Goal: Communication & Community: Answer question/provide support

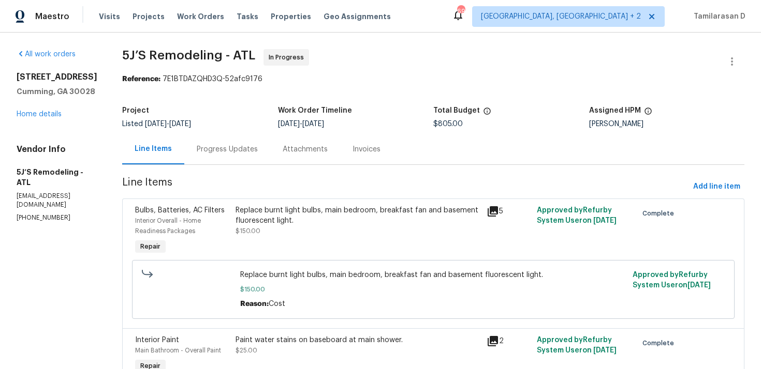
click at [212, 141] on div "Progress Updates" at bounding box center [227, 149] width 86 height 31
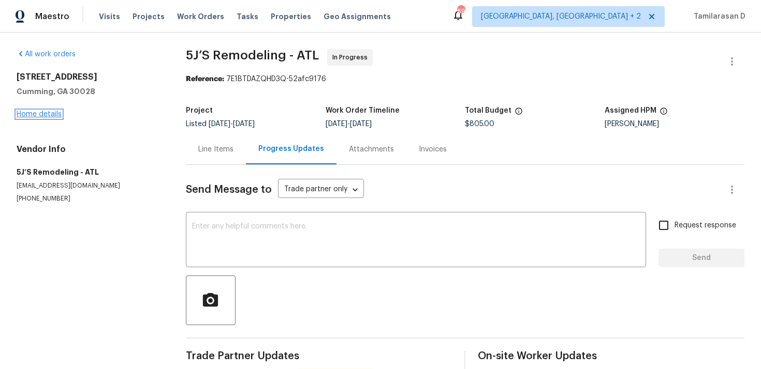
click at [41, 111] on link "Home details" at bounding box center [39, 114] width 45 height 7
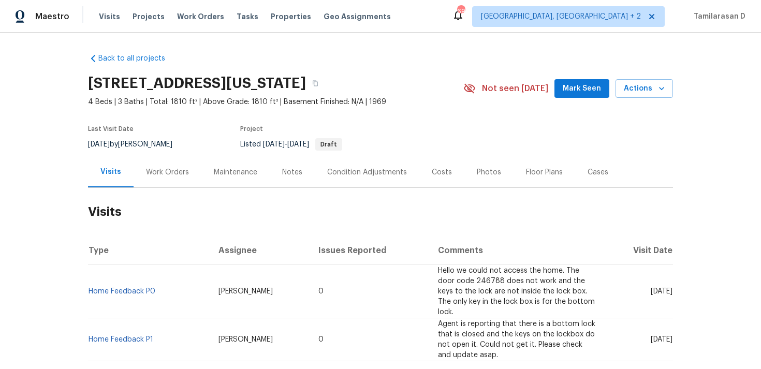
click at [172, 172] on div "Work Orders" at bounding box center [167, 172] width 43 height 10
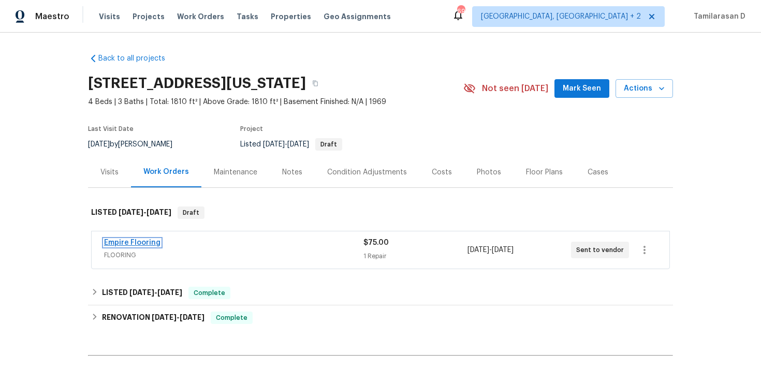
click at [130, 240] on link "Empire Flooring" at bounding box center [132, 242] width 56 height 7
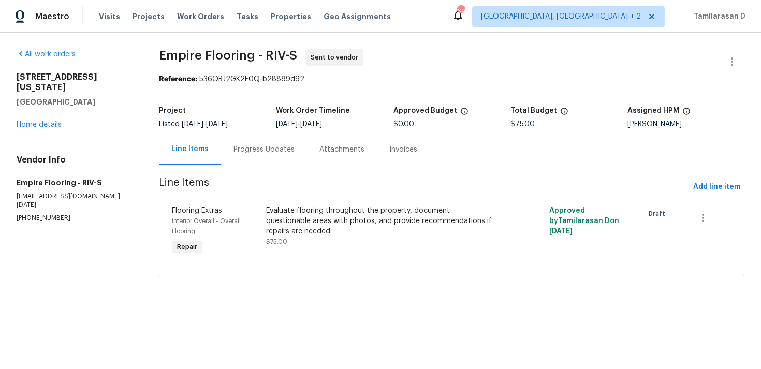
click at [250, 155] on div "Progress Updates" at bounding box center [264, 149] width 86 height 31
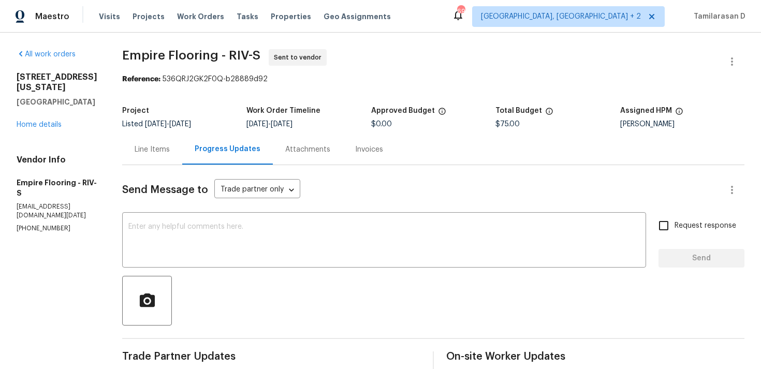
scroll to position [179, 0]
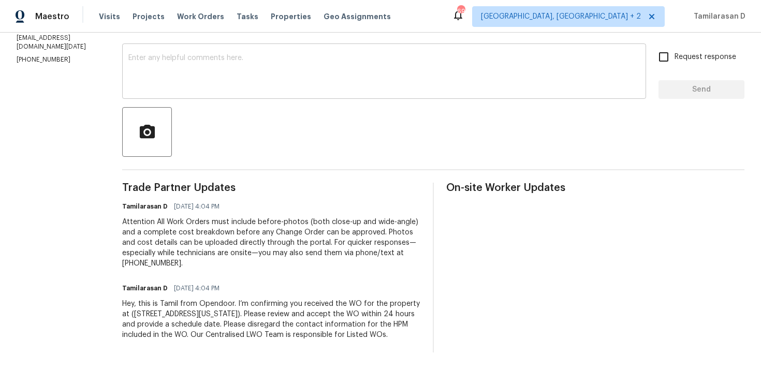
click at [195, 69] on textarea at bounding box center [383, 72] width 511 height 36
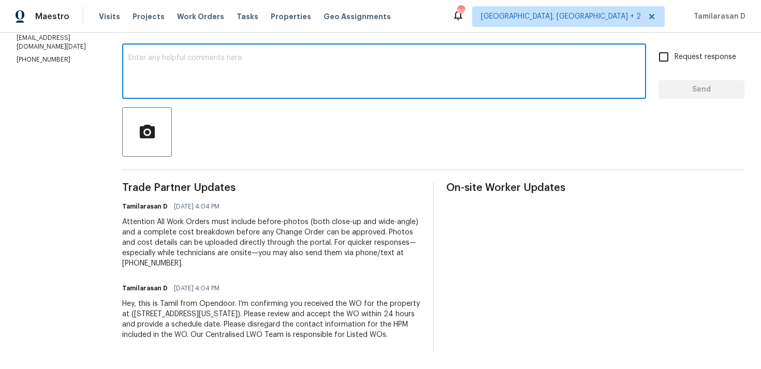
scroll to position [0, 0]
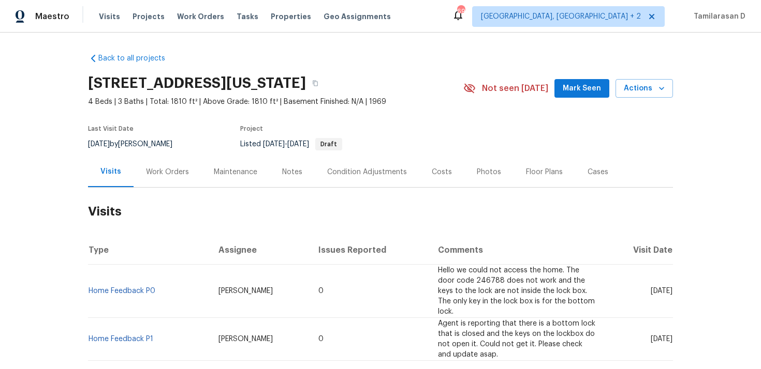
click at [172, 163] on div "Work Orders" at bounding box center [167, 172] width 68 height 31
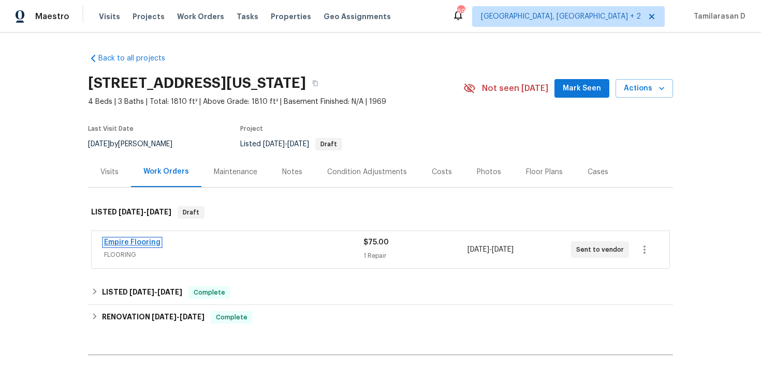
click at [139, 243] on link "Empire Flooring" at bounding box center [132, 242] width 56 height 7
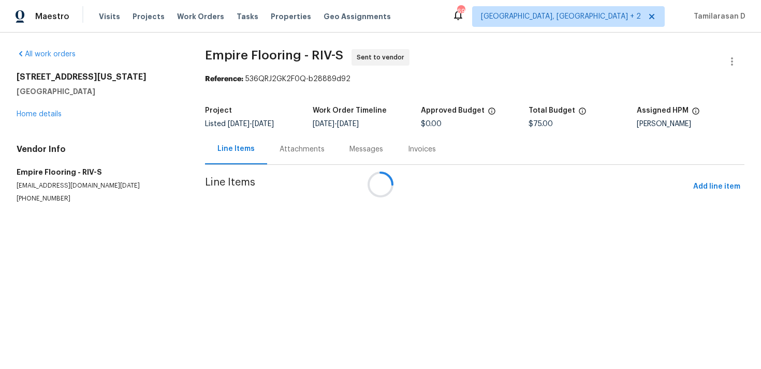
click at [184, 183] on div at bounding box center [380, 184] width 761 height 369
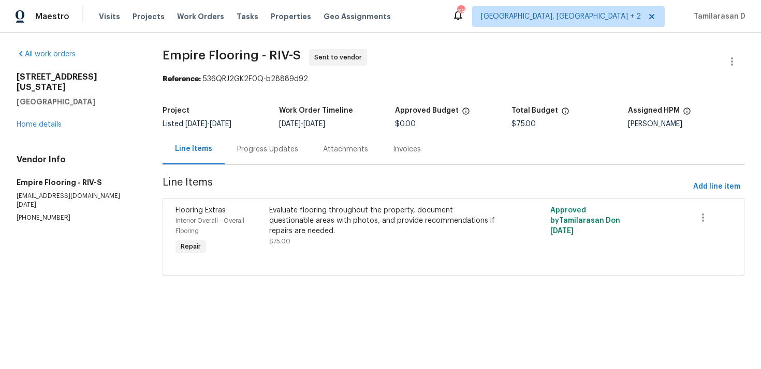
click at [248, 158] on div "Progress Updates" at bounding box center [268, 149] width 86 height 31
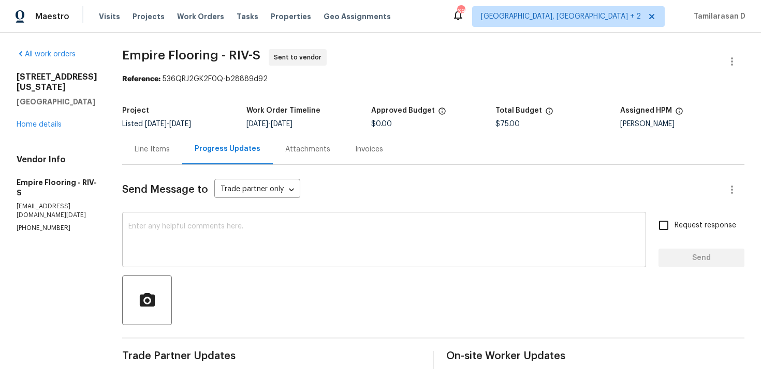
click at [219, 218] on div "x ​" at bounding box center [384, 241] width 524 height 53
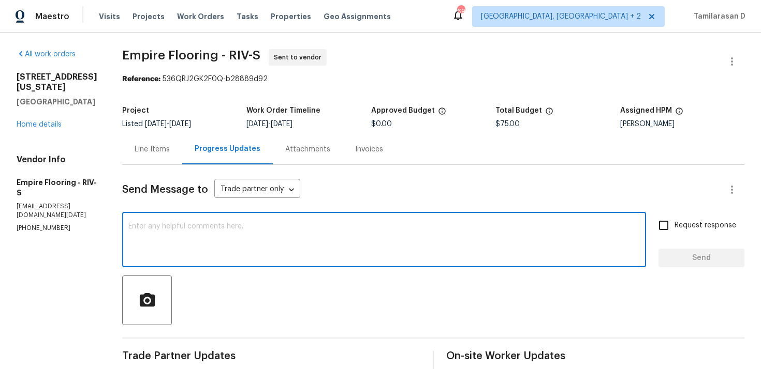
scroll to position [178, 0]
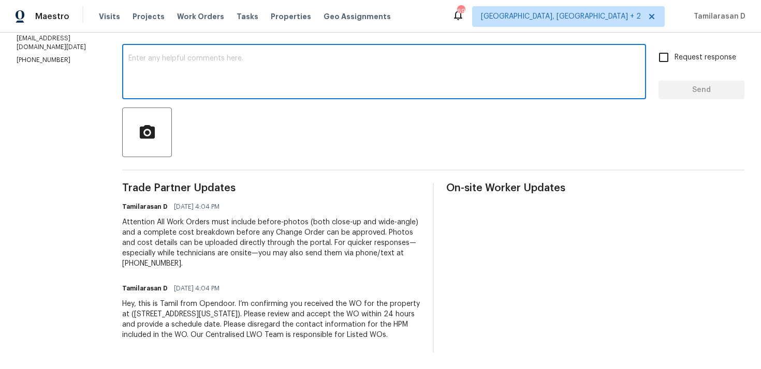
paste textarea "Hello Team, Please confirm your availability by accepting this work order with …"
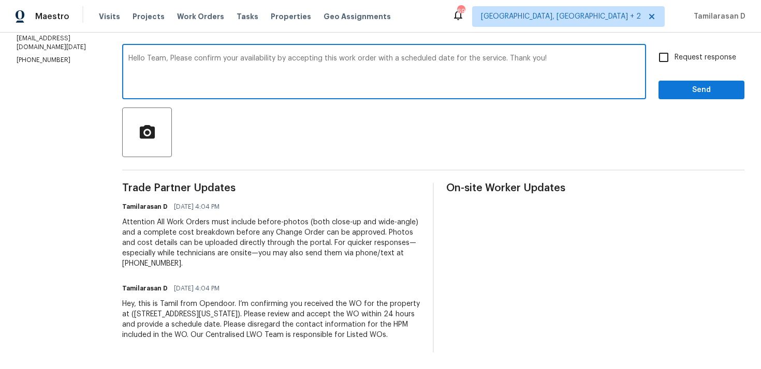
type textarea "Hello Team, Please confirm your availability by accepting this work order with …"
click at [714, 84] on span "Send" at bounding box center [700, 90] width 69 height 13
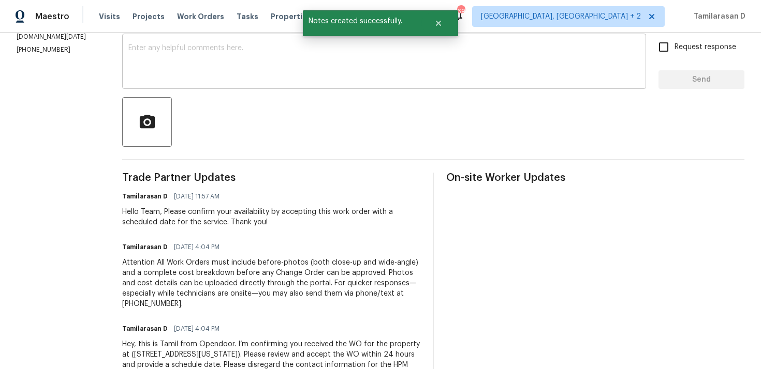
scroll to position [0, 0]
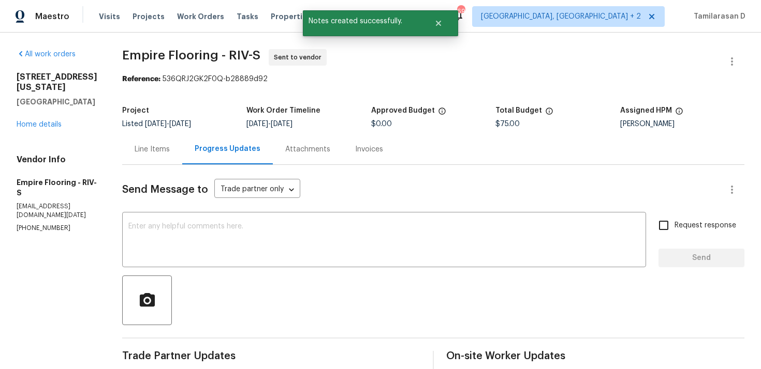
click at [38, 224] on p "(760) 505-6339" at bounding box center [57, 228] width 81 height 9
copy p "(760) 505-6339"
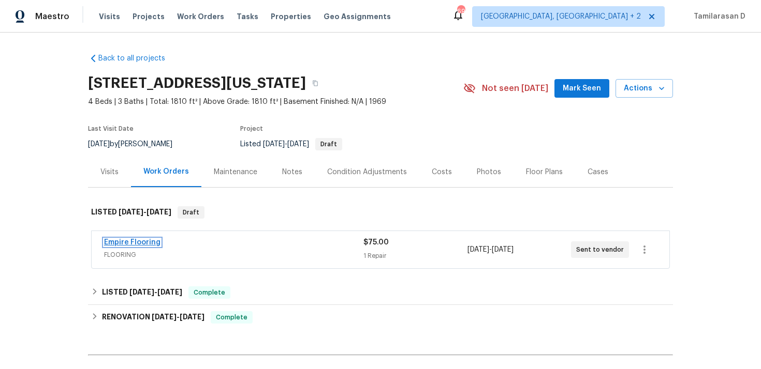
click at [140, 241] on link "Empire Flooring" at bounding box center [132, 242] width 56 height 7
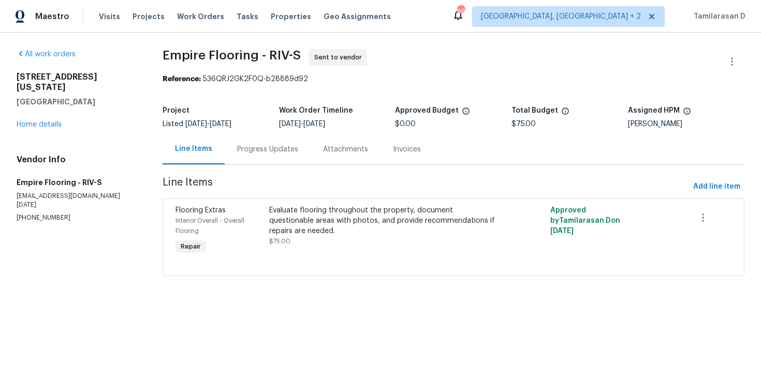
click at [260, 163] on div "Progress Updates" at bounding box center [268, 149] width 86 height 31
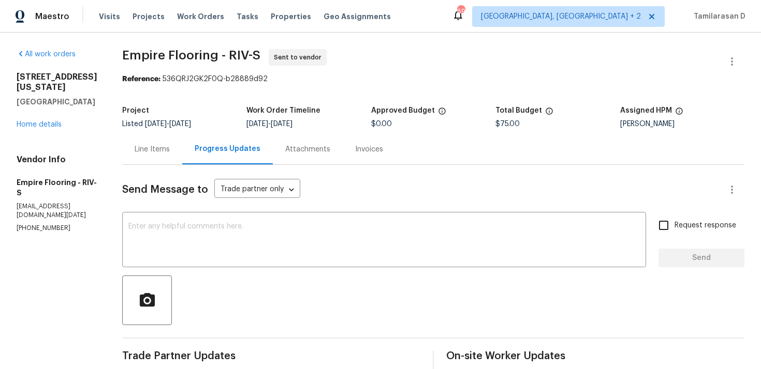
click at [170, 152] on div "Line Items" at bounding box center [152, 149] width 35 height 10
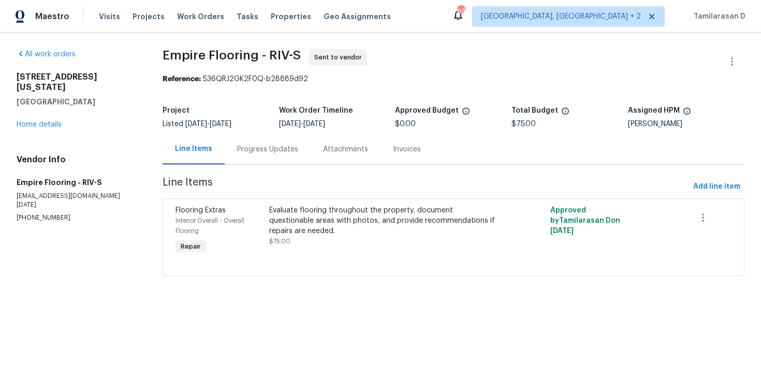
click at [243, 146] on div "Progress Updates" at bounding box center [267, 149] width 61 height 10
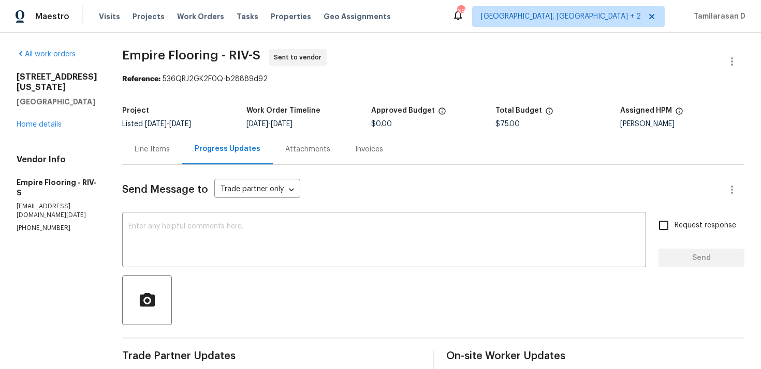
click at [202, 149] on div "Progress Updates" at bounding box center [227, 149] width 91 height 31
click at [182, 149] on div "Line Items" at bounding box center [152, 149] width 60 height 31
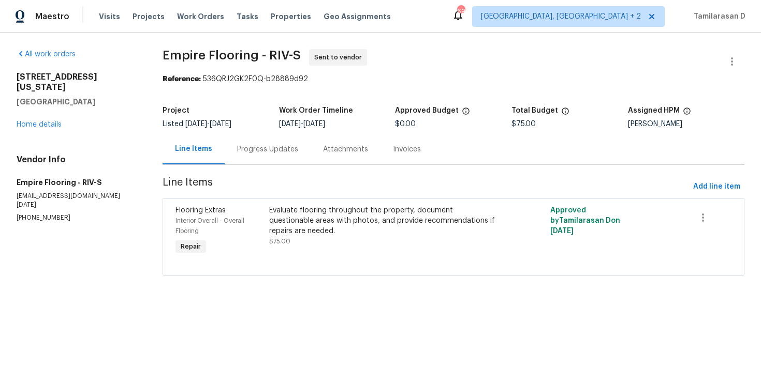
click at [239, 147] on div "Progress Updates" at bounding box center [267, 149] width 61 height 10
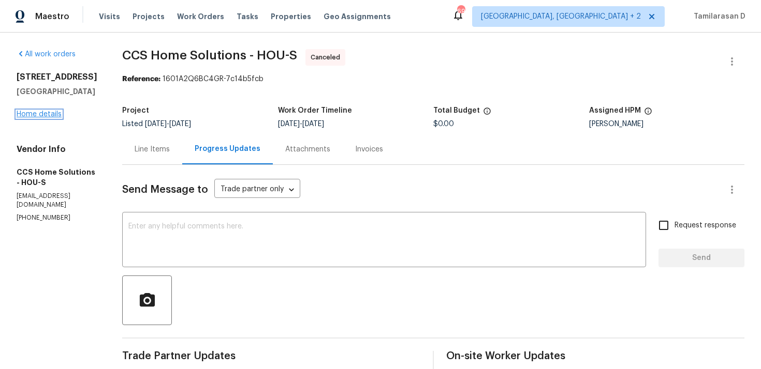
click at [54, 116] on link "Home details" at bounding box center [39, 114] width 45 height 7
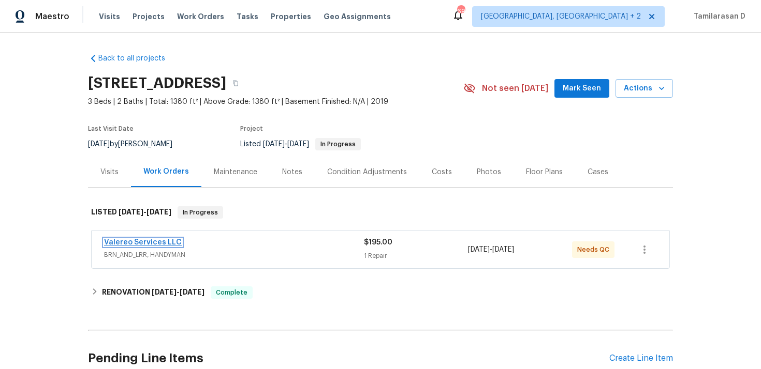
click at [158, 242] on link "Valereo Services LLC" at bounding box center [143, 242] width 78 height 7
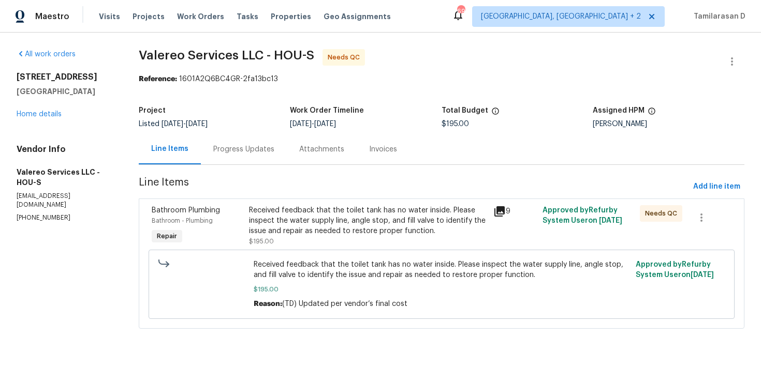
click at [277, 145] on div "Progress Updates" at bounding box center [244, 149] width 86 height 31
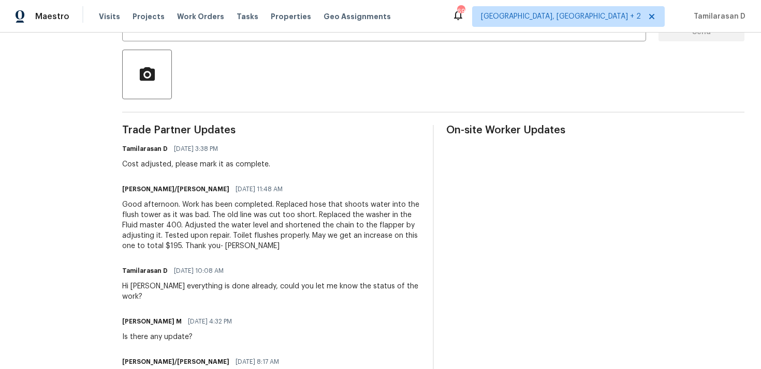
scroll to position [227, 0]
click at [184, 214] on div "Good afternoon. Work has been completed. Replaced hose that shoots water into t…" at bounding box center [271, 225] width 298 height 52
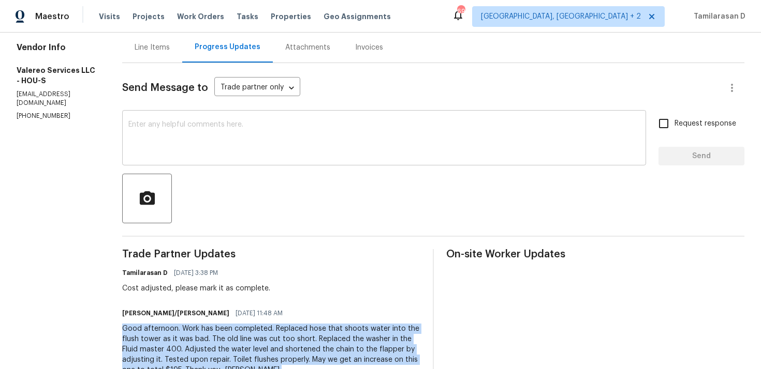
scroll to position [96, 0]
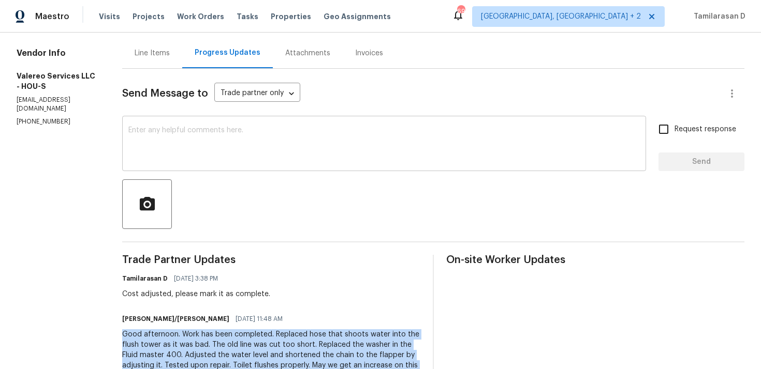
click at [188, 163] on div "x ​" at bounding box center [384, 144] width 524 height 53
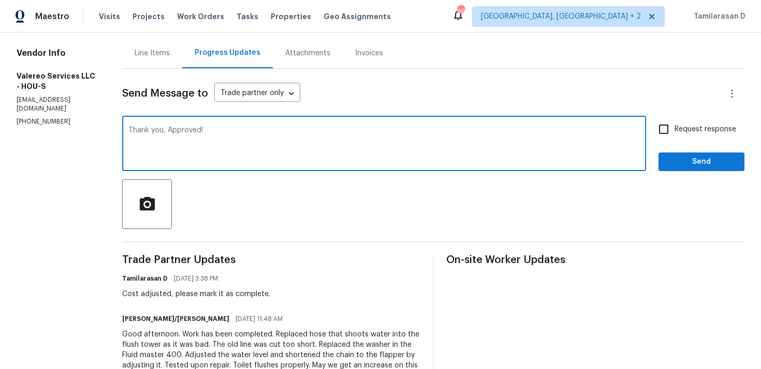
type textarea "Thank you, Approved!"
click at [687, 161] on span "Send" at bounding box center [700, 162] width 69 height 13
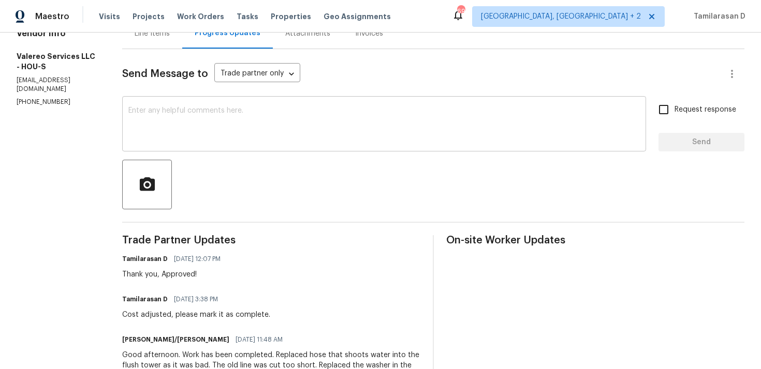
scroll to position [0, 0]
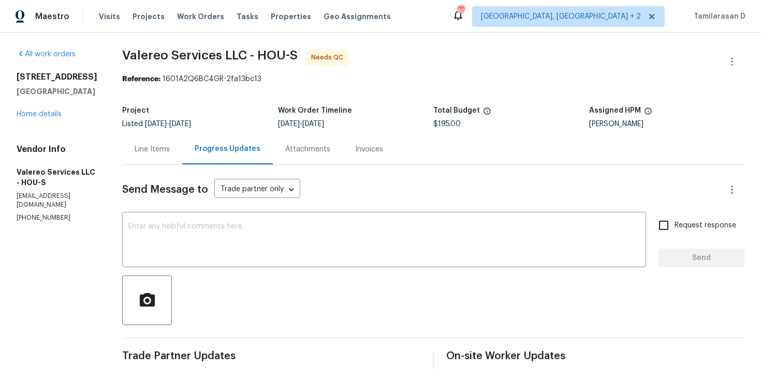
click at [148, 149] on div "Line Items" at bounding box center [152, 149] width 35 height 10
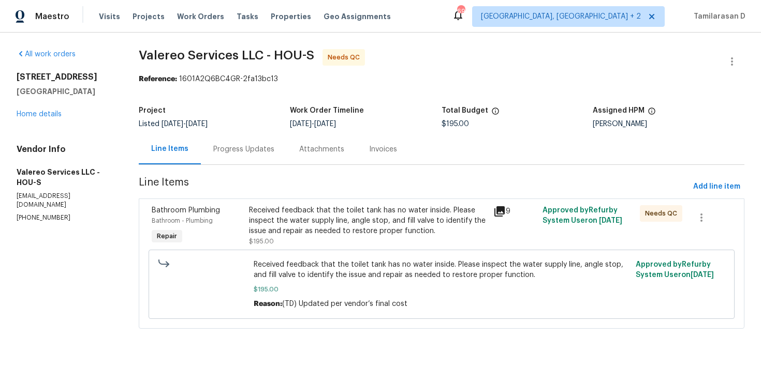
click at [223, 150] on div "Progress Updates" at bounding box center [243, 149] width 61 height 10
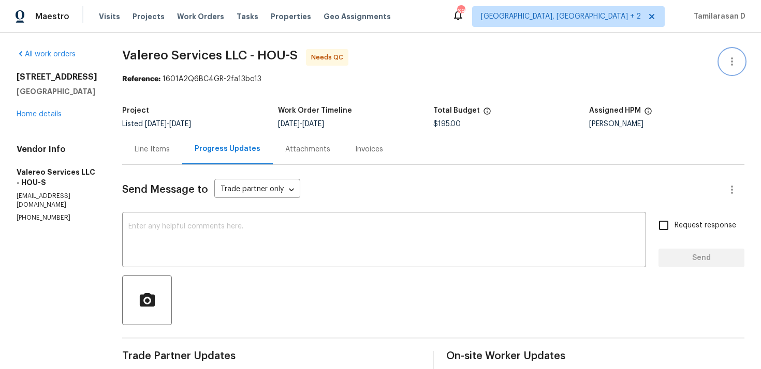
click at [733, 57] on icon "button" at bounding box center [731, 61] width 12 height 12
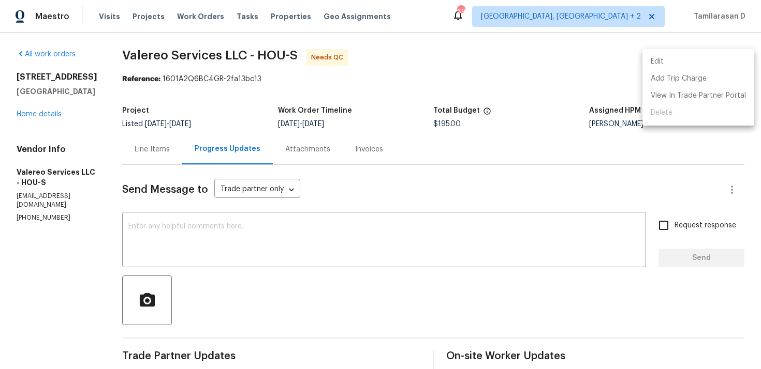
click at [689, 57] on li "Edit" at bounding box center [698, 61] width 112 height 17
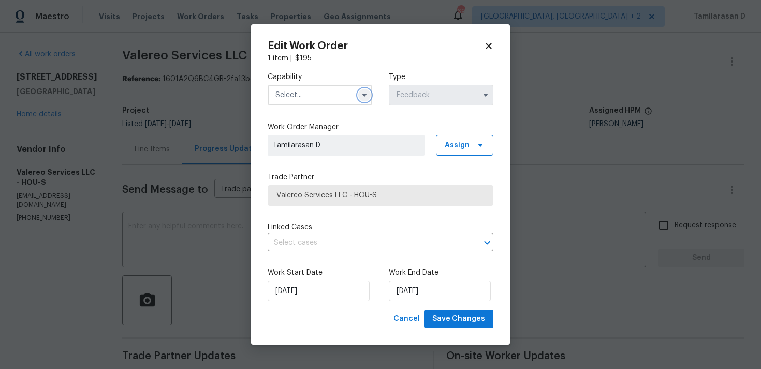
click at [366, 99] on button "button" at bounding box center [364, 95] width 12 height 12
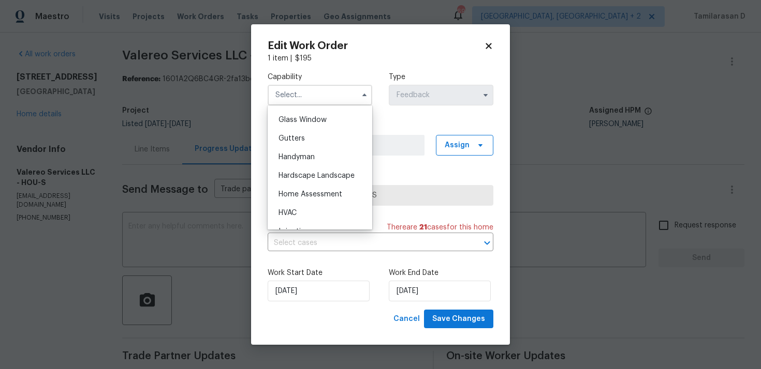
scroll to position [531, 0]
click at [308, 153] on span "Handyman" at bounding box center [296, 155] width 36 height 7
type input "Handyman"
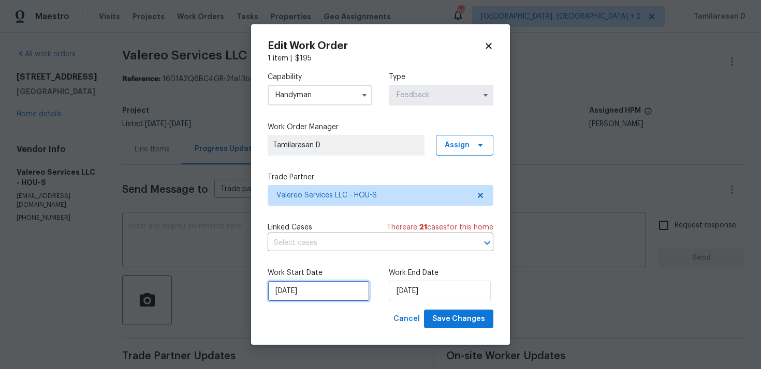
click at [331, 297] on input "23/09/2025" at bounding box center [318, 291] width 102 height 21
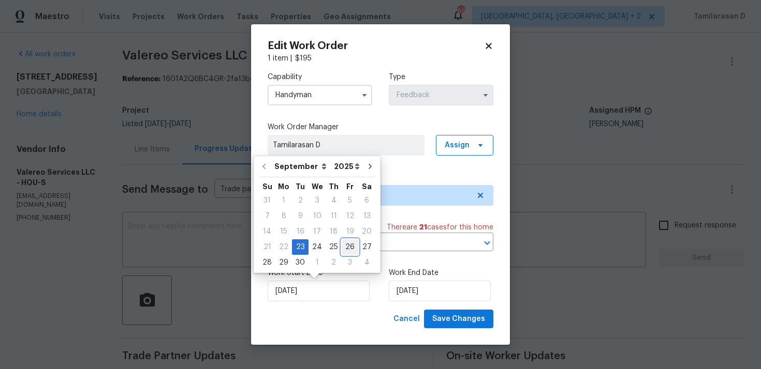
click at [349, 248] on div "26" at bounding box center [349, 247] width 17 height 14
type input "26/09/2025"
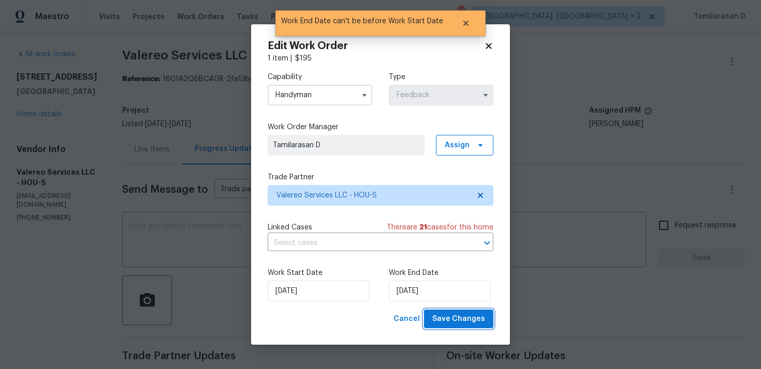
click at [460, 319] on span "Save Changes" at bounding box center [458, 319] width 53 height 13
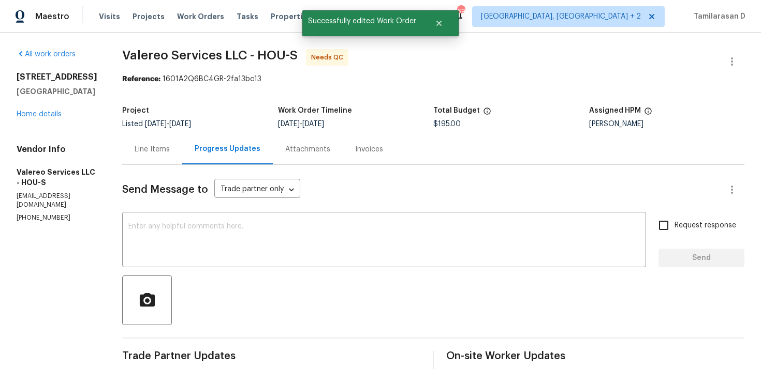
click at [145, 154] on div "Line Items" at bounding box center [152, 149] width 35 height 10
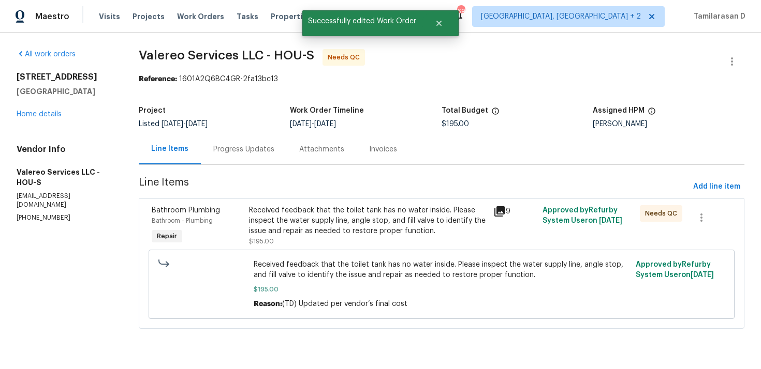
click at [341, 220] on div "Received feedback that the toilet tank has no water inside. Please inspect the …" at bounding box center [368, 220] width 238 height 31
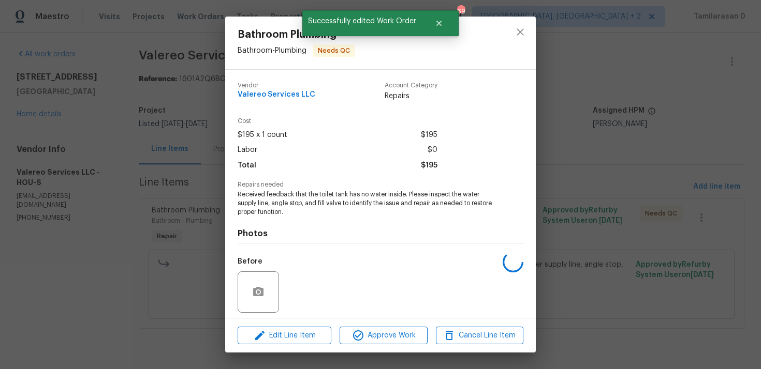
scroll to position [72, 0]
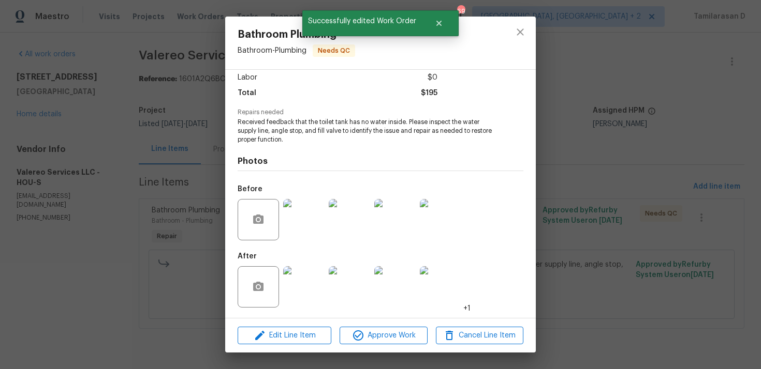
click at [307, 224] on img at bounding box center [303, 219] width 41 height 41
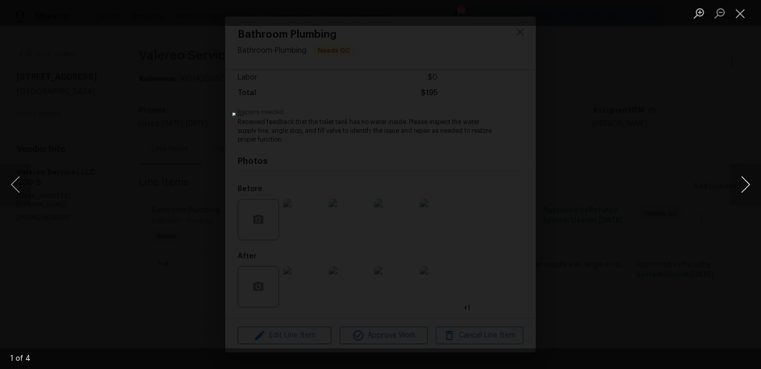
click at [744, 188] on button "Next image" at bounding box center [744, 184] width 31 height 41
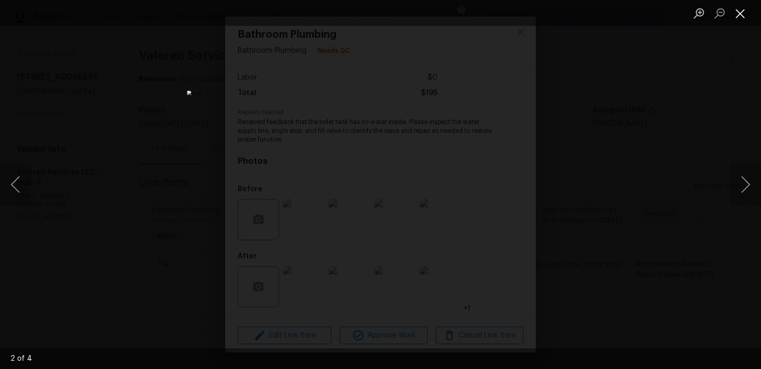
click at [739, 14] on button "Close lightbox" at bounding box center [739, 13] width 21 height 18
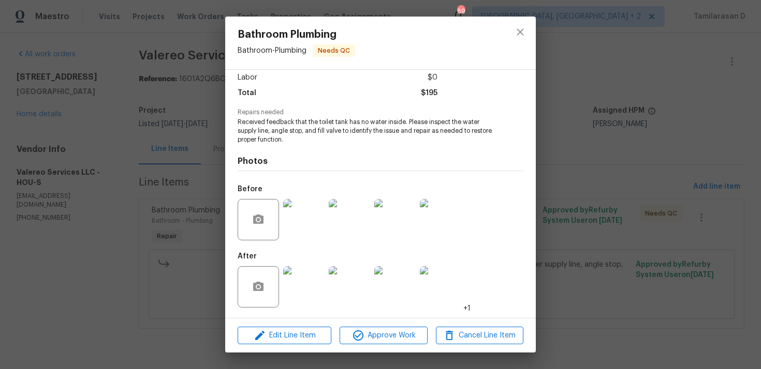
click at [295, 282] on img at bounding box center [303, 286] width 41 height 41
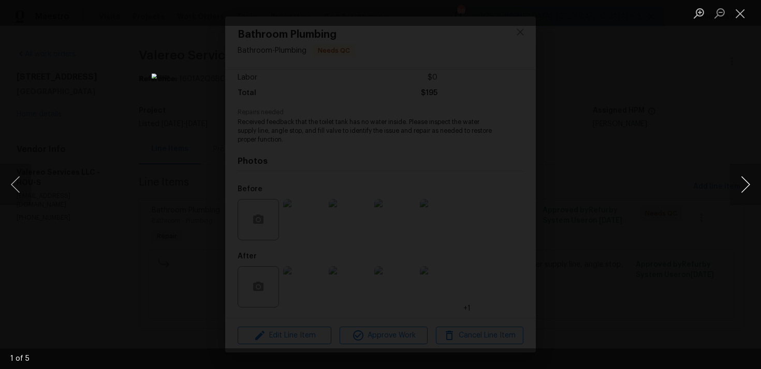
click at [744, 186] on button "Next image" at bounding box center [744, 184] width 31 height 41
click at [746, 188] on button "Next image" at bounding box center [744, 184] width 31 height 41
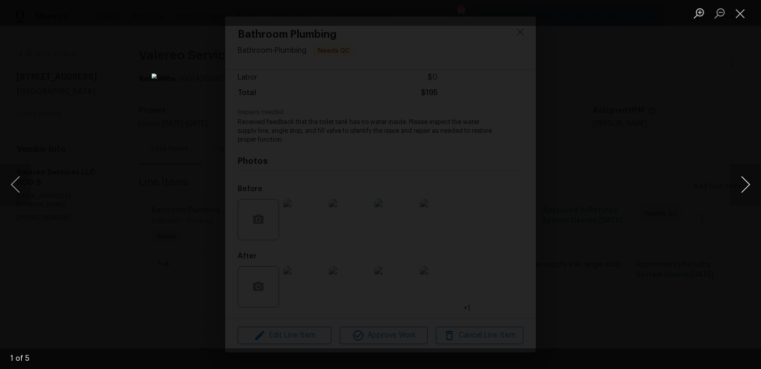
click at [746, 188] on button "Next image" at bounding box center [744, 184] width 31 height 41
click at [739, 18] on button "Close lightbox" at bounding box center [739, 13] width 21 height 18
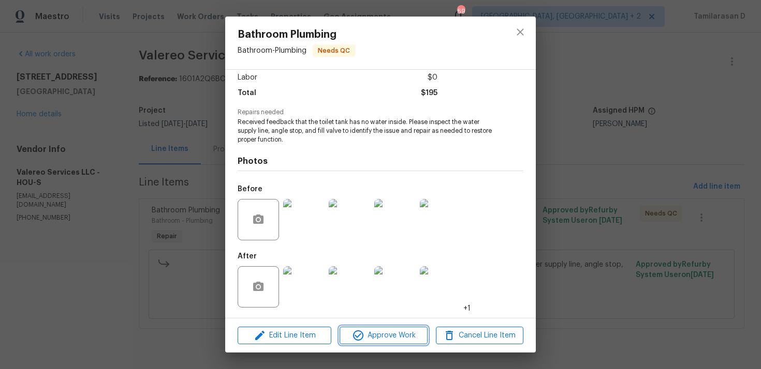
click at [377, 328] on button "Approve Work" at bounding box center [382, 336] width 87 height 18
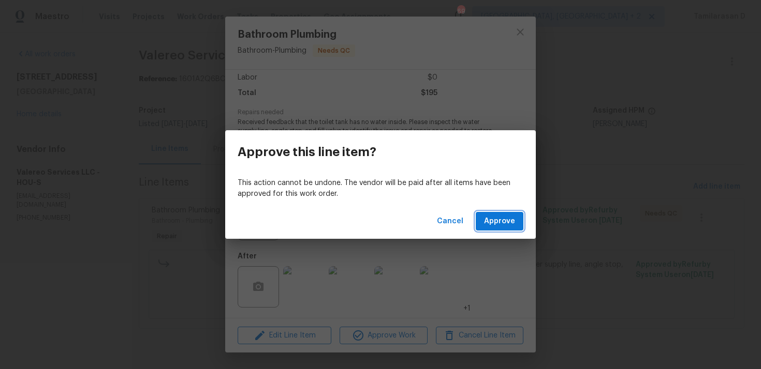
click at [479, 226] on button "Approve" at bounding box center [499, 221] width 48 height 19
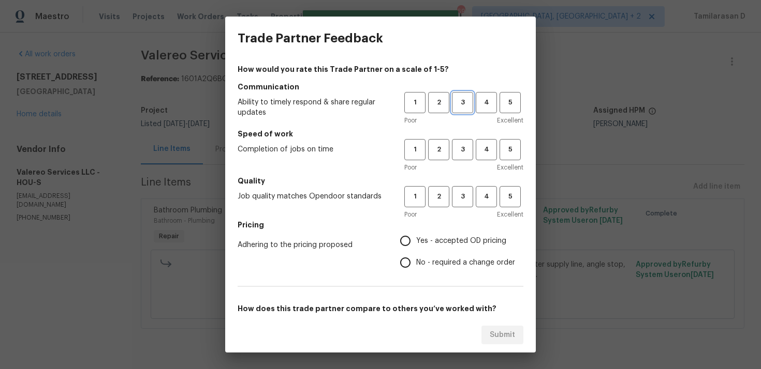
click at [459, 107] on span "3" at bounding box center [462, 103] width 19 height 12
click at [458, 145] on span "3" at bounding box center [462, 150] width 19 height 12
click at [461, 196] on span "3" at bounding box center [462, 197] width 19 height 12
click at [405, 249] on input "Yes - accepted OD pricing" at bounding box center [405, 241] width 22 height 22
radio input "true"
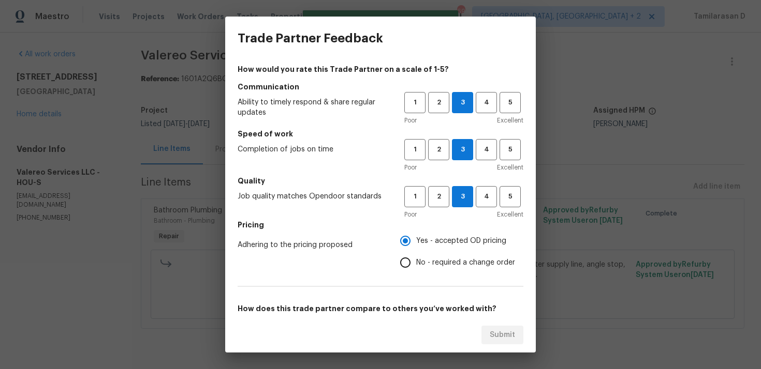
click at [410, 263] on input "No - required a change order" at bounding box center [405, 263] width 22 height 22
radio input "true"
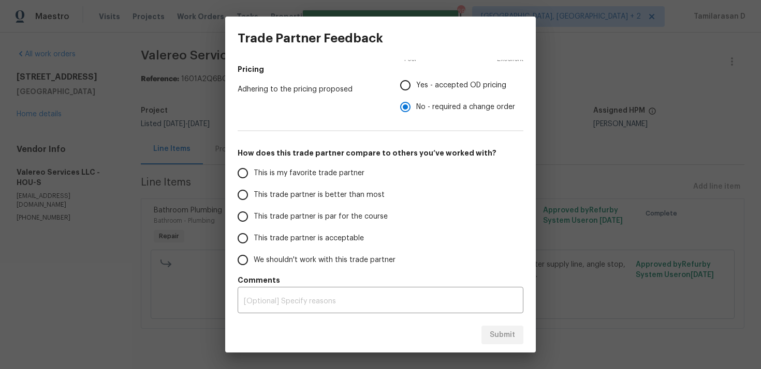
click at [249, 217] on input "This trade partner is par for the course" at bounding box center [243, 217] width 22 height 22
click at [498, 331] on span "Submit" at bounding box center [501, 335] width 25 height 13
radio input "true"
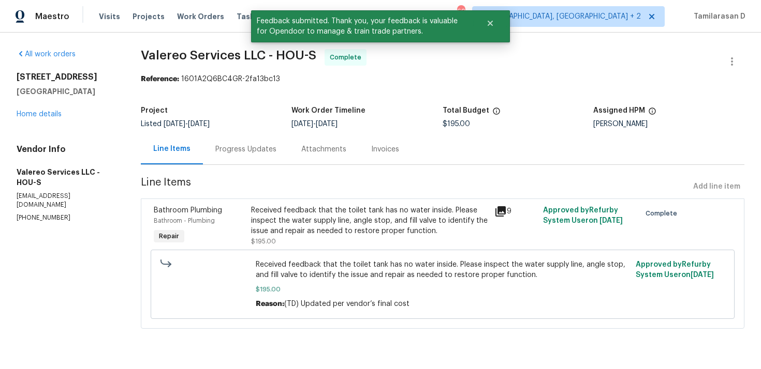
click at [255, 157] on div "Progress Updates" at bounding box center [246, 149] width 86 height 31
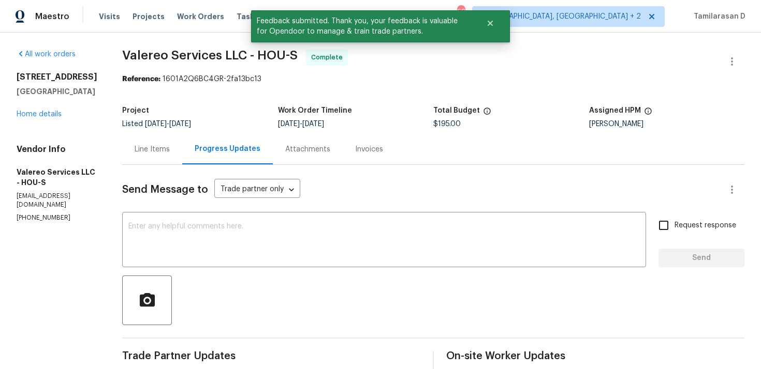
click at [149, 158] on div "Line Items" at bounding box center [152, 149] width 60 height 31
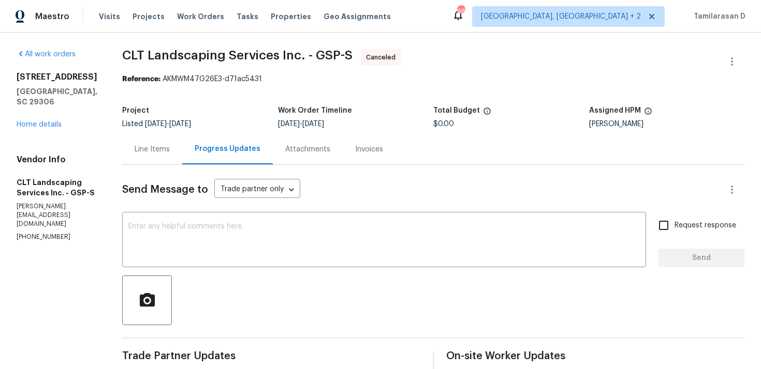
click at [48, 107] on h5 "[GEOGRAPHIC_DATA], SC 29306" at bounding box center [57, 96] width 81 height 21
click at [46, 130] on div "[STREET_ADDRESS] Home details" at bounding box center [57, 101] width 81 height 58
click at [46, 128] on link "Home details" at bounding box center [39, 124] width 45 height 7
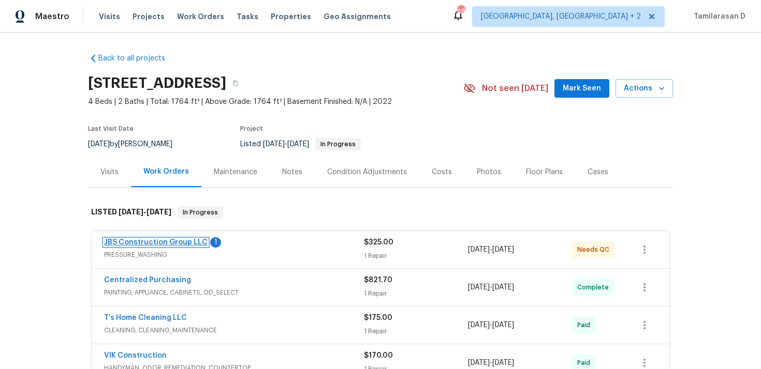
click at [162, 241] on link "JBS Construction Group LLC" at bounding box center [155, 242] width 103 height 7
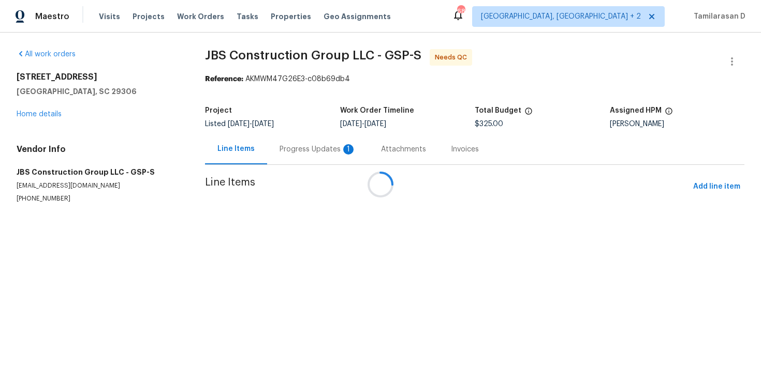
click at [273, 148] on div at bounding box center [380, 184] width 761 height 369
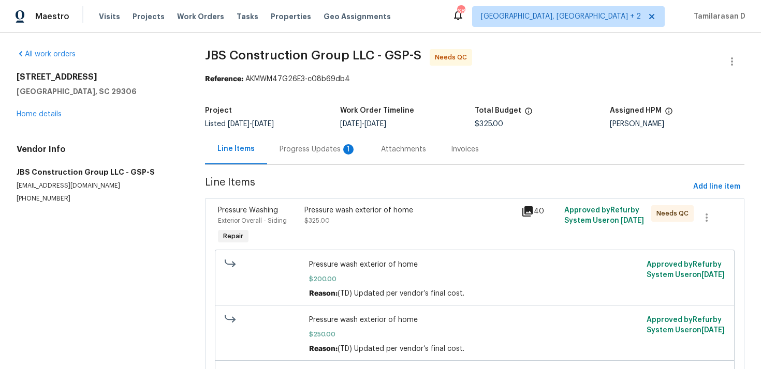
click at [289, 152] on div "Progress Updates 1" at bounding box center [317, 149] width 77 height 10
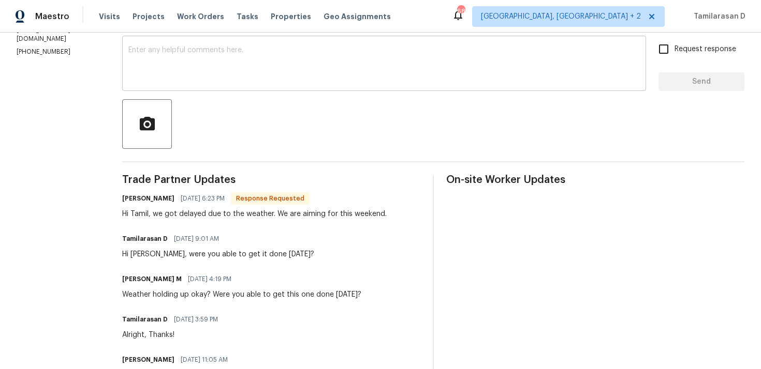
scroll to position [178, 0]
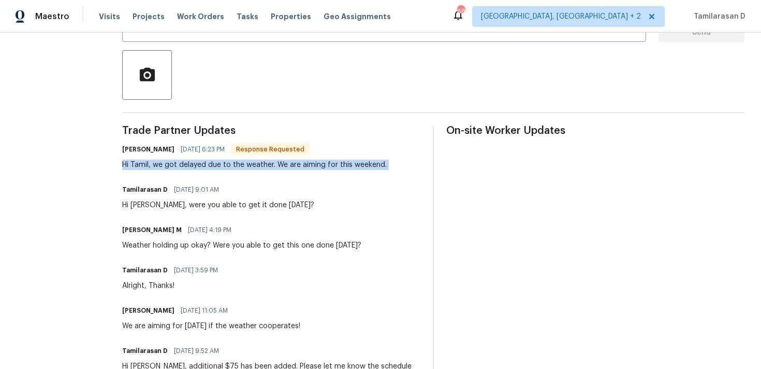
scroll to position [0, 0]
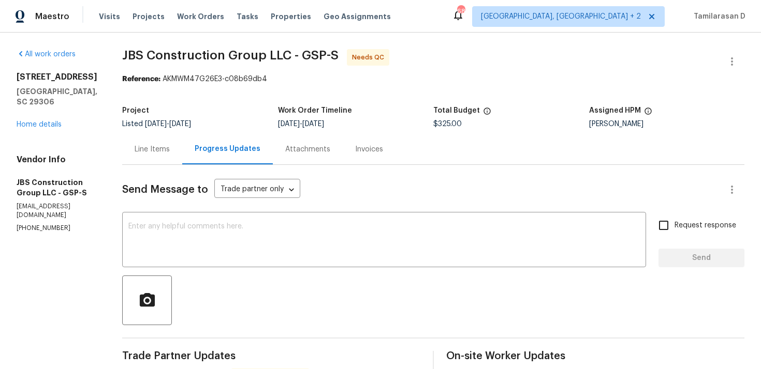
click at [167, 127] on span "8/13/2025" at bounding box center [156, 124] width 22 height 7
click at [170, 151] on div "Line Items" at bounding box center [152, 149] width 35 height 10
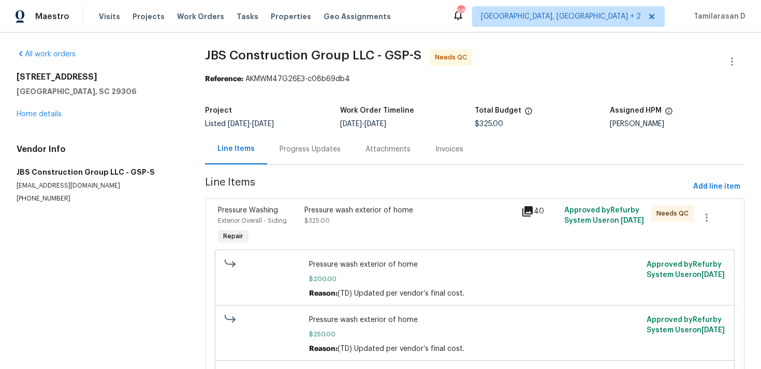
click at [336, 226] on div "Pressure wash exterior of home $325.00" at bounding box center [409, 226] width 216 height 48
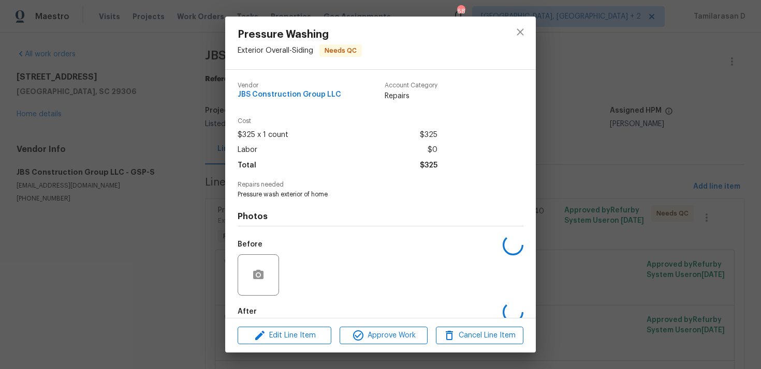
scroll to position [55, 0]
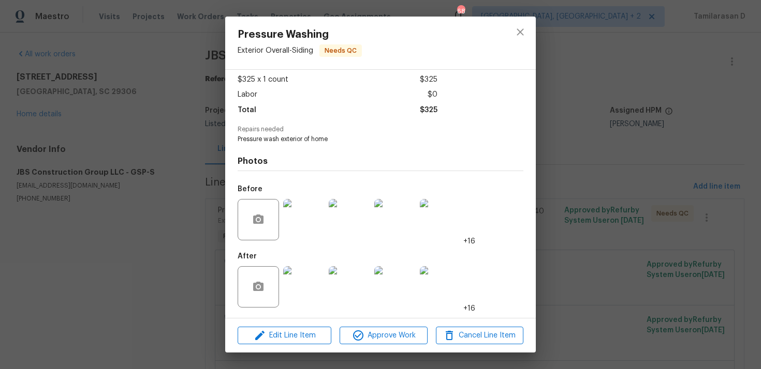
click at [306, 280] on img at bounding box center [303, 286] width 41 height 41
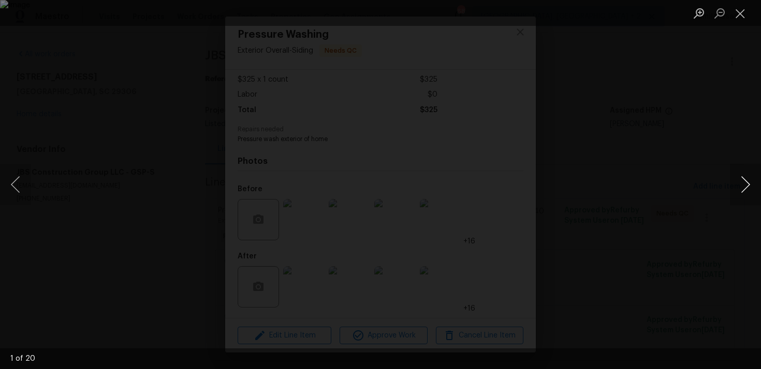
click at [747, 183] on button "Next image" at bounding box center [744, 184] width 31 height 41
click at [16, 180] on button "Previous image" at bounding box center [15, 184] width 31 height 41
click at [749, 184] on button "Next image" at bounding box center [744, 184] width 31 height 41
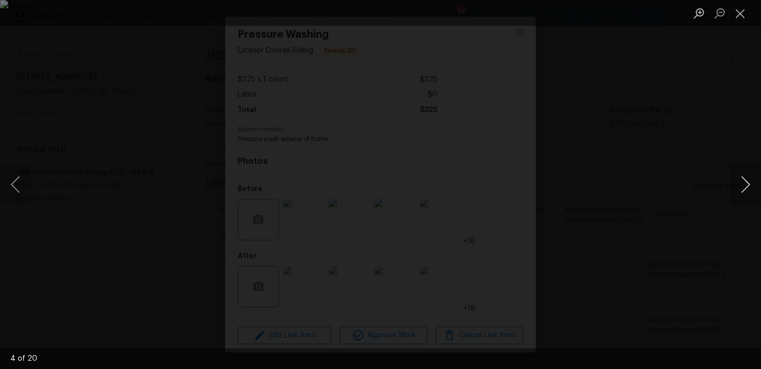
click at [749, 184] on button "Next image" at bounding box center [744, 184] width 31 height 41
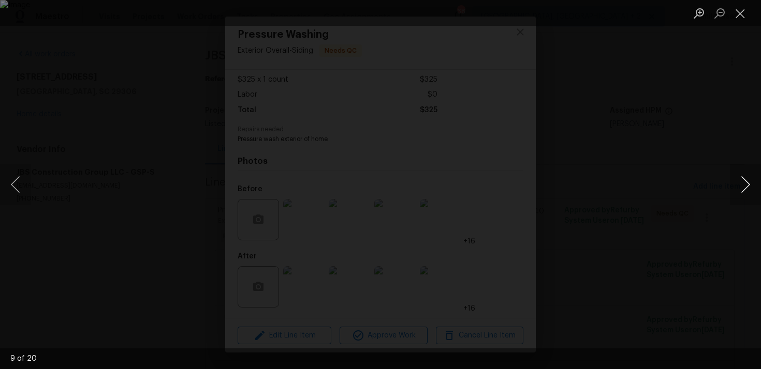
click at [749, 184] on button "Next image" at bounding box center [744, 184] width 31 height 41
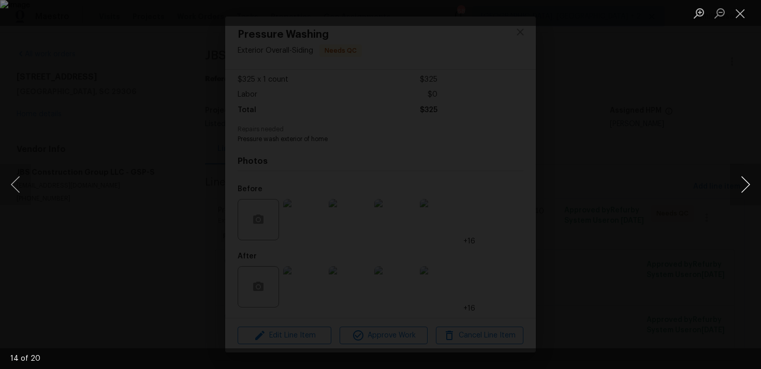
click at [749, 184] on button "Next image" at bounding box center [744, 184] width 31 height 41
click at [739, 18] on button "Close lightbox" at bounding box center [739, 13] width 21 height 18
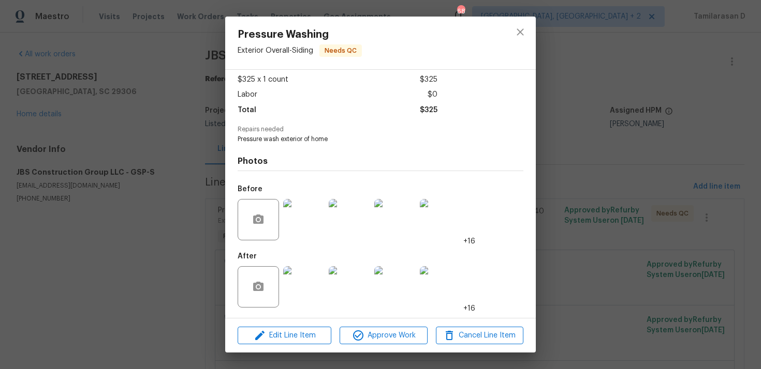
click at [310, 229] on img at bounding box center [303, 219] width 41 height 41
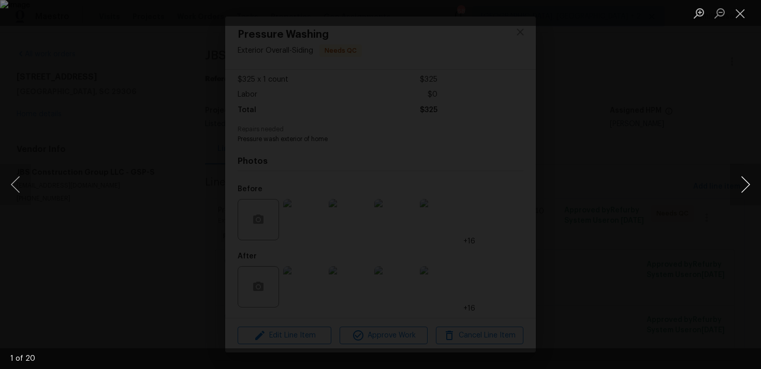
click at [743, 181] on button "Next image" at bounding box center [744, 184] width 31 height 41
click at [735, 181] on button "Next image" at bounding box center [744, 184] width 31 height 41
click at [735, 179] on button "Next image" at bounding box center [744, 184] width 31 height 41
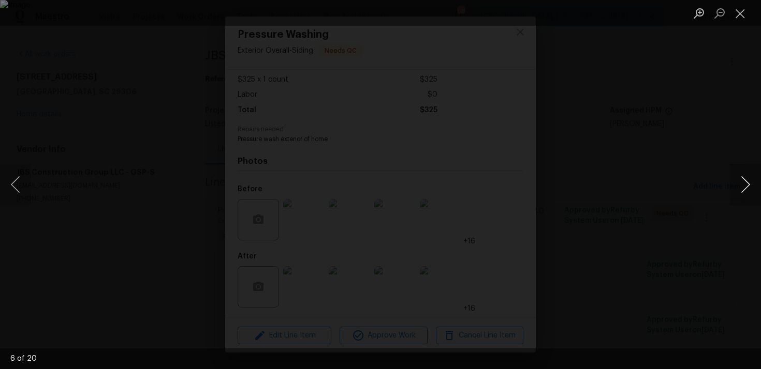
click at [735, 179] on button "Next image" at bounding box center [744, 184] width 31 height 41
click at [743, 179] on button "Next image" at bounding box center [744, 184] width 31 height 41
click at [745, 184] on button "Next image" at bounding box center [744, 184] width 31 height 41
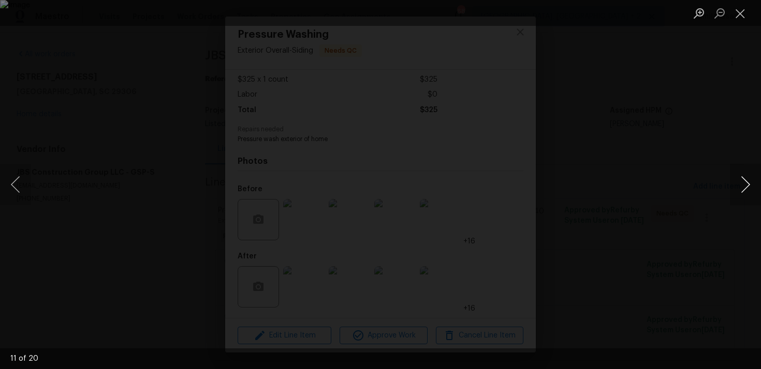
click at [745, 184] on button "Next image" at bounding box center [744, 184] width 31 height 41
click at [743, 182] on button "Next image" at bounding box center [744, 184] width 31 height 41
click at [748, 194] on button "Next image" at bounding box center [744, 184] width 31 height 41
click at [747, 185] on button "Next image" at bounding box center [744, 184] width 31 height 41
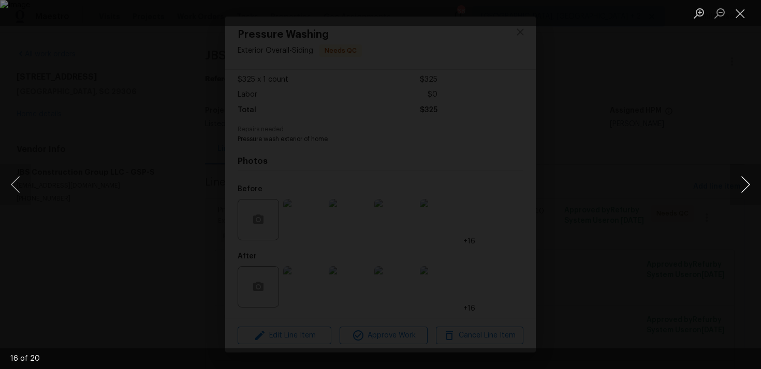
click at [747, 185] on button "Next image" at bounding box center [744, 184] width 31 height 41
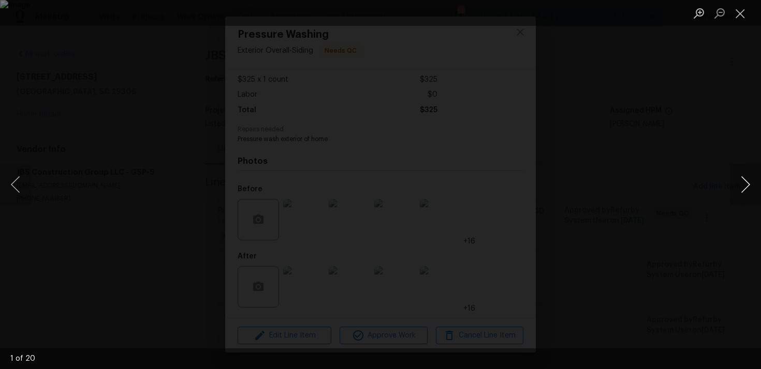
click at [747, 185] on button "Next image" at bounding box center [744, 184] width 31 height 41
click at [744, 184] on button "Next image" at bounding box center [744, 184] width 31 height 41
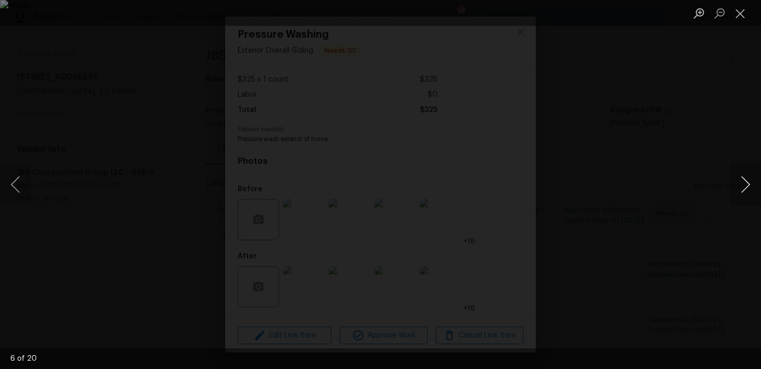
click at [742, 185] on button "Next image" at bounding box center [744, 184] width 31 height 41
click at [741, 182] on button "Next image" at bounding box center [744, 184] width 31 height 41
click at [741, 181] on button "Next image" at bounding box center [744, 184] width 31 height 41
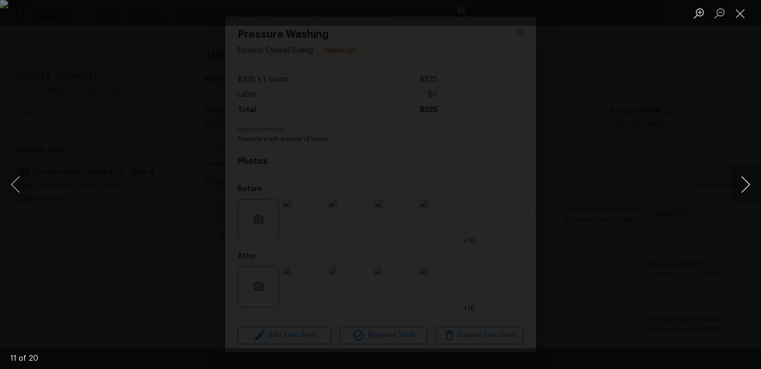
click at [741, 181] on button "Next image" at bounding box center [744, 184] width 31 height 41
click at [739, 17] on button "Close lightbox" at bounding box center [739, 13] width 21 height 18
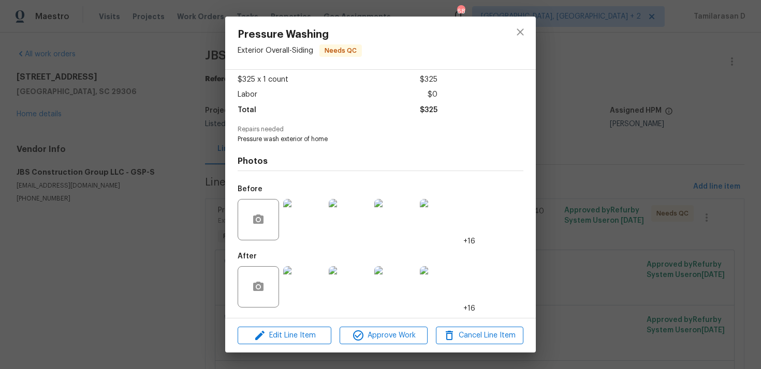
click at [132, 173] on div "Pressure Washing Exterior Overall - Siding Needs QC Vendor JBS Construction Gro…" at bounding box center [380, 184] width 761 height 369
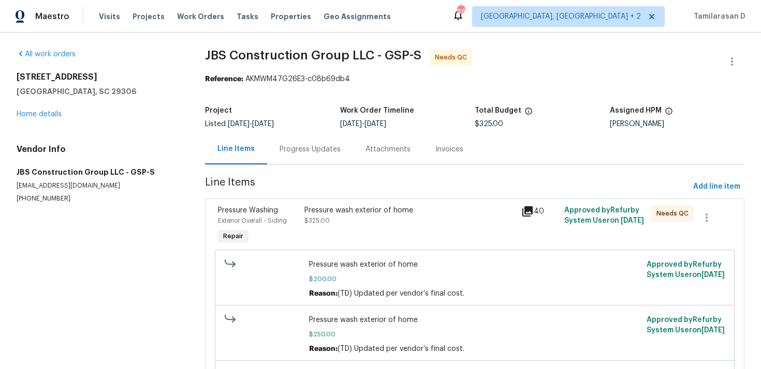
click at [300, 159] on div "Progress Updates" at bounding box center [310, 149] width 86 height 31
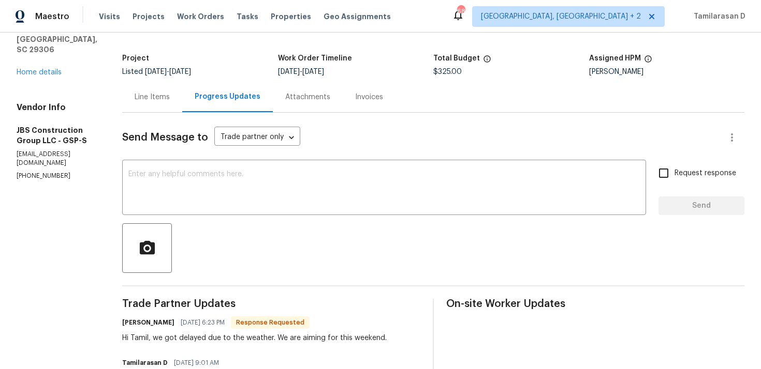
scroll to position [80, 0]
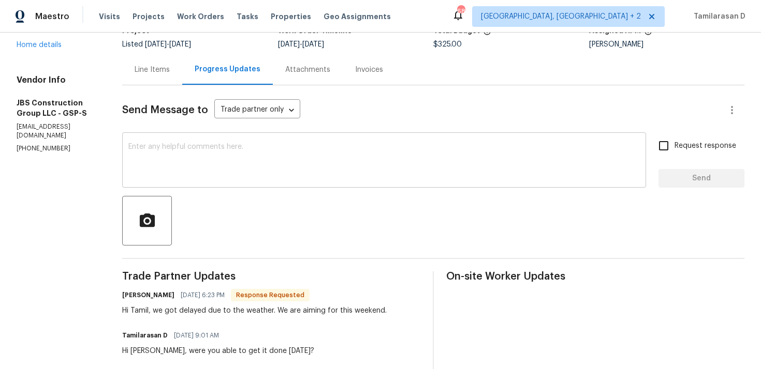
click at [203, 171] on textarea at bounding box center [383, 161] width 511 height 36
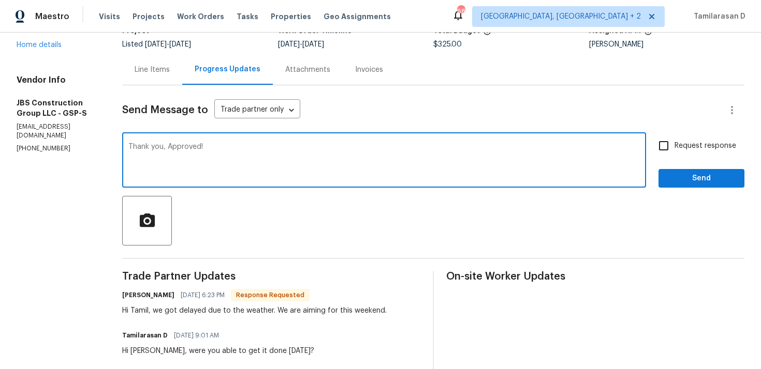
scroll to position [0, 0]
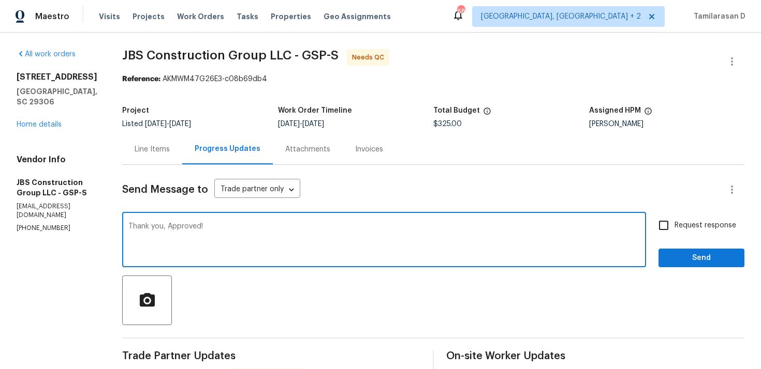
type textarea "Thank you, Approved!"
click at [688, 261] on span "Send" at bounding box center [700, 258] width 69 height 13
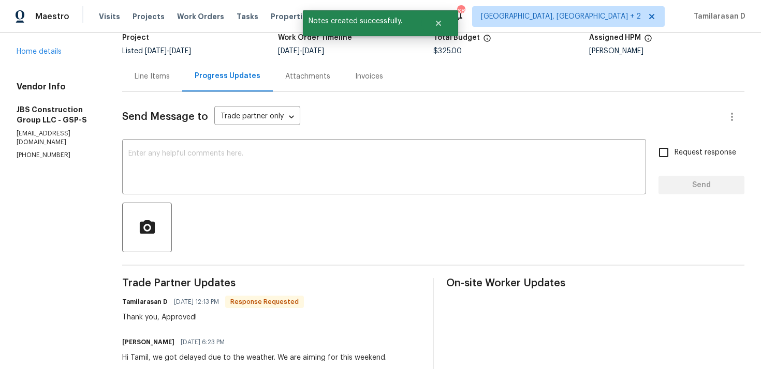
scroll to position [119, 0]
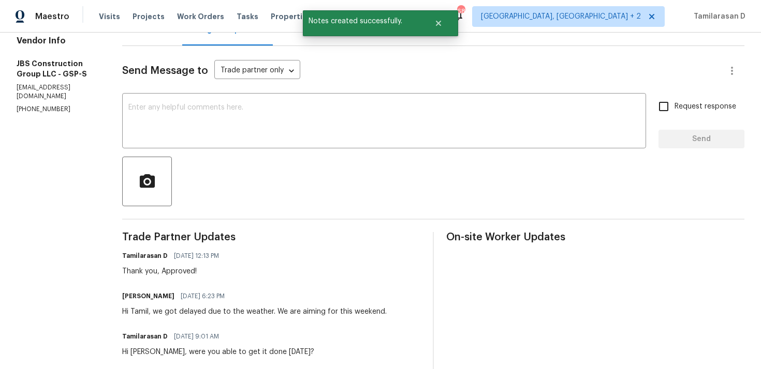
click at [221, 316] on div "Hi Tamil, we got delayed due to the weather. We are aiming for this weekend." at bounding box center [254, 312] width 264 height 10
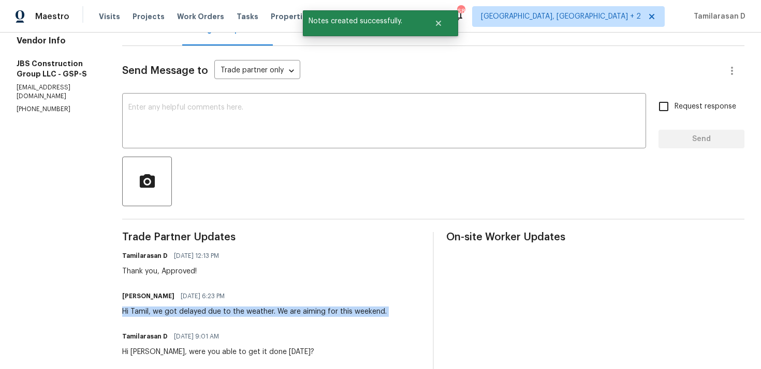
copy div "Hi Tamil, we got delayed due to the weather. We are aiming for this weekend."
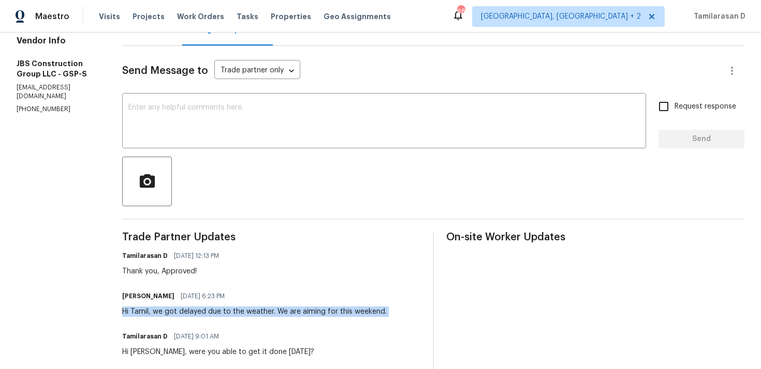
scroll to position [0, 0]
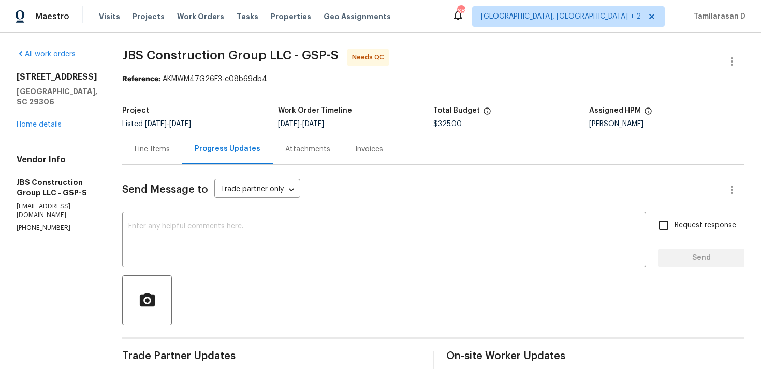
click at [720, 54] on div at bounding box center [731, 61] width 25 height 25
click at [727, 59] on icon "button" at bounding box center [731, 61] width 12 height 12
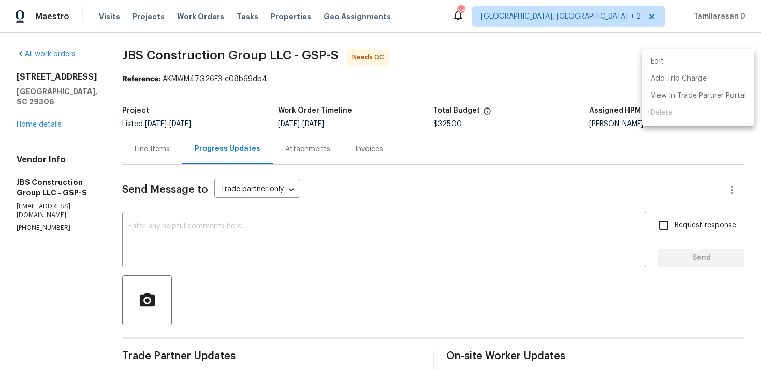
click at [673, 59] on li "Edit" at bounding box center [698, 61] width 112 height 17
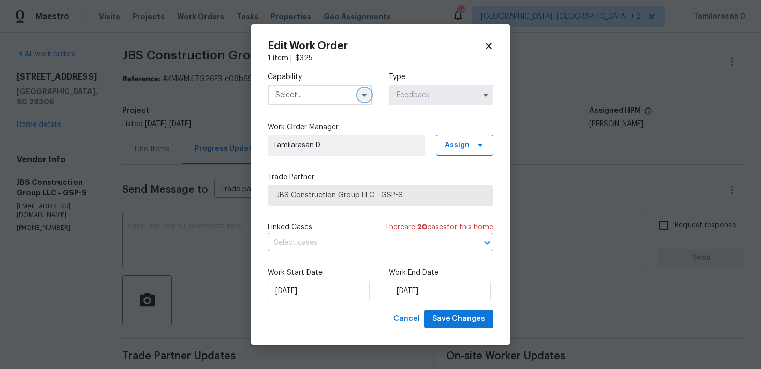
click at [363, 93] on icon "button" at bounding box center [364, 95] width 8 height 8
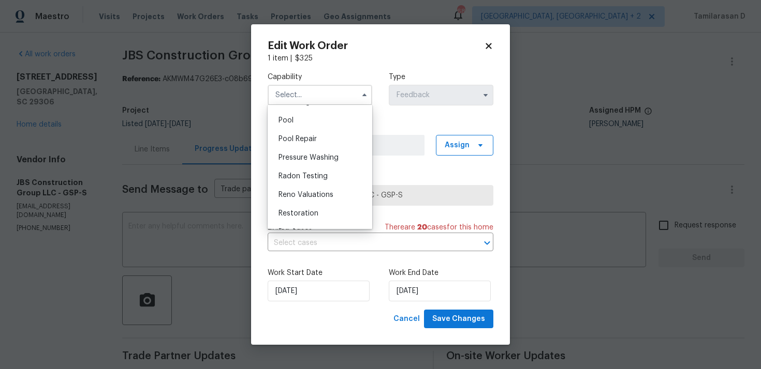
scroll to position [915, 0]
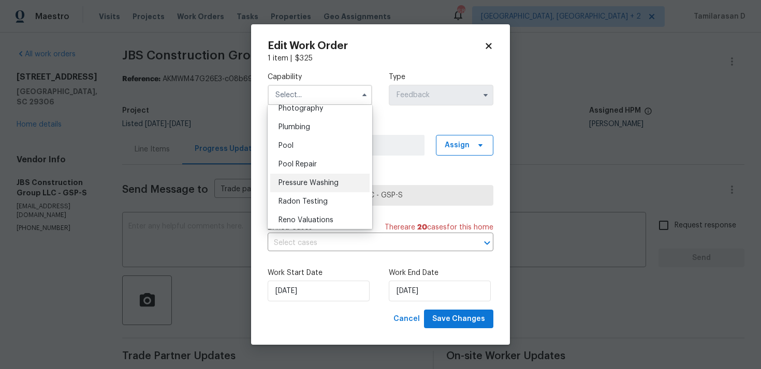
click at [314, 180] on span "Pressure Washing" at bounding box center [308, 183] width 60 height 7
type input "Pressure Washing"
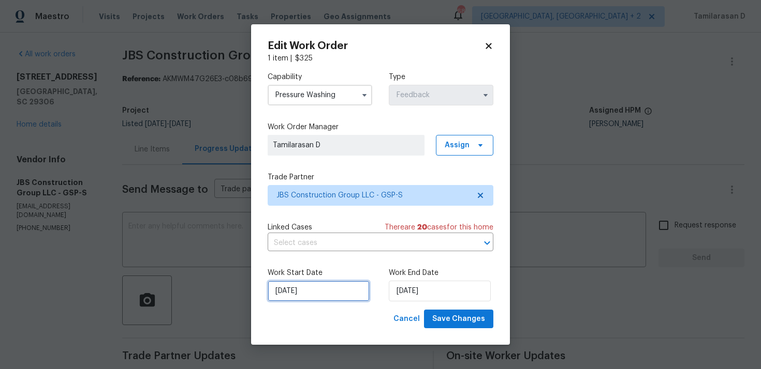
click at [312, 287] on input "27/08/2025" at bounding box center [318, 291] width 102 height 21
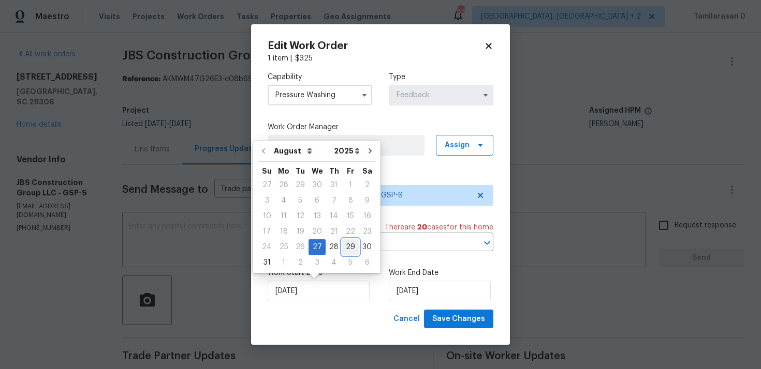
click at [345, 247] on div "29" at bounding box center [350, 247] width 17 height 14
type input "29/08/2025"
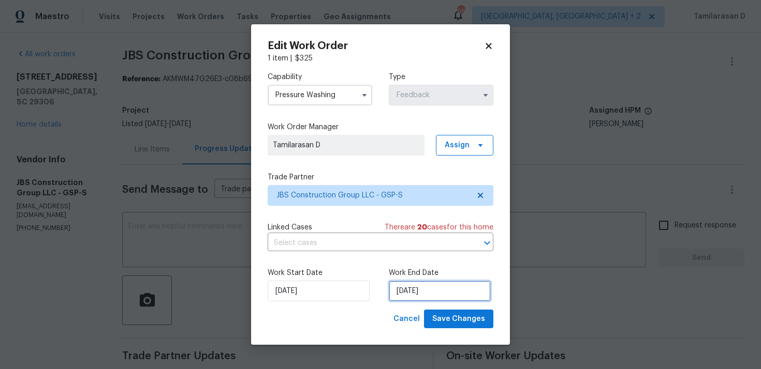
click at [417, 282] on input "29/08/2025" at bounding box center [440, 291] width 102 height 21
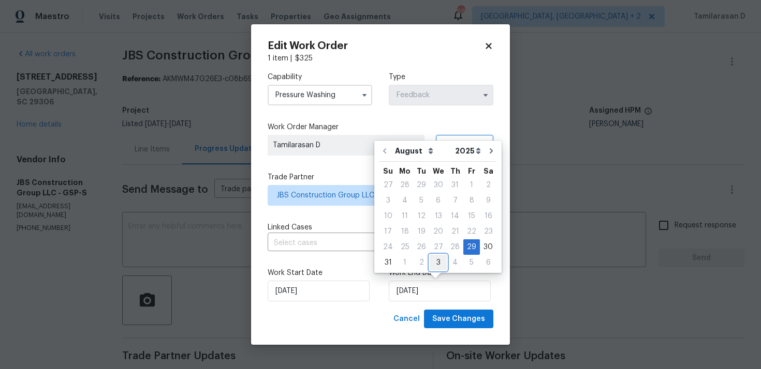
click at [433, 262] on div "3" at bounding box center [437, 263] width 17 height 14
type input "03/09/2025"
select select "8"
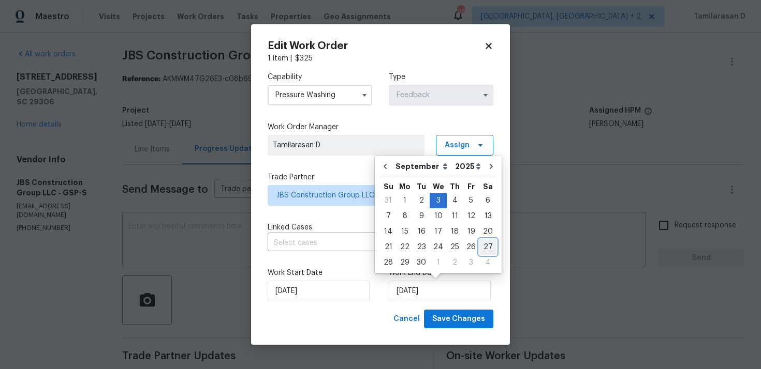
click at [479, 247] on div "27" at bounding box center [487, 247] width 17 height 14
type input "27/09/2025"
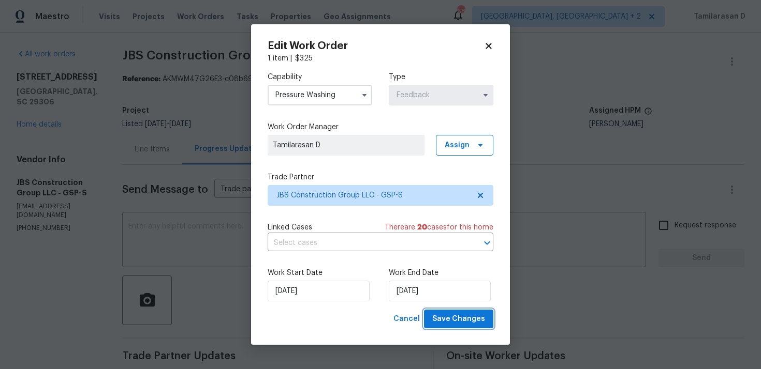
click at [466, 325] on span "Save Changes" at bounding box center [458, 319] width 53 height 13
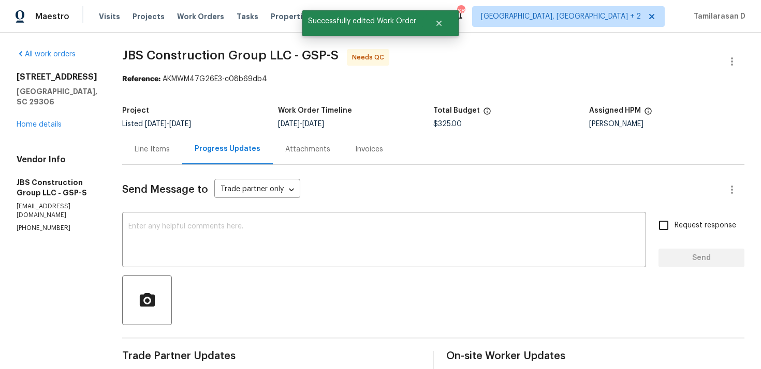
click at [170, 147] on div "Line Items" at bounding box center [152, 149] width 35 height 10
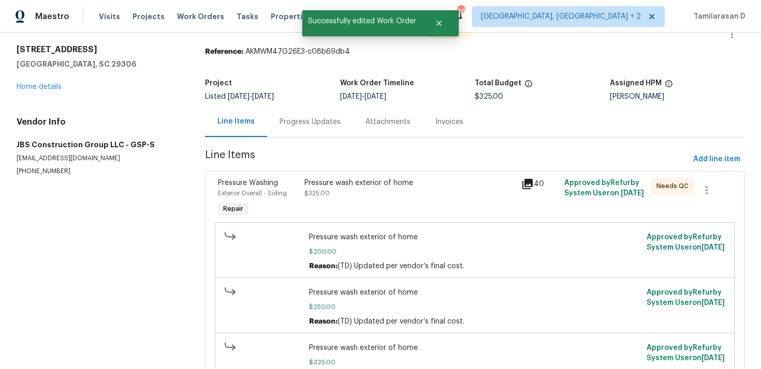
click at [286, 120] on div "Progress Updates" at bounding box center [309, 122] width 61 height 10
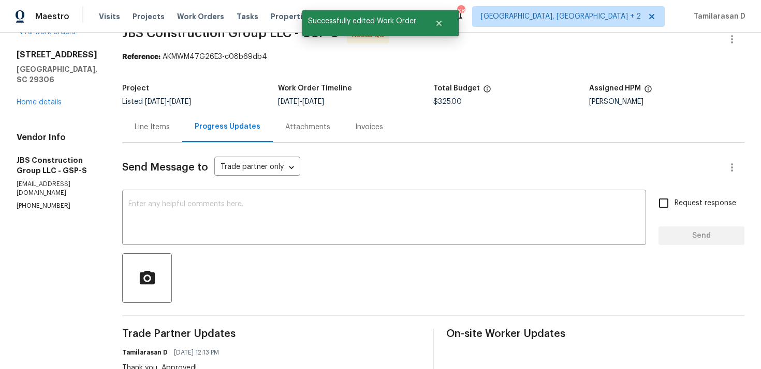
scroll to position [11, 0]
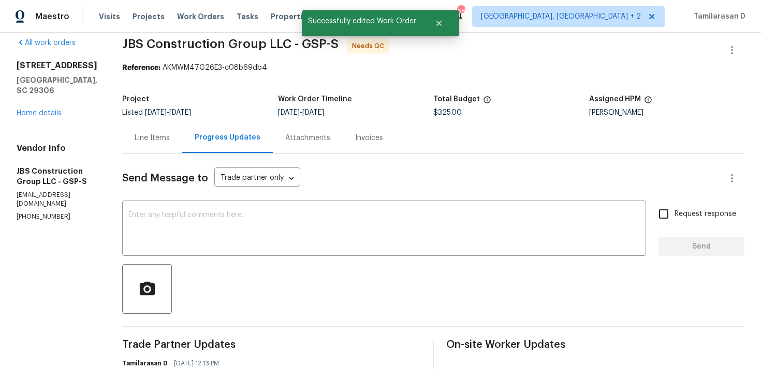
click at [170, 141] on div "Line Items" at bounding box center [152, 138] width 35 height 10
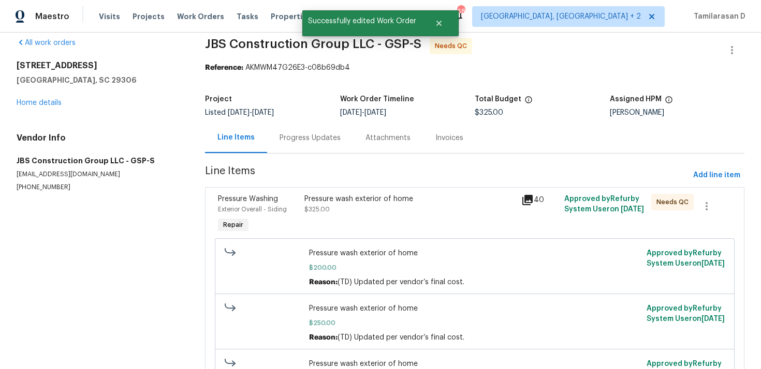
click at [397, 259] on span "Pressure wash exterior of home" at bounding box center [474, 253] width 331 height 10
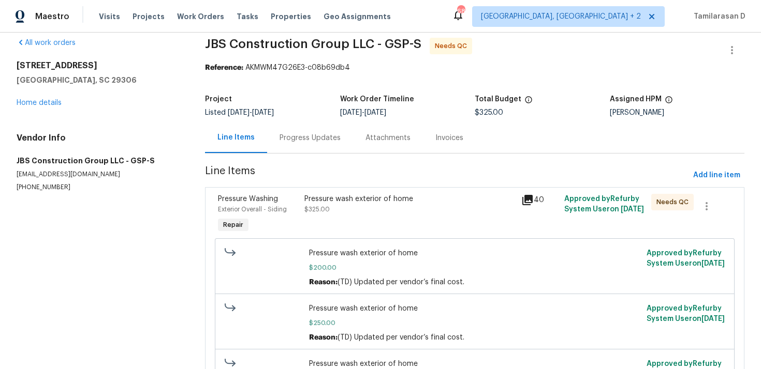
click at [362, 189] on div "Pressure Washing Exterior Overall - Siding Repair Pressure wash exterior of hom…" at bounding box center [474, 302] width 539 height 231
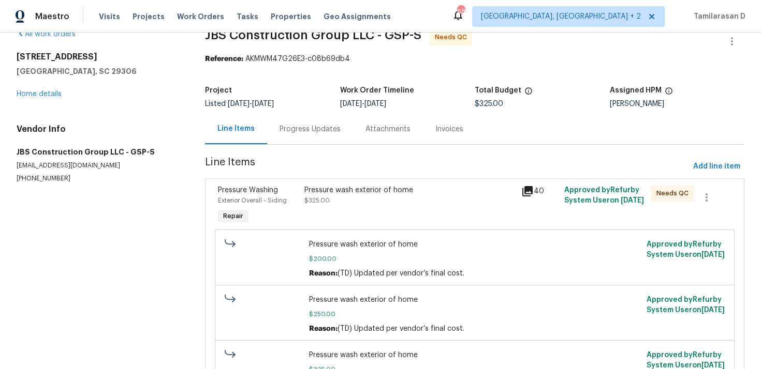
click at [361, 198] on div "Pressure wash exterior of home $325.00" at bounding box center [409, 195] width 210 height 21
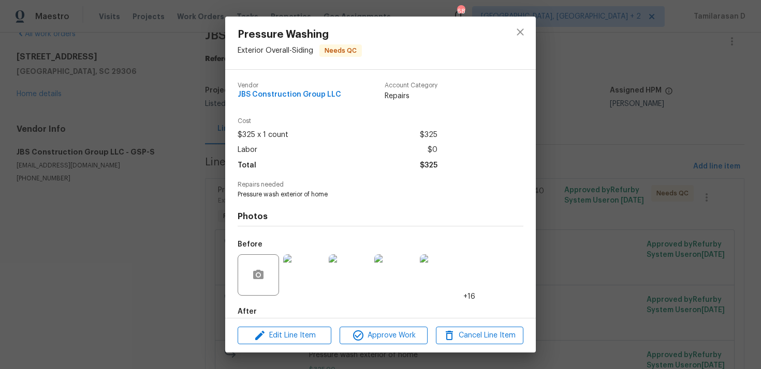
scroll to position [55, 0]
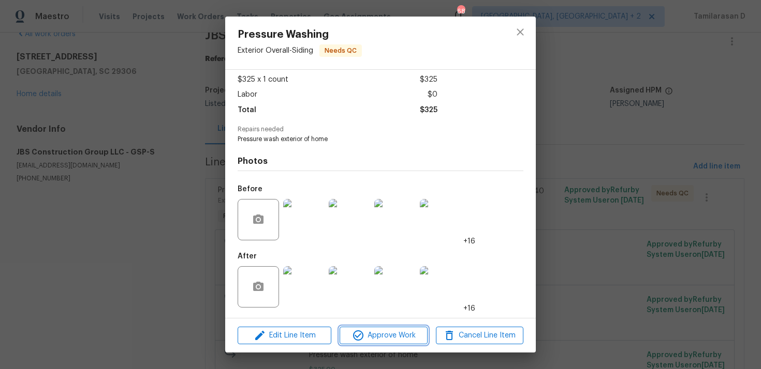
click at [376, 336] on span "Approve Work" at bounding box center [382, 336] width 81 height 13
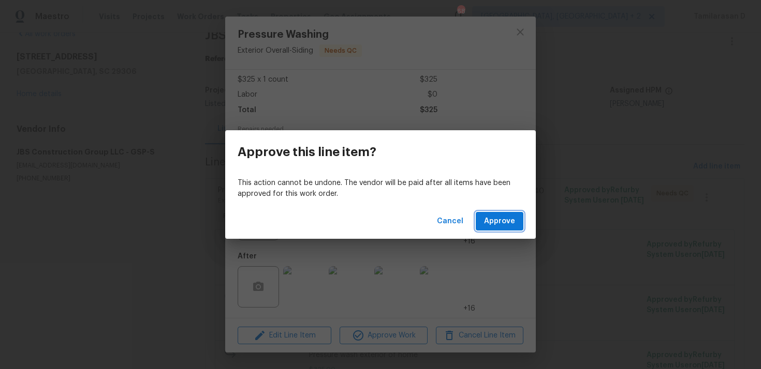
click at [512, 219] on span "Approve" at bounding box center [499, 221] width 31 height 13
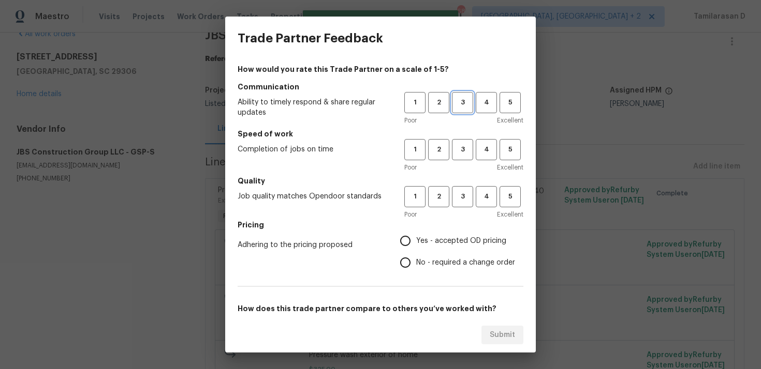
click at [460, 104] on span "3" at bounding box center [462, 103] width 19 height 12
click at [466, 151] on span "3" at bounding box center [462, 150] width 19 height 12
click at [468, 188] on button "3" at bounding box center [462, 196] width 21 height 21
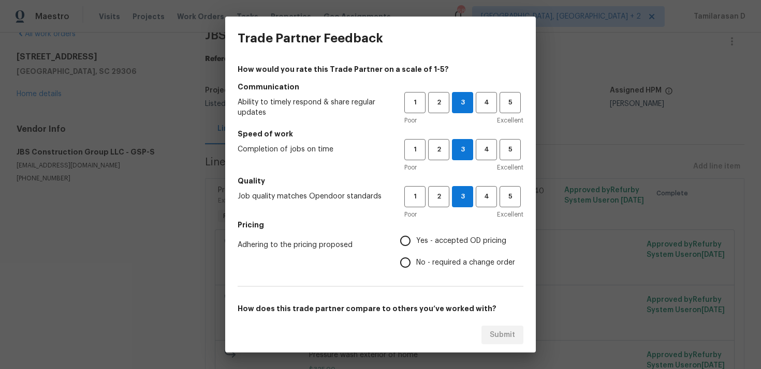
click at [410, 261] on input "No - required a change order" at bounding box center [405, 263] width 22 height 22
radio input "true"
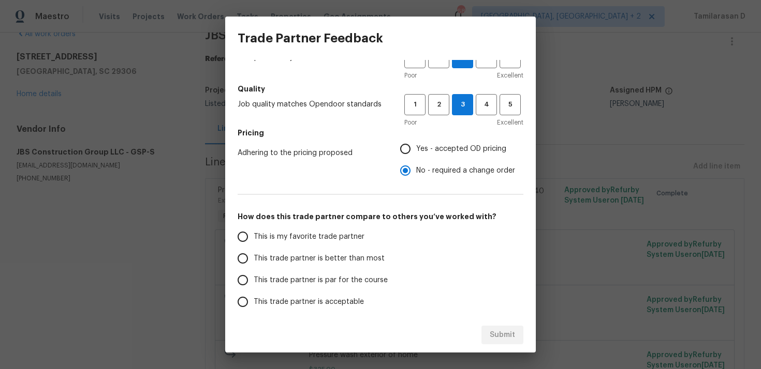
scroll to position [156, 0]
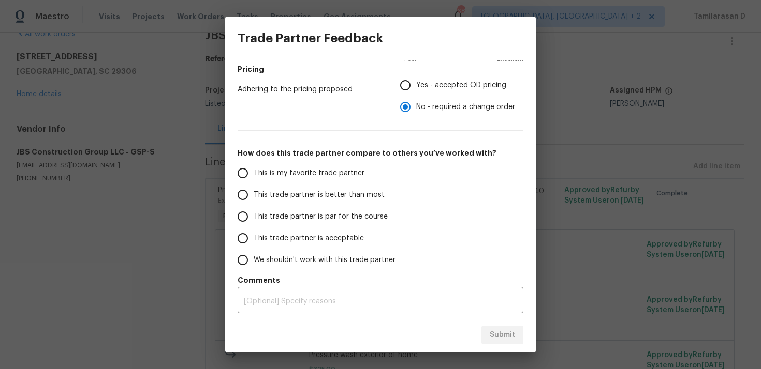
click at [246, 218] on input "This trade partner is par for the course" at bounding box center [243, 217] width 22 height 22
click at [502, 337] on span "Submit" at bounding box center [501, 335] width 25 height 13
radio input "true"
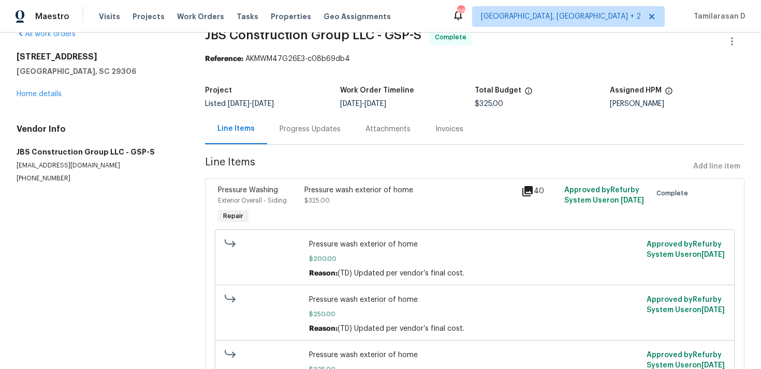
scroll to position [0, 0]
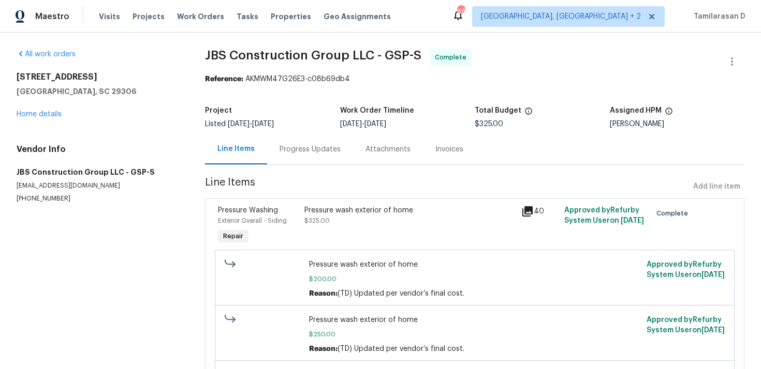
click at [287, 140] on div "Progress Updates" at bounding box center [310, 149] width 86 height 31
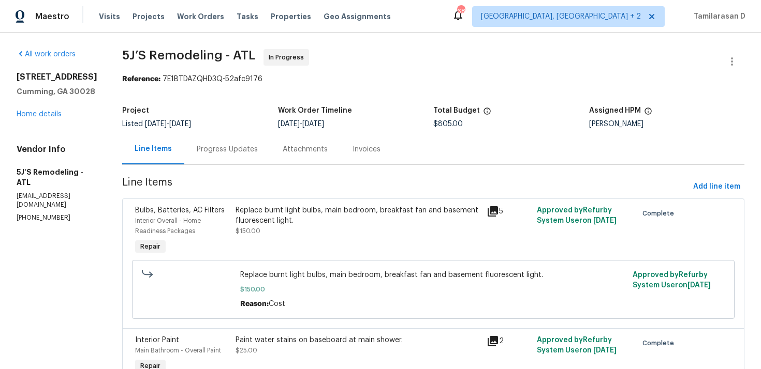
click at [230, 152] on div "Progress Updates" at bounding box center [227, 149] width 61 height 10
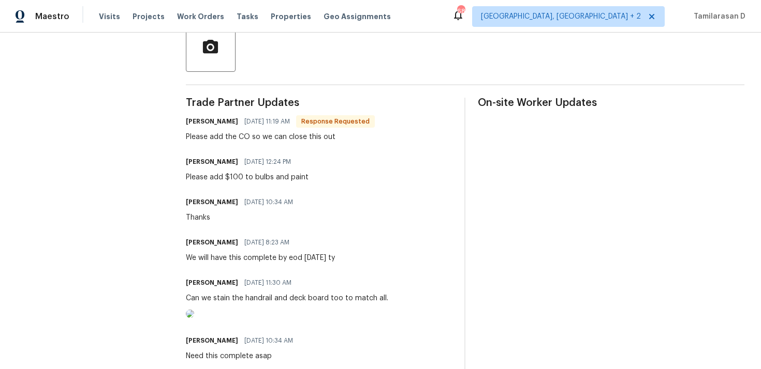
scroll to position [245, 0]
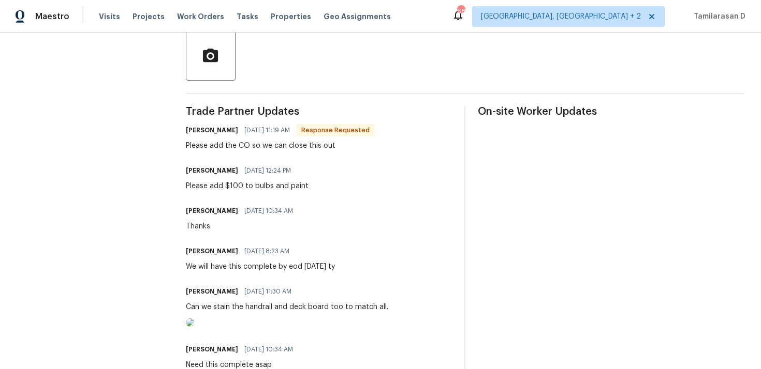
click at [244, 143] on div "Please add the CO so we can close this out" at bounding box center [280, 146] width 189 height 10
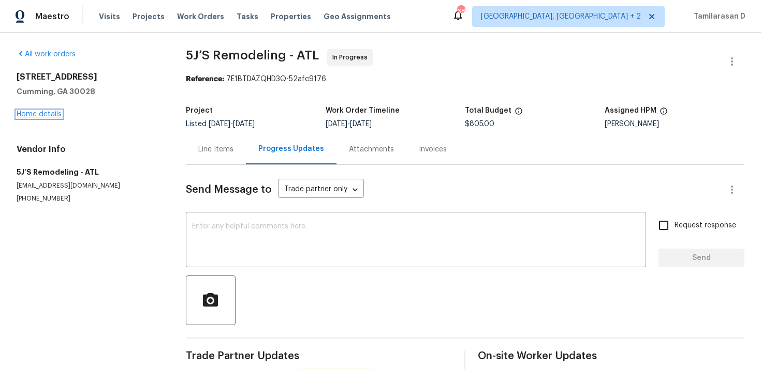
click at [36, 114] on link "Home details" at bounding box center [39, 114] width 45 height 7
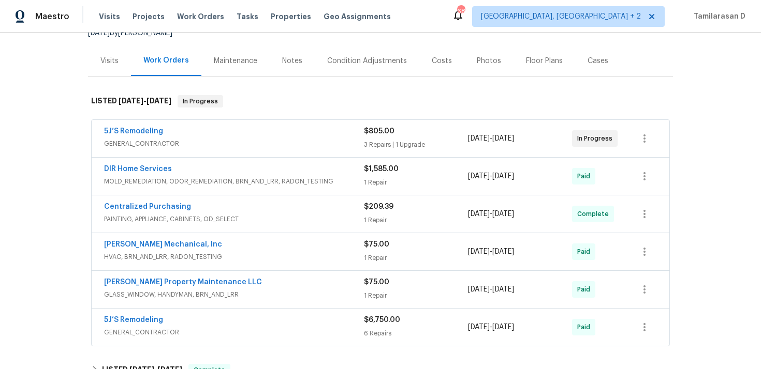
scroll to position [347, 0]
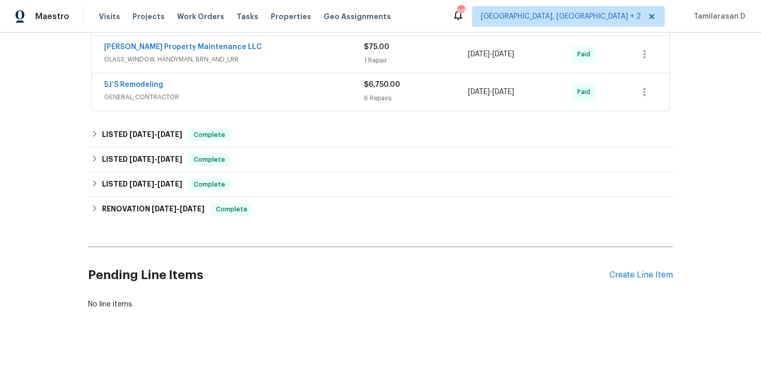
click at [636, 280] on div "Pending Line Items Create Line Item" at bounding box center [380, 275] width 585 height 48
click at [638, 275] on div "Create Line Item" at bounding box center [641, 276] width 64 height 10
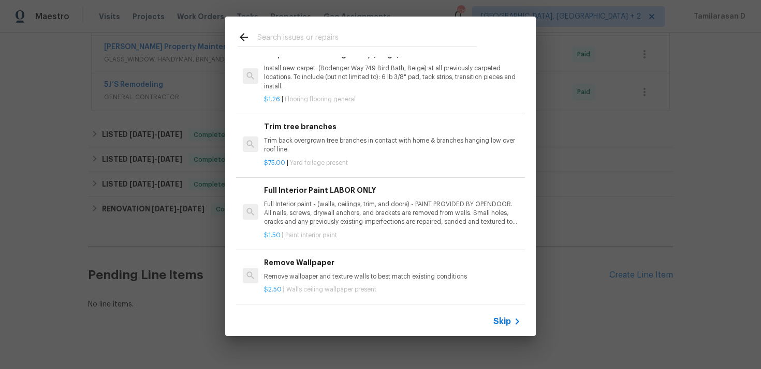
scroll to position [0, 0]
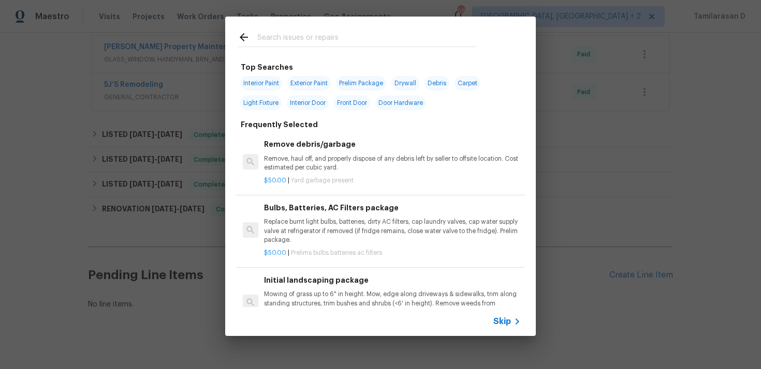
click at [503, 316] on div "Skip" at bounding box center [508, 322] width 30 height 12
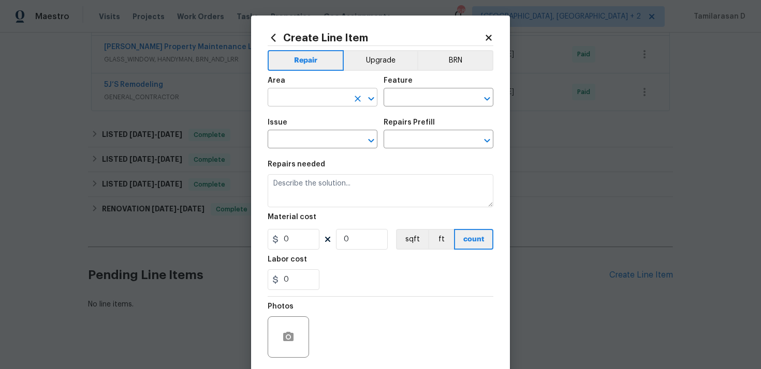
click at [304, 96] on input "text" at bounding box center [307, 99] width 81 height 16
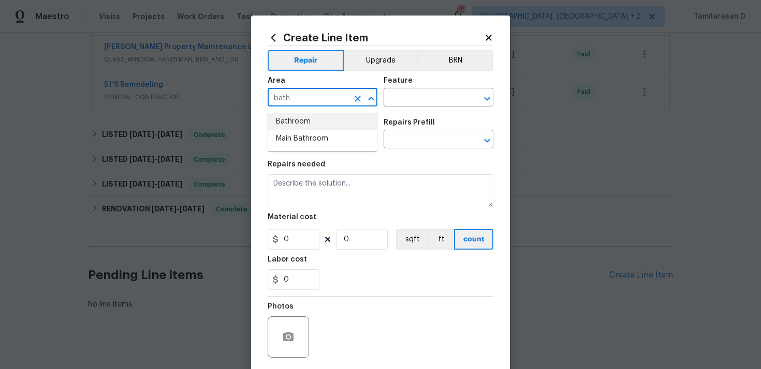
click at [296, 120] on li "Bathroom" at bounding box center [322, 121] width 110 height 17
type input "Bathroom"
click at [413, 92] on input "text" at bounding box center [423, 99] width 81 height 16
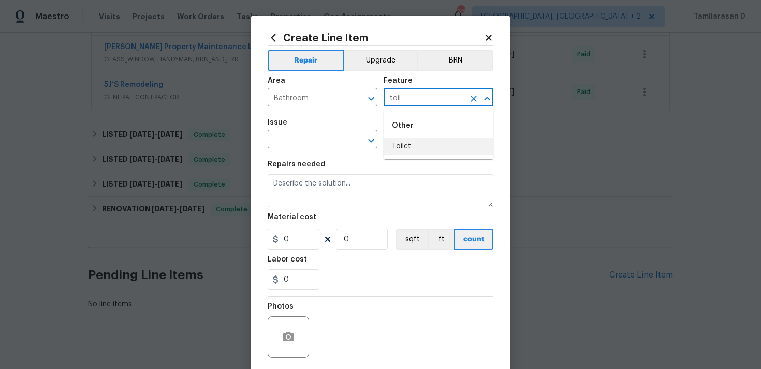
click at [413, 144] on li "Toilet" at bounding box center [438, 146] width 110 height 17
type input "Toilet"
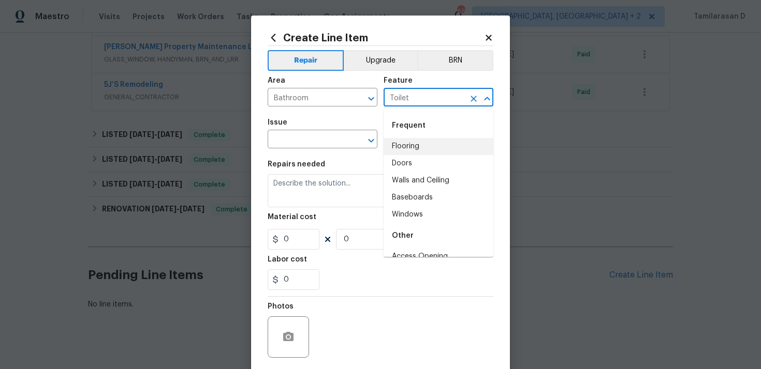
scroll to position [66, 0]
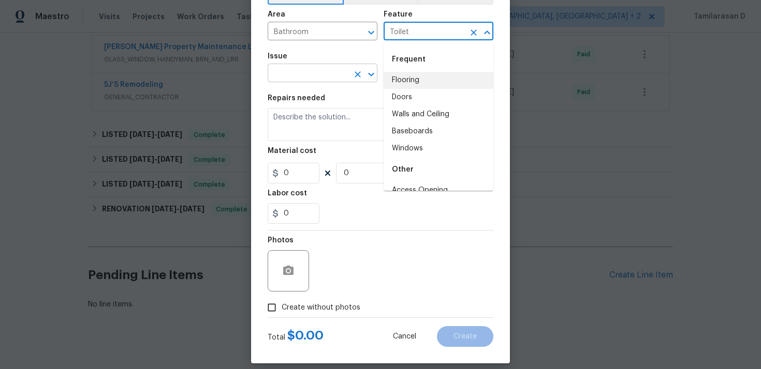
click at [282, 74] on input "text" at bounding box center [307, 74] width 81 height 16
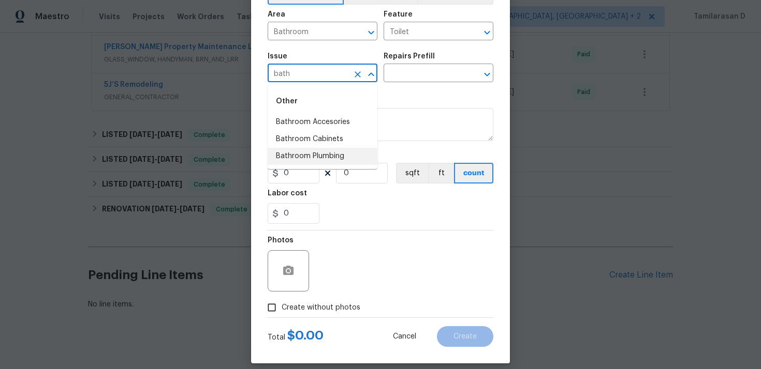
click at [321, 161] on li "Bathroom Plumbing" at bounding box center [322, 156] width 110 height 17
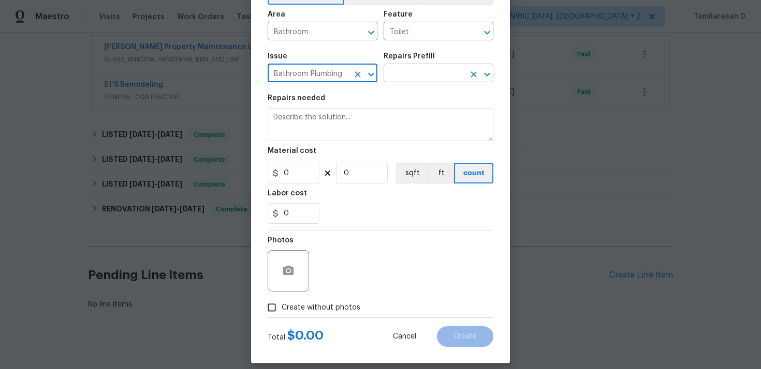
type input "Bathroom Plumbing"
click at [399, 82] on body "Maestro Visits Projects Work Orders Tasks Properties Geo Assignments 68 [GEOGRA…" at bounding box center [380, 184] width 761 height 369
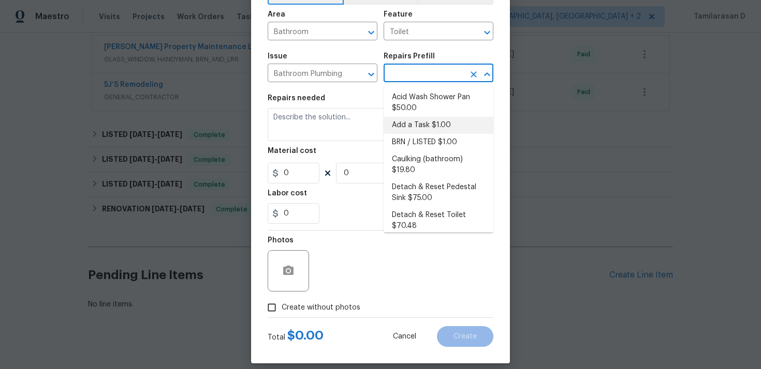
click at [418, 128] on li "Add a Task $1.00" at bounding box center [438, 125] width 110 height 17
type input "Plumbing"
type input "Add a Task $1.00"
type textarea "HPM to detail"
type input "1"
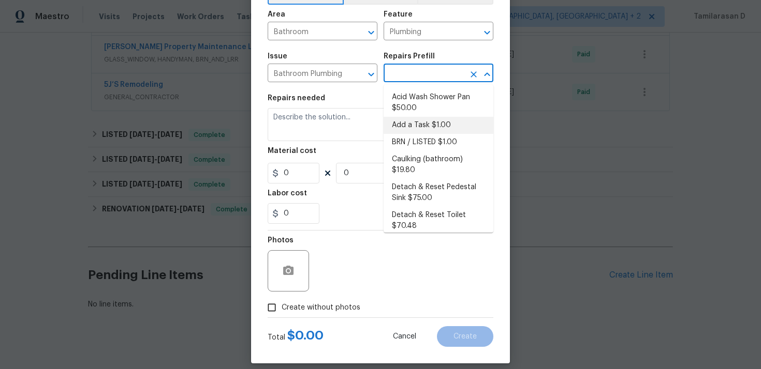
type input "1"
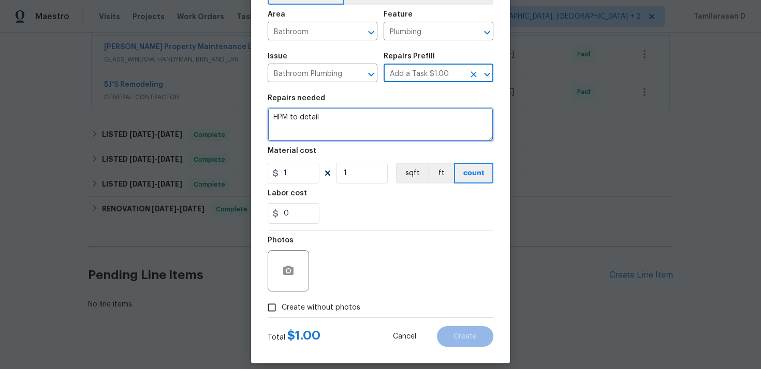
click at [303, 130] on textarea "HPM to detail" at bounding box center [380, 124] width 226 height 33
paste textarea "Feedback received that the guest bathroom toilet will not stop running water. P…"
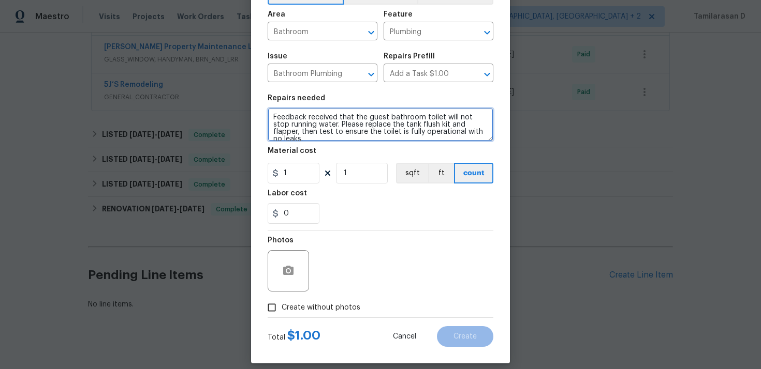
type textarea "Feedback received that the guest bathroom toilet will not stop running water. P…"
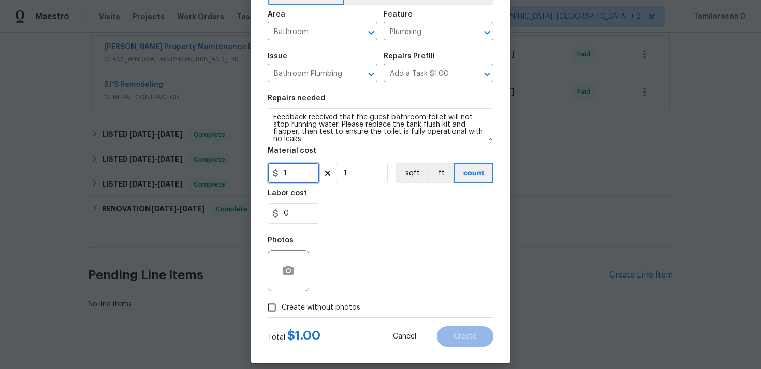
click at [288, 175] on input "1" at bounding box center [293, 173] width 52 height 21
type input "75"
click at [345, 178] on input "1" at bounding box center [362, 173] width 52 height 21
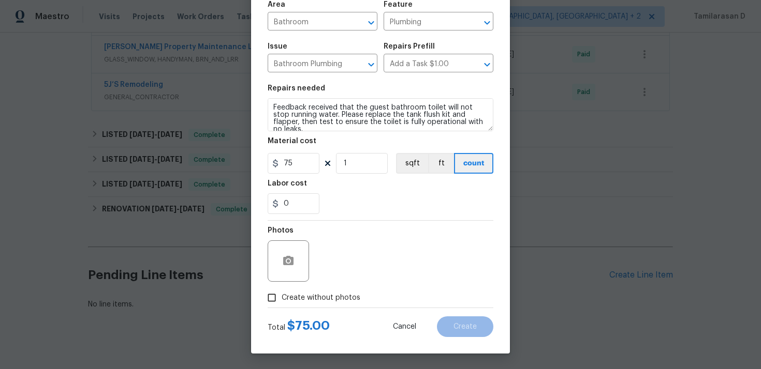
click at [347, 246] on div "Photos" at bounding box center [380, 254] width 226 height 67
click at [269, 297] on input "Create without photos" at bounding box center [272, 298] width 20 height 20
checkbox input "true"
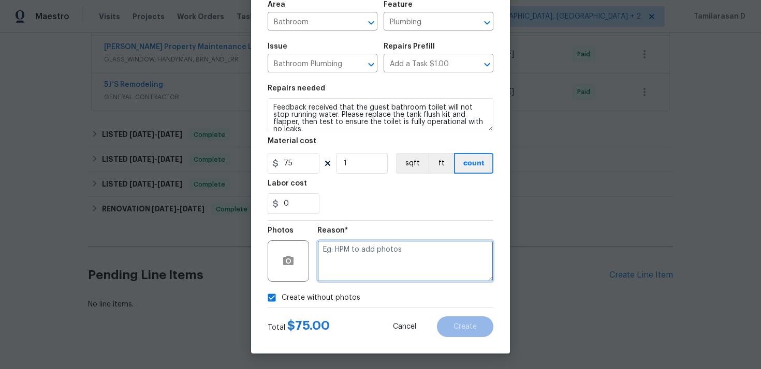
click at [346, 269] on textarea at bounding box center [405, 261] width 176 height 41
type textarea "N/A"
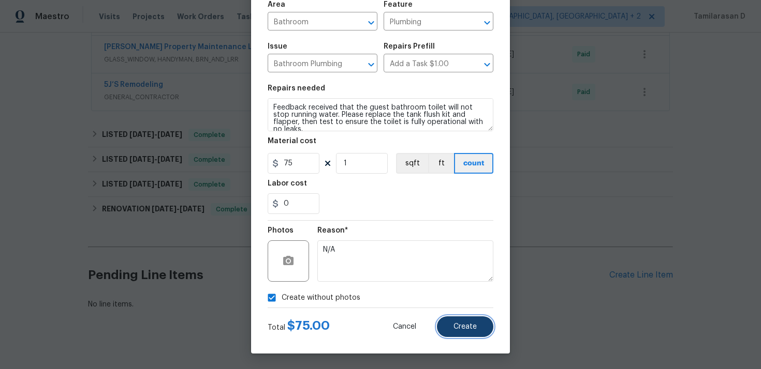
click at [467, 322] on button "Create" at bounding box center [465, 327] width 56 height 21
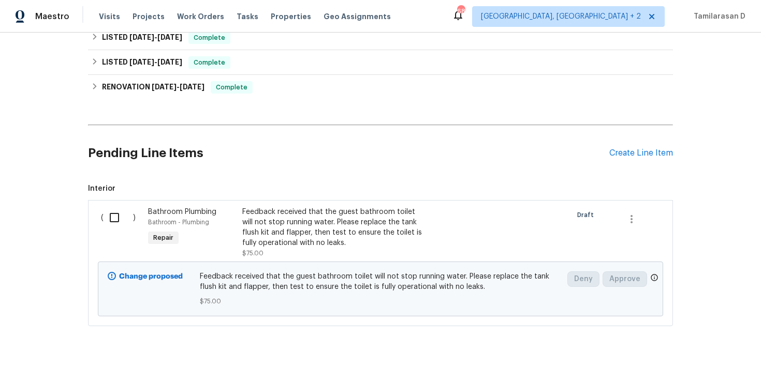
scroll to position [496, 0]
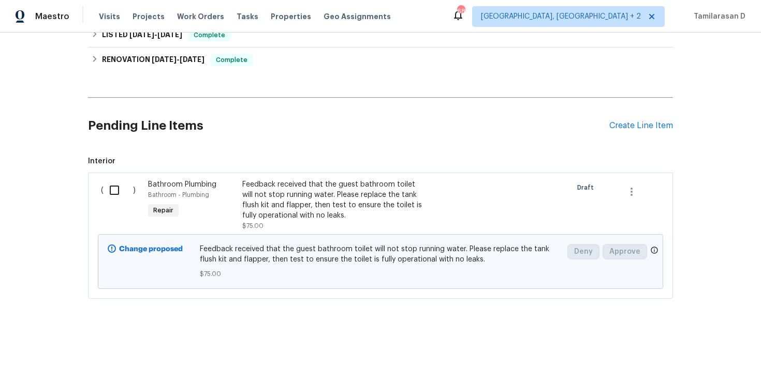
click at [113, 188] on input "checkbox" at bounding box center [117, 191] width 29 height 22
checkbox input "true"
click at [688, 341] on span "Create Work Order" at bounding box center [701, 343] width 69 height 13
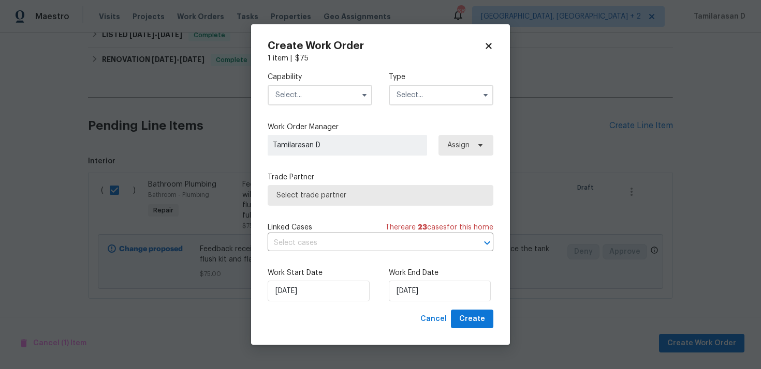
click at [451, 94] on input "text" at bounding box center [441, 95] width 105 height 21
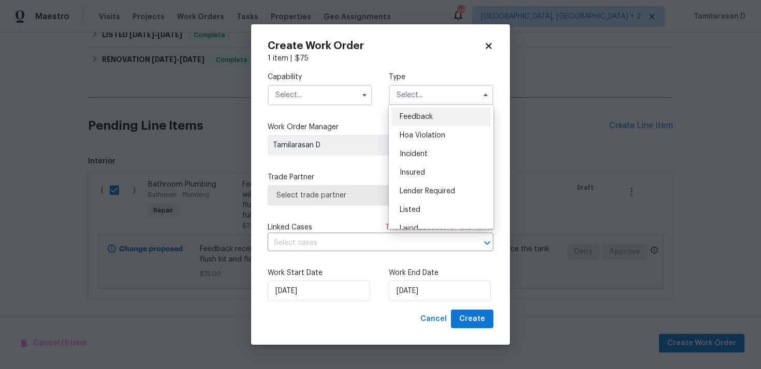
click at [410, 112] on div "Feedback" at bounding box center [440, 117] width 99 height 19
type input "Feedback"
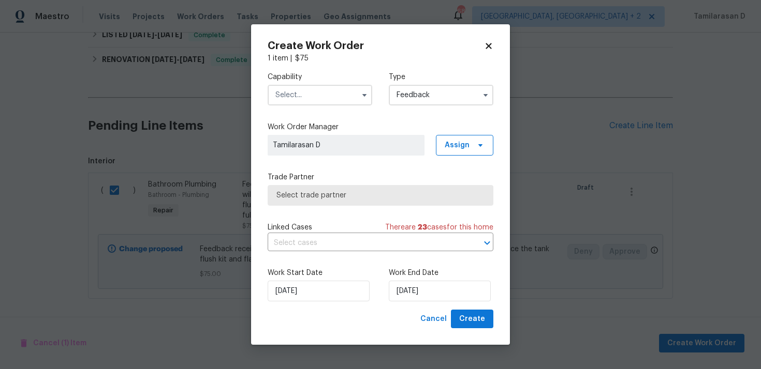
click at [332, 92] on input "text" at bounding box center [319, 95] width 105 height 21
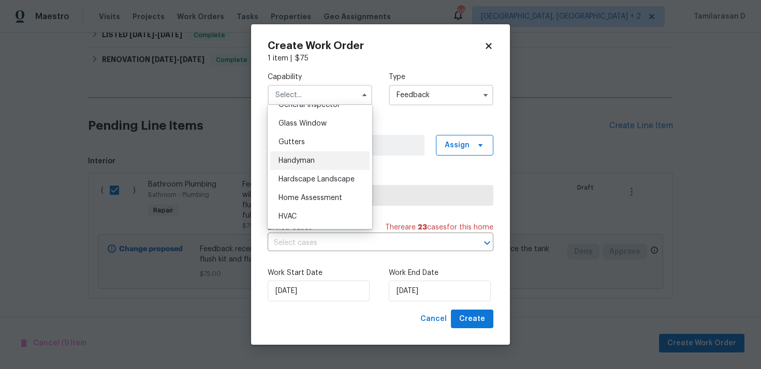
scroll to position [523, 0]
click at [289, 158] on div "Handyman" at bounding box center [319, 163] width 99 height 19
type input "Handyman"
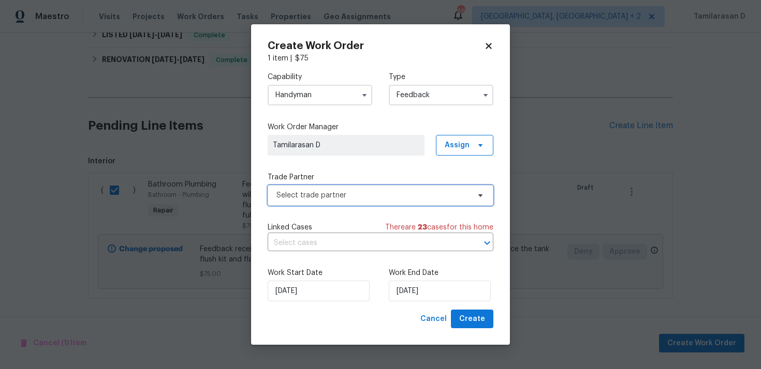
click at [316, 189] on span "Select trade partner" at bounding box center [380, 195] width 226 height 21
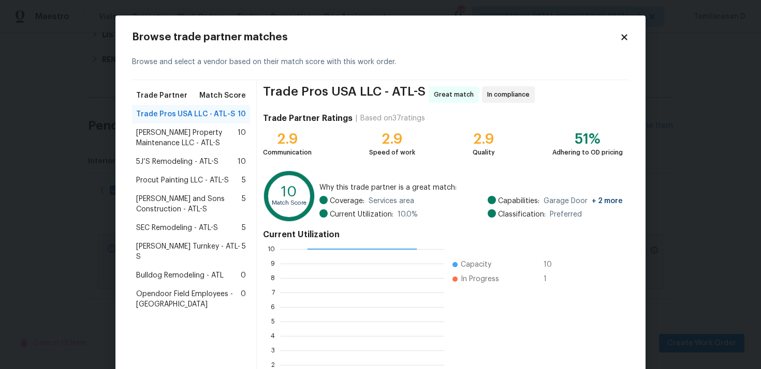
scroll to position [15, 0]
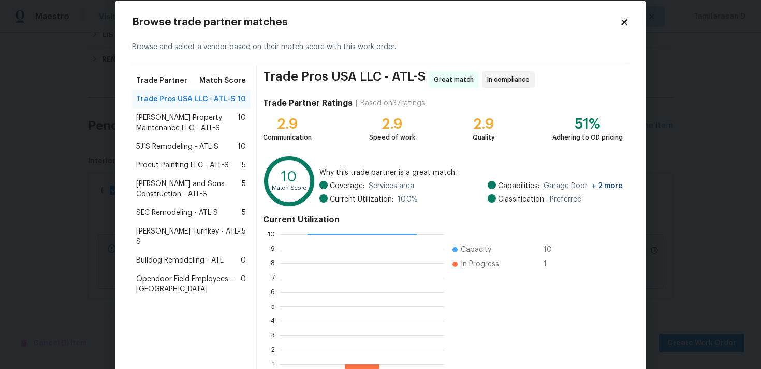
click at [167, 127] on span "Glen Property Maintenance LLC - ATL-S" at bounding box center [186, 123] width 101 height 21
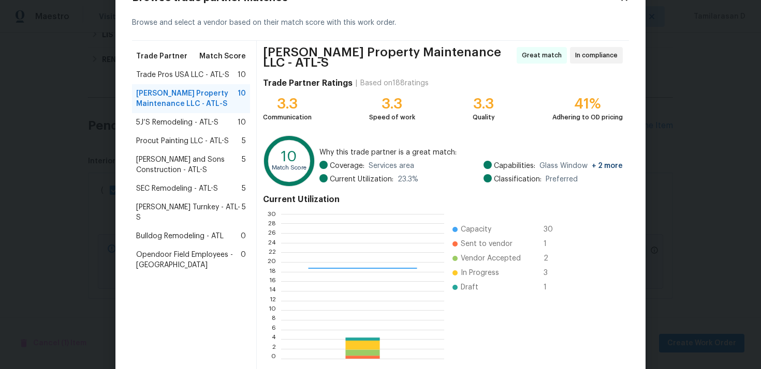
scroll to position [87, 0]
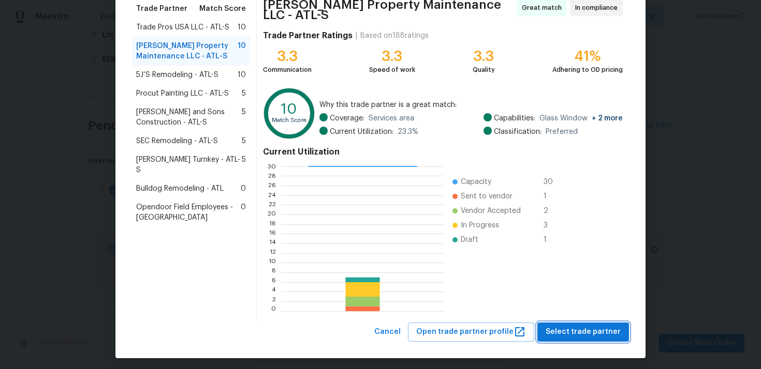
click at [594, 331] on span "Select trade partner" at bounding box center [582, 332] width 75 height 13
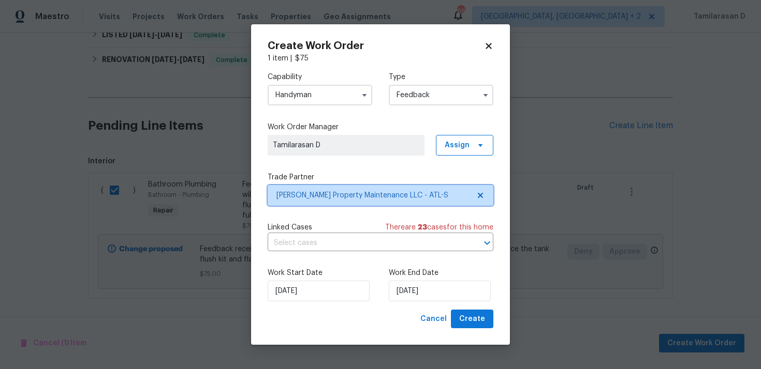
scroll to position [0, 0]
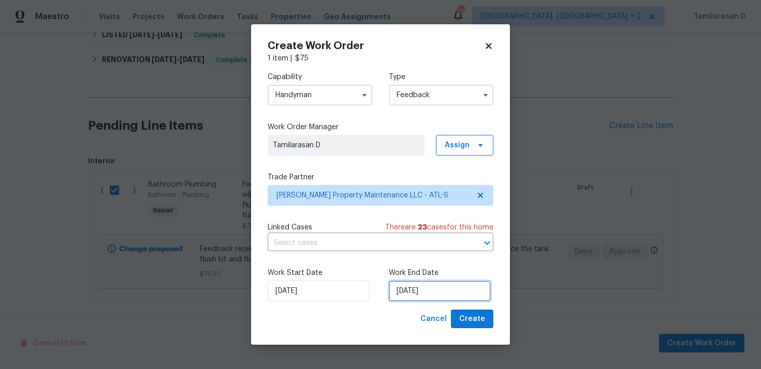
click at [415, 287] on input "29/09/2025" at bounding box center [440, 291] width 102 height 21
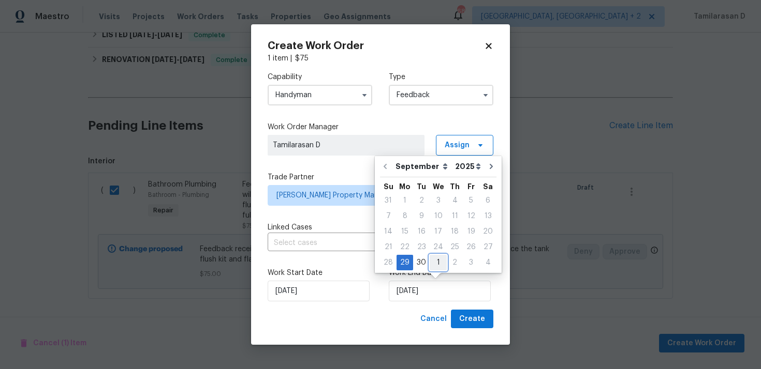
click at [439, 261] on div "1" at bounding box center [437, 263] width 17 height 14
type input "01/10/2025"
select select "9"
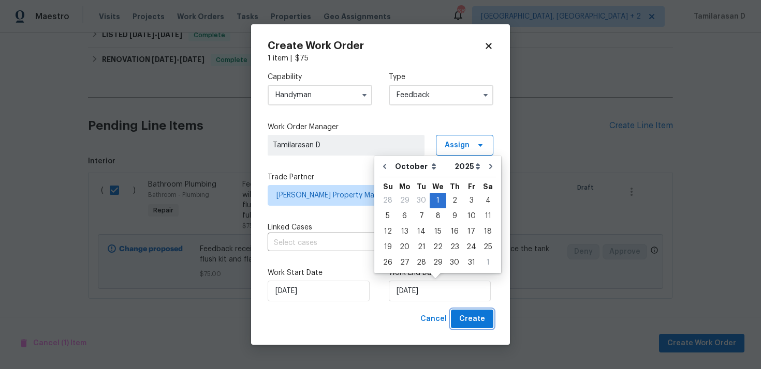
click at [475, 320] on span "Create" at bounding box center [472, 319] width 26 height 13
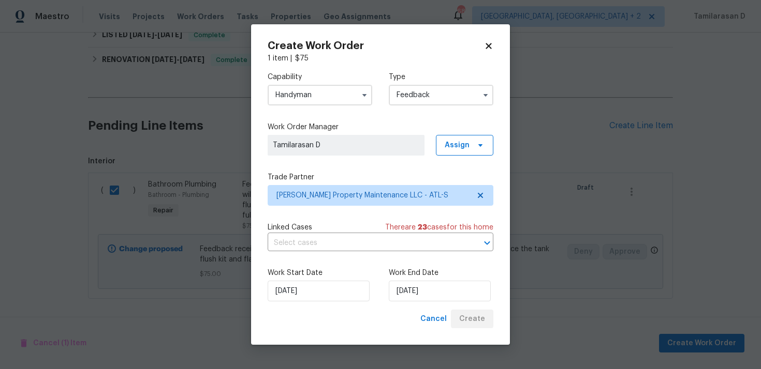
checkbox input "false"
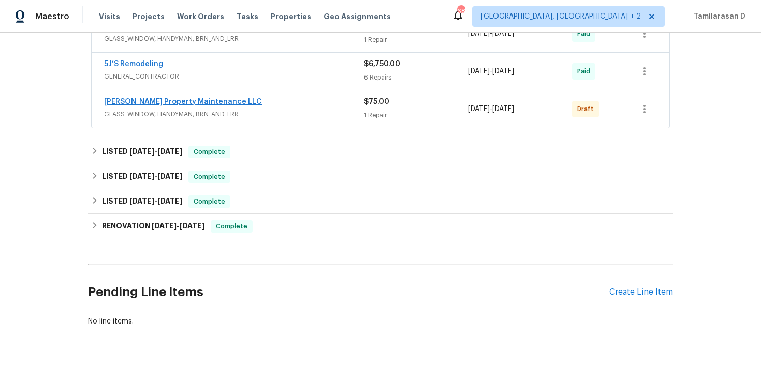
scroll to position [360, 0]
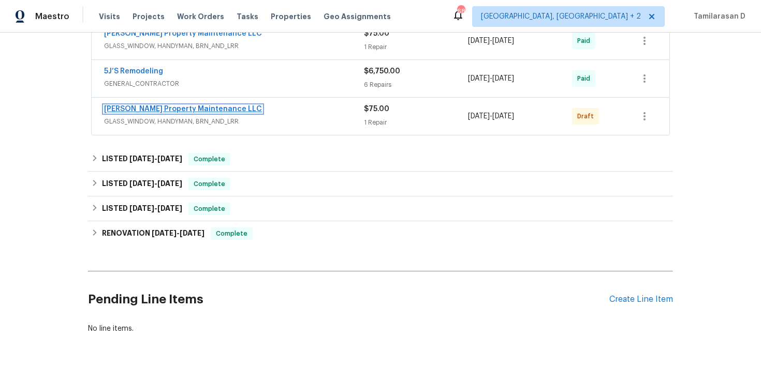
click at [195, 110] on link "Glen Property Maintenance LLC" at bounding box center [183, 109] width 158 height 7
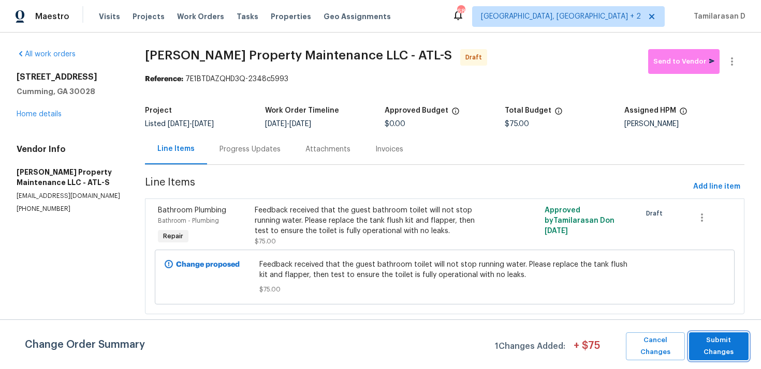
click at [713, 338] on span "Submit Changes" at bounding box center [718, 347] width 49 height 24
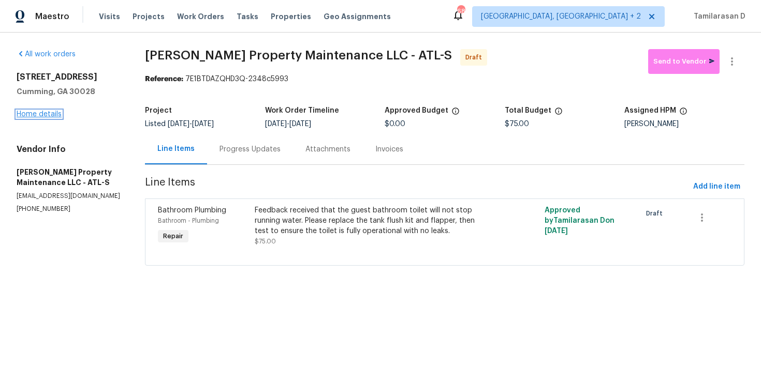
click at [44, 113] on link "Home details" at bounding box center [39, 114] width 45 height 7
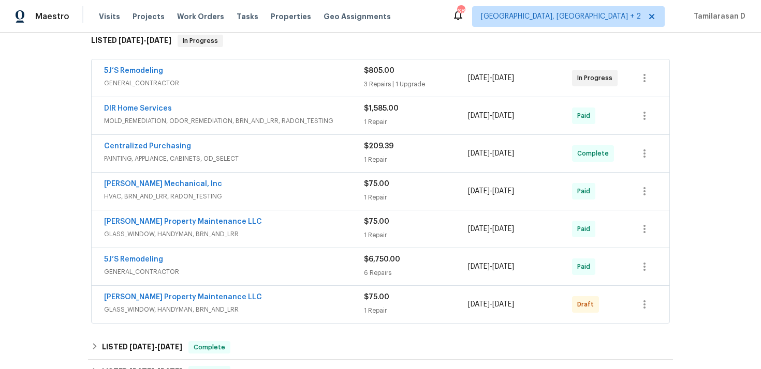
scroll to position [176, 0]
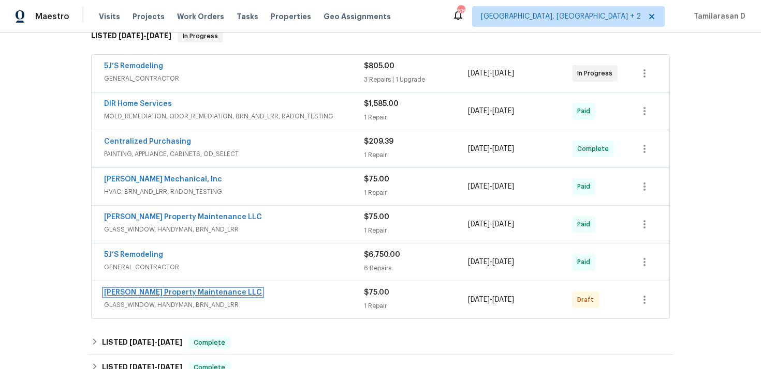
click at [140, 293] on link "Glen Property Maintenance LLC" at bounding box center [183, 292] width 158 height 7
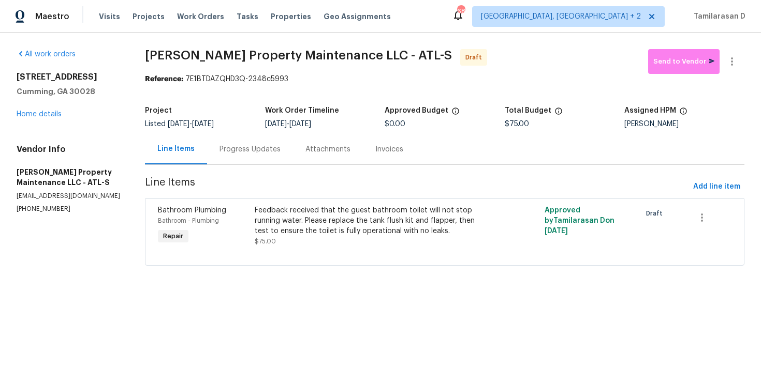
click at [238, 144] on div "Progress Updates" at bounding box center [249, 149] width 61 height 10
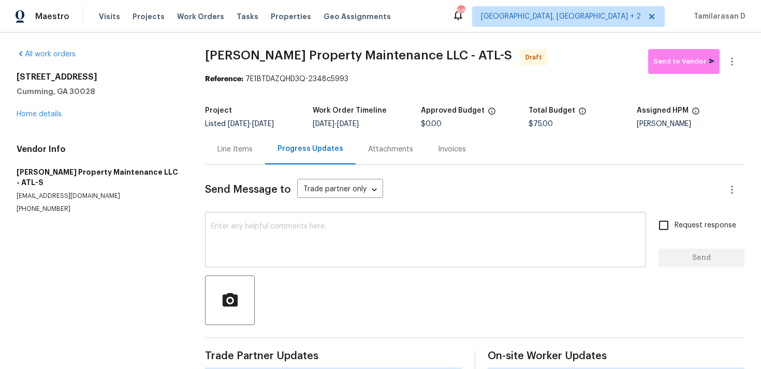
scroll to position [15, 0]
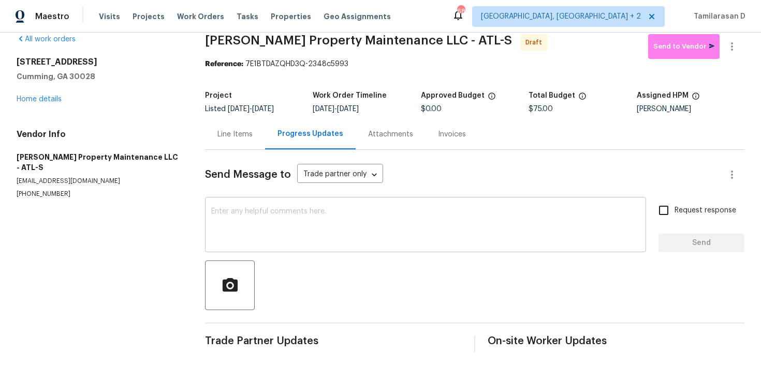
click at [233, 236] on textarea at bounding box center [425, 226] width 428 height 36
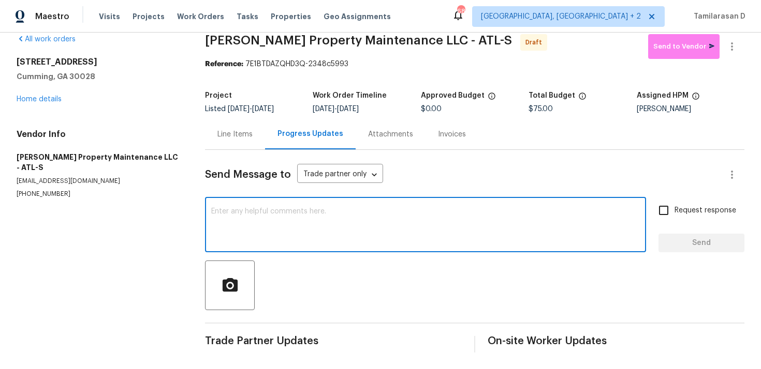
paste textarea "Hey, this is Tamil from Opendoor. I’m confirming you received the WO for the pr…"
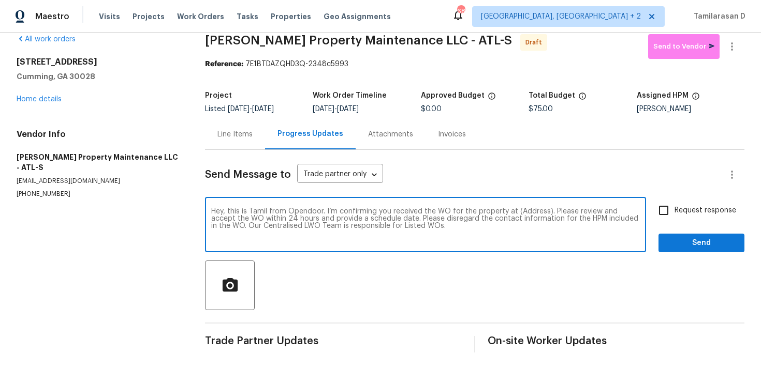
click at [522, 210] on textarea "Hey, this is Tamil from Opendoor. I’m confirming you received the WO for the pr…" at bounding box center [425, 226] width 428 height 36
paste textarea "7045 Treeline Dr, Cumming, GA 30028"
type textarea "Hey, this is Tamil from Opendoor. I’m confirming you received the WO for the pr…"
click at [660, 207] on input "Request response" at bounding box center [663, 211] width 22 height 22
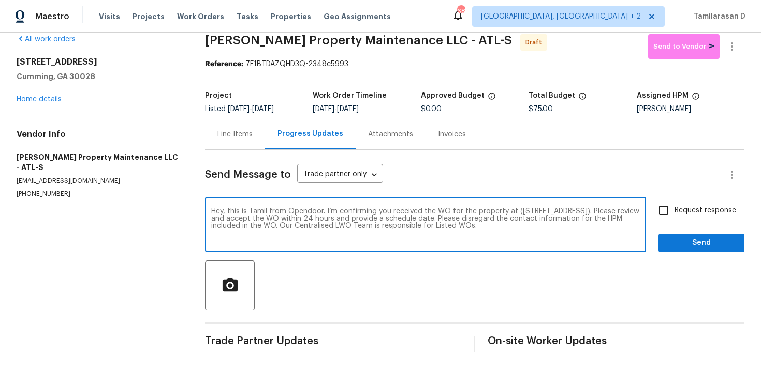
checkbox input "true"
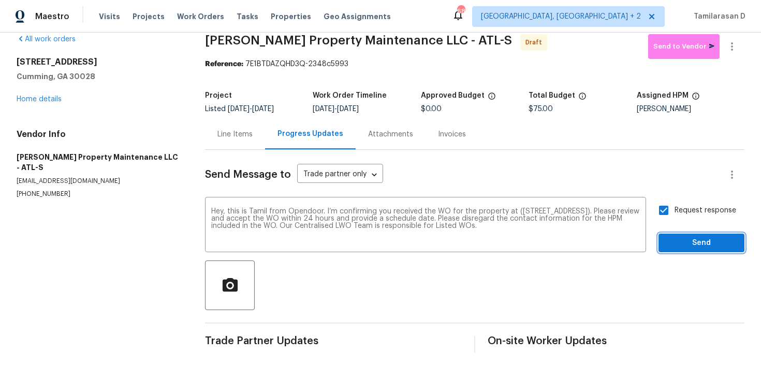
click at [686, 241] on span "Send" at bounding box center [700, 243] width 69 height 13
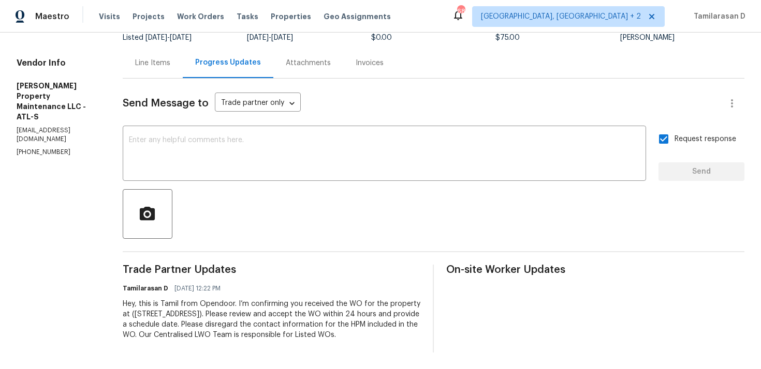
scroll to position [0, 0]
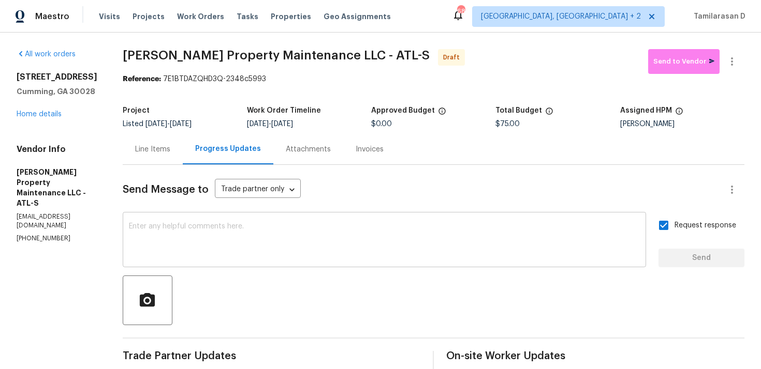
click at [191, 259] on textarea at bounding box center [384, 241] width 511 height 36
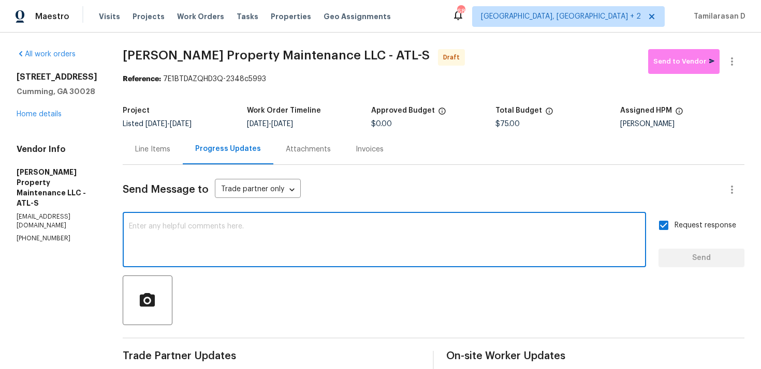
paste textarea "Attention All Work Orders must include before-photos (both close-up and wide-an…"
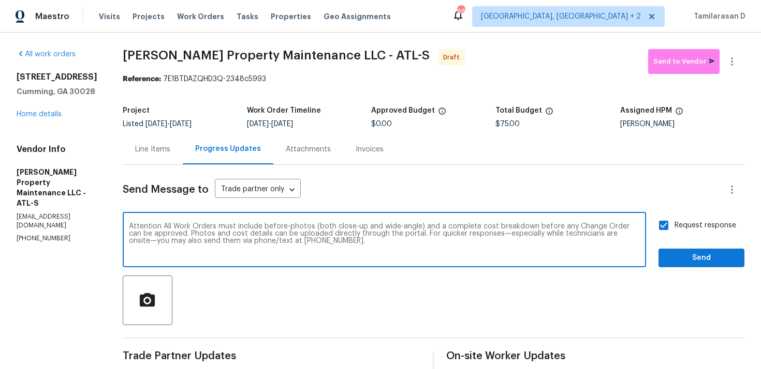
type textarea "Attention All Work Orders must include before-photos (both close-up and wide-an…"
click at [677, 252] on span "Send" at bounding box center [700, 258] width 69 height 13
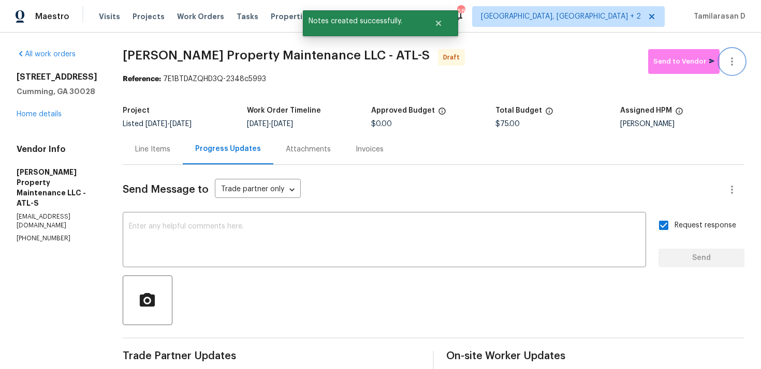
click at [726, 66] on icon "button" at bounding box center [731, 61] width 12 height 12
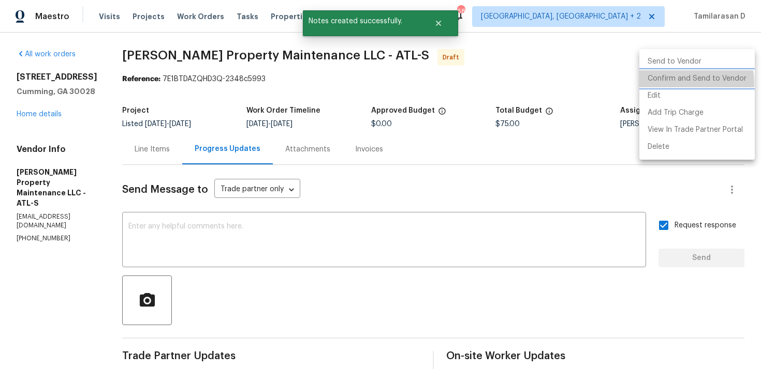
click at [678, 83] on li "Confirm and Send to Vendor" at bounding box center [696, 78] width 115 height 17
click at [544, 52] on div at bounding box center [380, 184] width 761 height 369
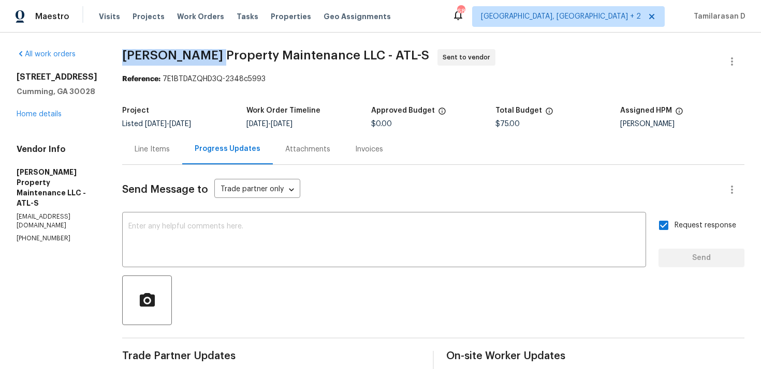
drag, startPoint x: 125, startPoint y: 50, endPoint x: 210, endPoint y: 60, distance: 84.9
click at [210, 60] on span "Glen Property Maintenance LLC - ATL-S" at bounding box center [275, 55] width 307 height 12
copy span "Glen Property"
click at [172, 29] on div "Maestro Visits Projects Work Orders Tasks Properties Geo Assignments 68 Albuque…" at bounding box center [380, 16] width 761 height 33
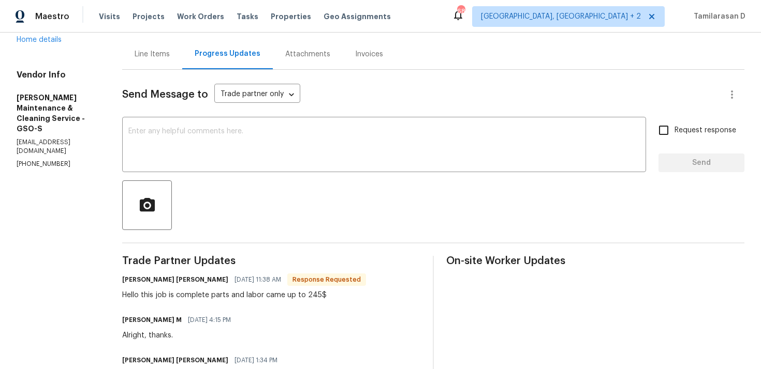
scroll to position [138, 0]
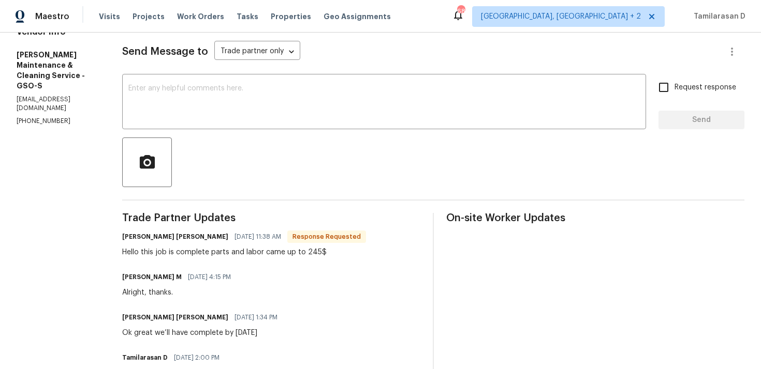
click at [193, 250] on div "Hello this job is complete parts and labor came up to 245$" at bounding box center [244, 252] width 244 height 10
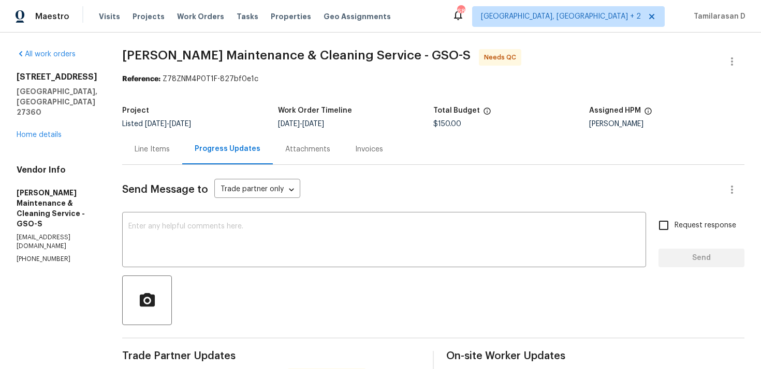
click at [154, 143] on div "Line Items" at bounding box center [152, 149] width 60 height 31
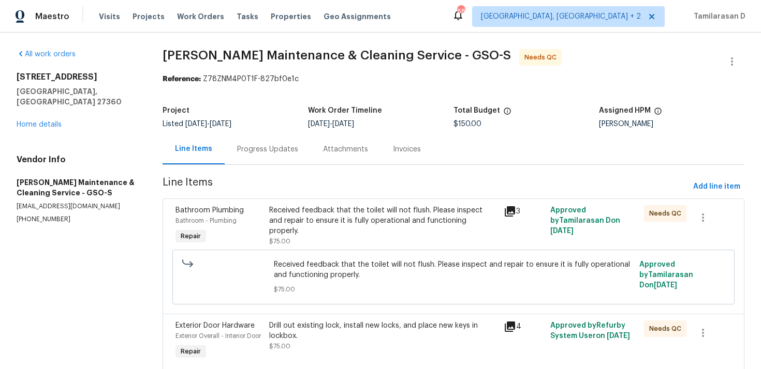
click at [296, 221] on div "Received feedback that the toilet will not flush. Please inspect and repair to …" at bounding box center [383, 220] width 228 height 31
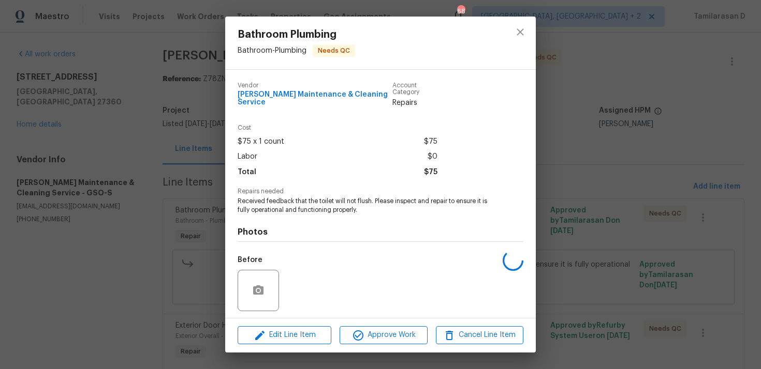
scroll to position [64, 0]
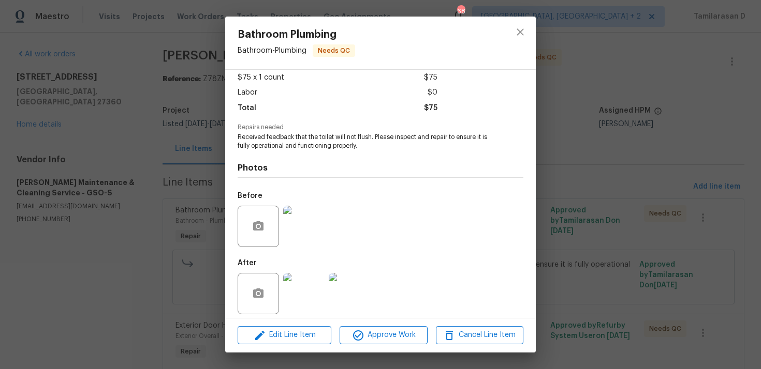
click at [301, 238] on img at bounding box center [303, 226] width 41 height 41
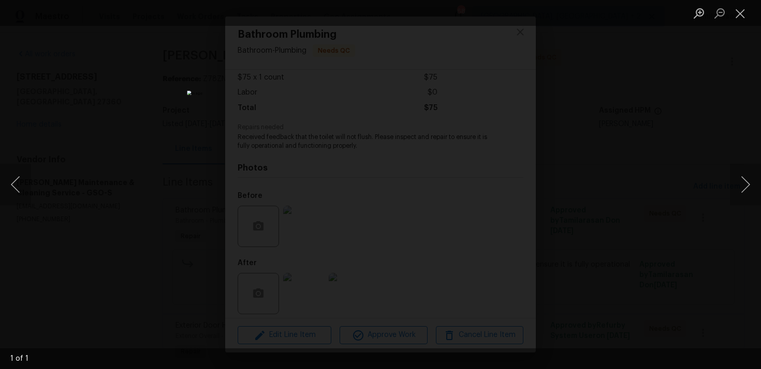
click at [632, 217] on div "Lightbox" at bounding box center [380, 184] width 761 height 369
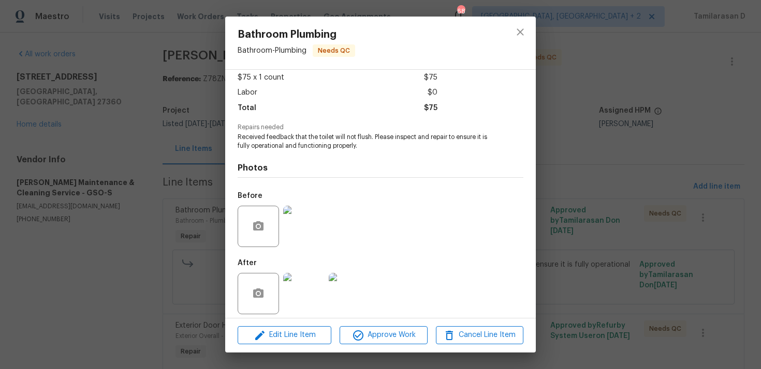
click at [319, 275] on img at bounding box center [303, 293] width 41 height 41
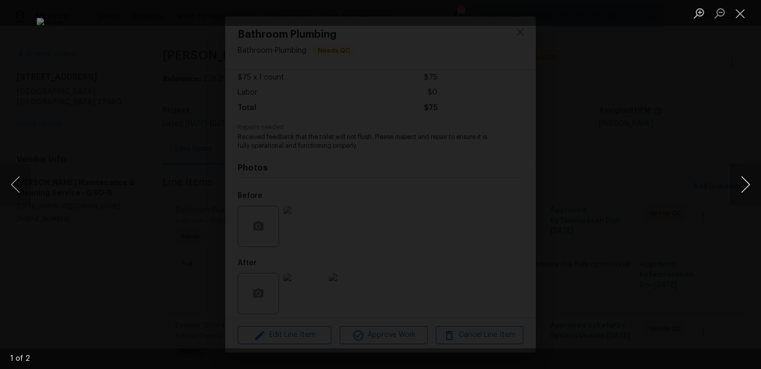
click at [747, 187] on button "Next image" at bounding box center [744, 184] width 31 height 41
click at [739, 12] on button "Close lightbox" at bounding box center [739, 13] width 21 height 18
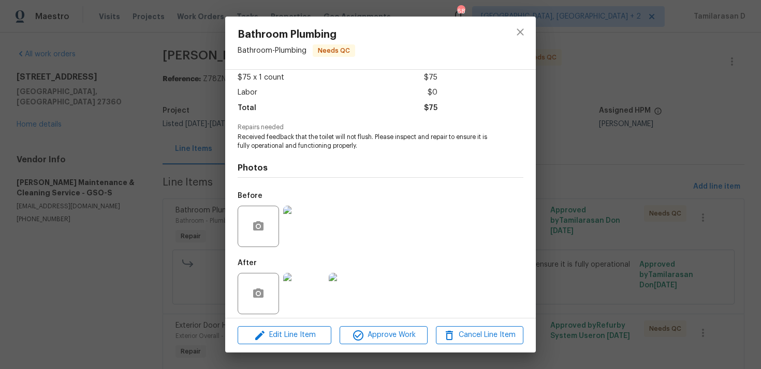
click at [190, 154] on div "Bathroom Plumbing Bathroom - Plumbing Needs QC Vendor [PERSON_NAME] Maintenance…" at bounding box center [380, 184] width 761 height 369
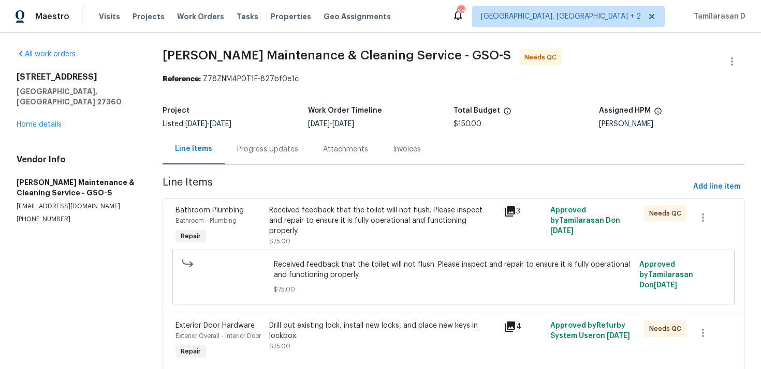
scroll to position [41, 0]
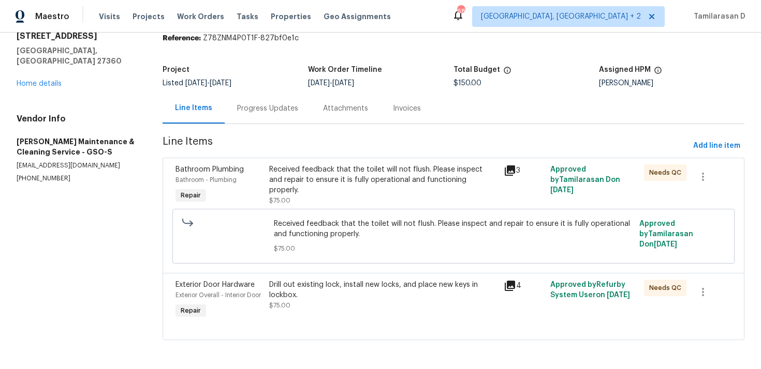
click at [355, 307] on div "Drill out existing lock, install new locks, and place new keys in lockbox. $75.…" at bounding box center [383, 295] width 228 height 31
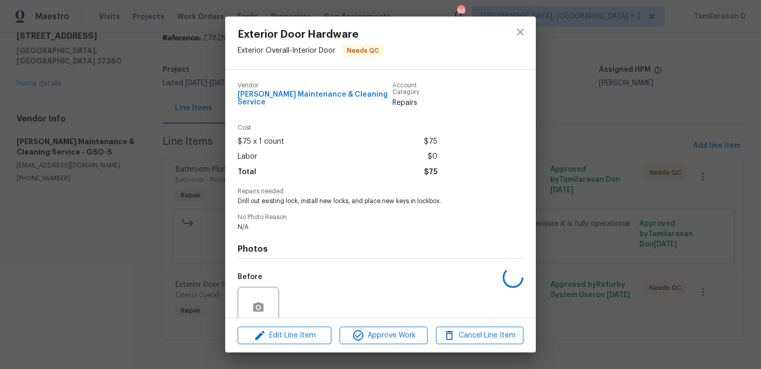
scroll to position [81, 0]
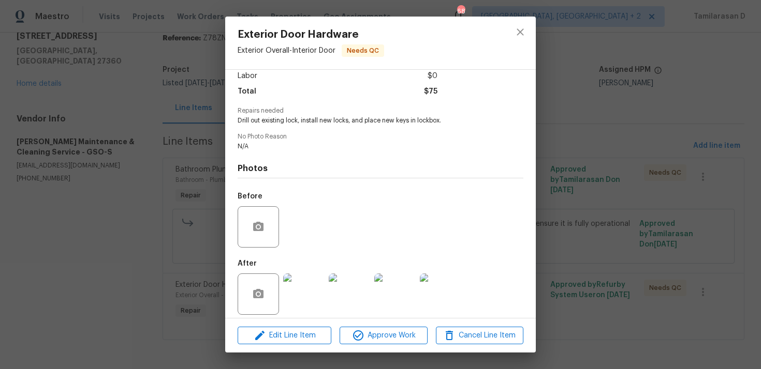
click at [303, 281] on img at bounding box center [303, 294] width 41 height 41
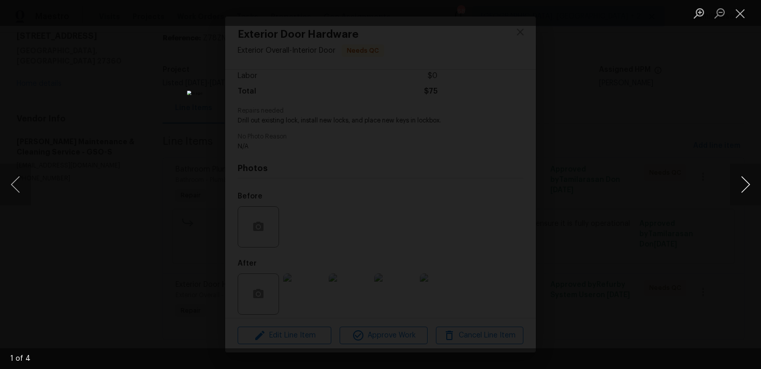
click at [743, 197] on button "Next image" at bounding box center [744, 184] width 31 height 41
click at [741, 184] on button "Next image" at bounding box center [744, 184] width 31 height 41
click at [738, 17] on button "Close lightbox" at bounding box center [739, 13] width 21 height 18
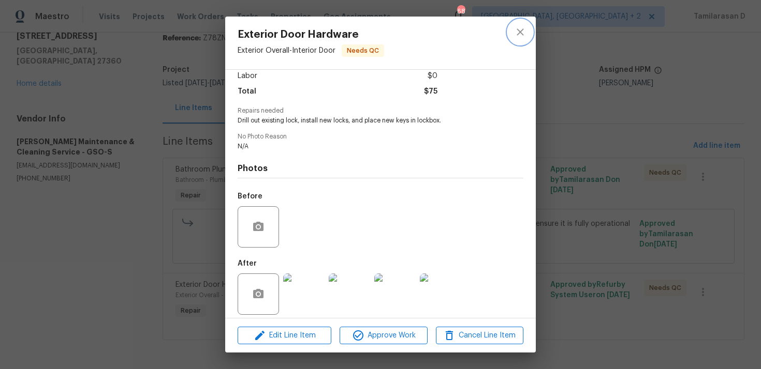
click at [516, 32] on icon "close" at bounding box center [520, 32] width 12 height 12
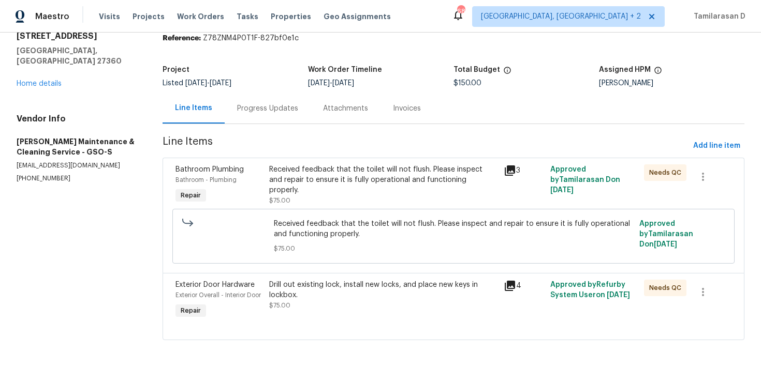
scroll to position [0, 0]
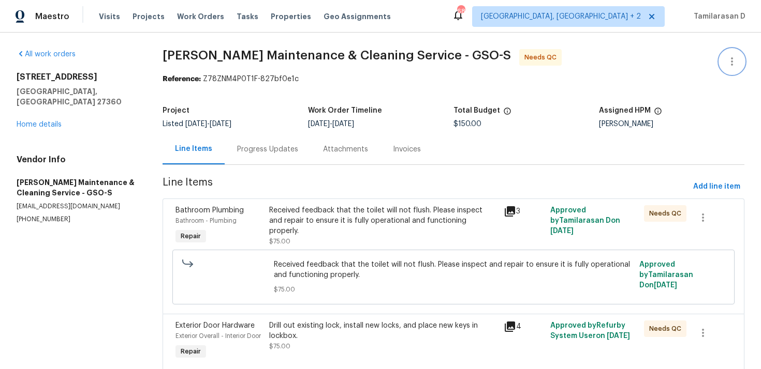
click at [725, 59] on icon "button" at bounding box center [731, 61] width 12 height 12
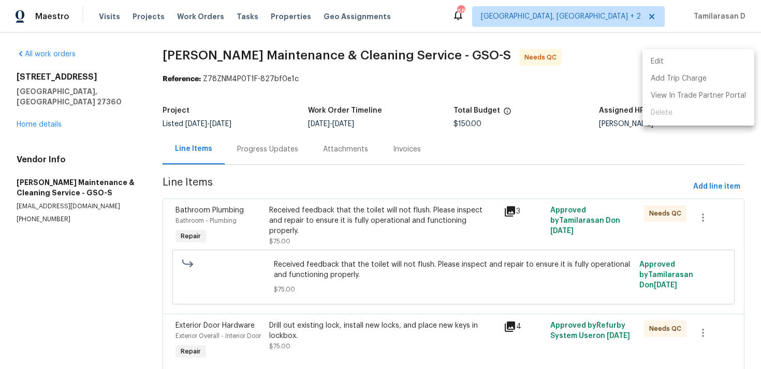
click at [655, 57] on li "Edit" at bounding box center [698, 61] width 112 height 17
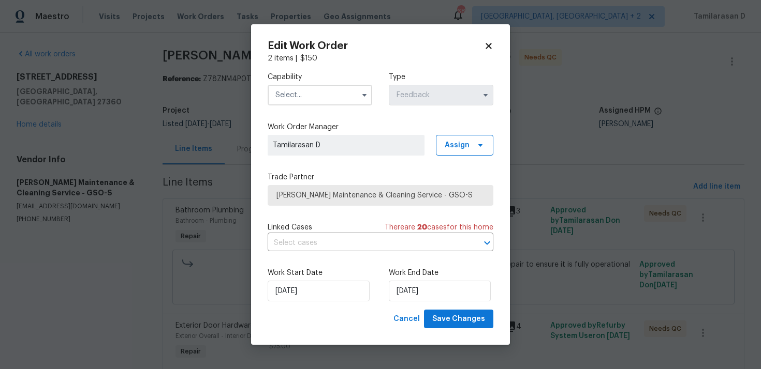
click at [494, 49] on div "Edit Work Order 2 items | $ 150 Capability Type Feedback Work Order Manager Tam…" at bounding box center [380, 184] width 259 height 321
click at [487, 47] on icon at bounding box center [488, 46] width 6 height 6
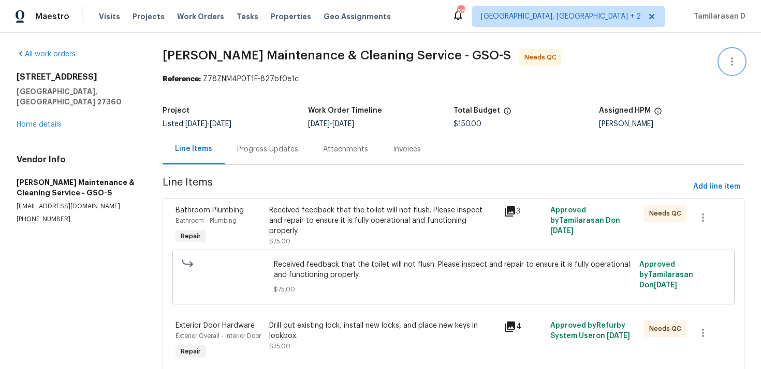
click at [732, 59] on icon "button" at bounding box center [731, 61] width 12 height 12
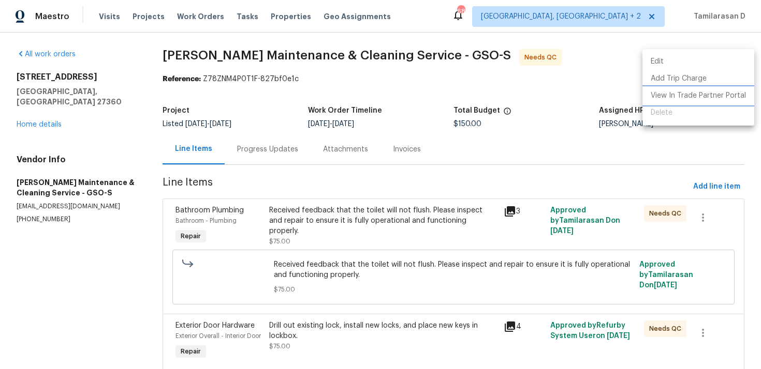
click at [676, 93] on li "View In Trade Partner Portal" at bounding box center [698, 95] width 112 height 17
click at [312, 217] on div at bounding box center [380, 184] width 761 height 369
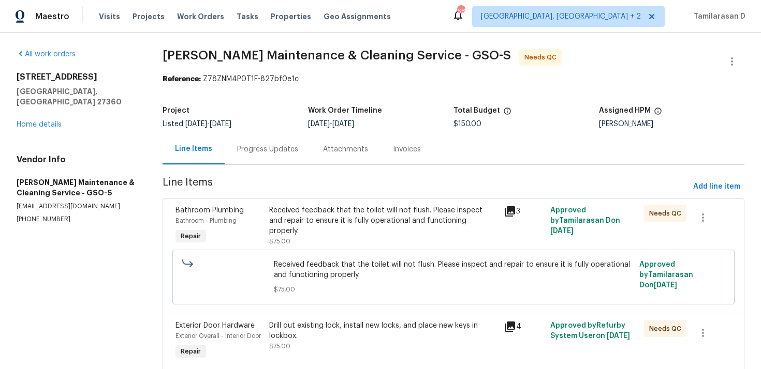
click at [310, 218] on div "Received feedback that the toilet will not flush. Please inspect and repair to …" at bounding box center [383, 220] width 228 height 31
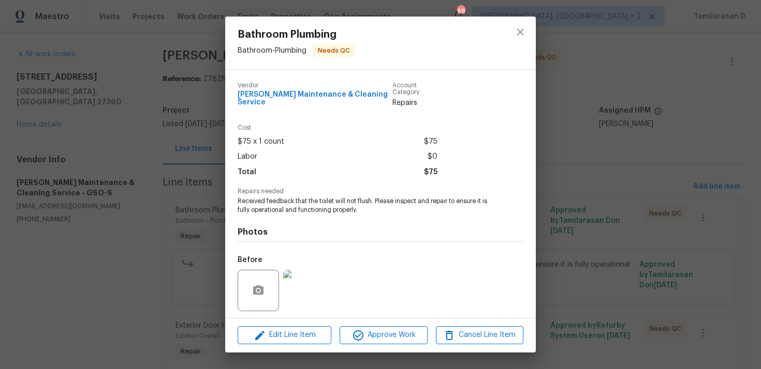
scroll to position [64, 0]
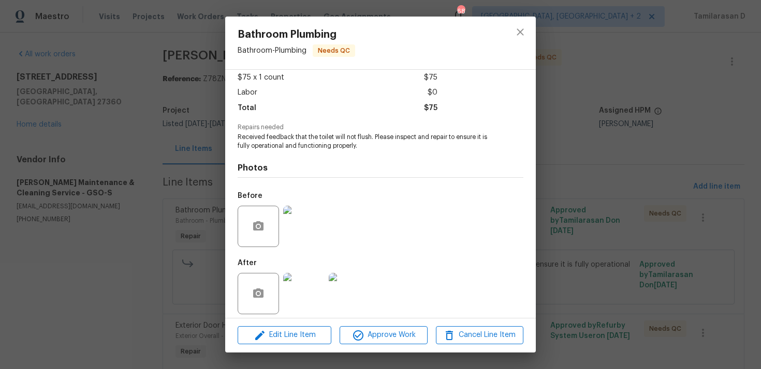
click at [301, 227] on img at bounding box center [303, 226] width 41 height 41
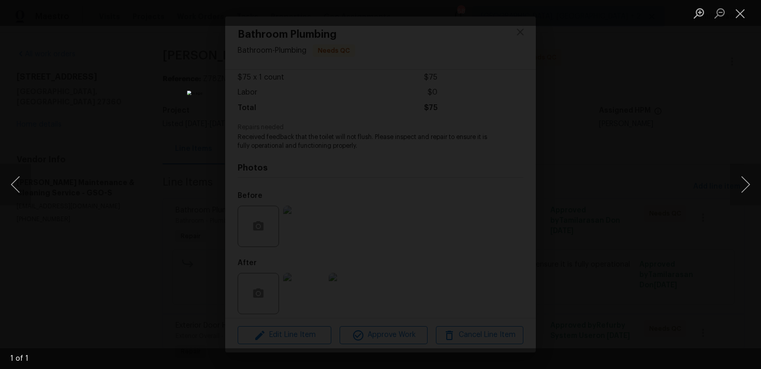
click at [576, 242] on div "Lightbox" at bounding box center [380, 184] width 761 height 369
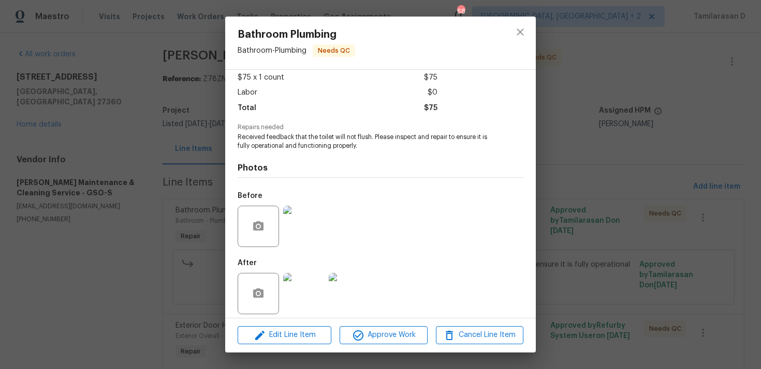
click at [302, 280] on img at bounding box center [303, 293] width 41 height 41
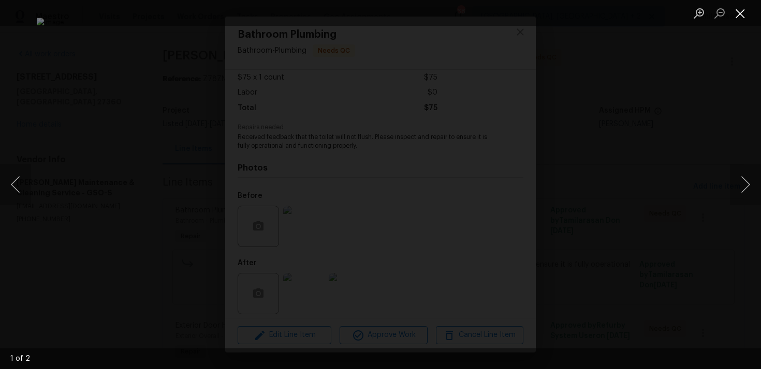
click at [740, 11] on button "Close lightbox" at bounding box center [739, 13] width 21 height 18
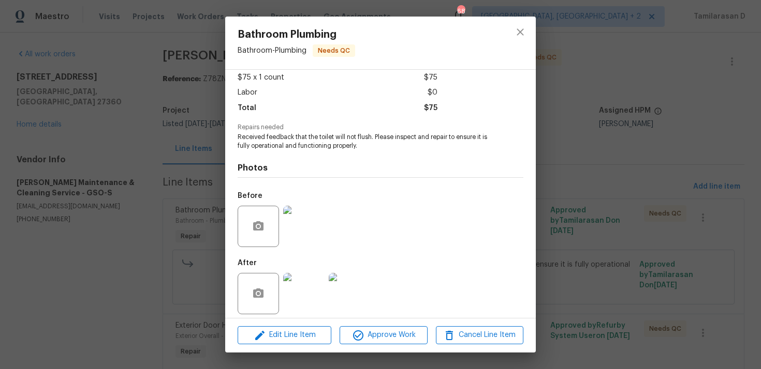
click at [297, 221] on img at bounding box center [303, 226] width 41 height 41
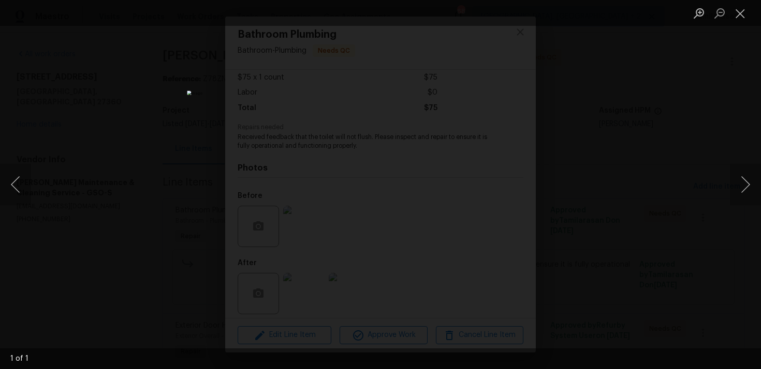
click at [663, 188] on div "Lightbox" at bounding box center [380, 184] width 761 height 369
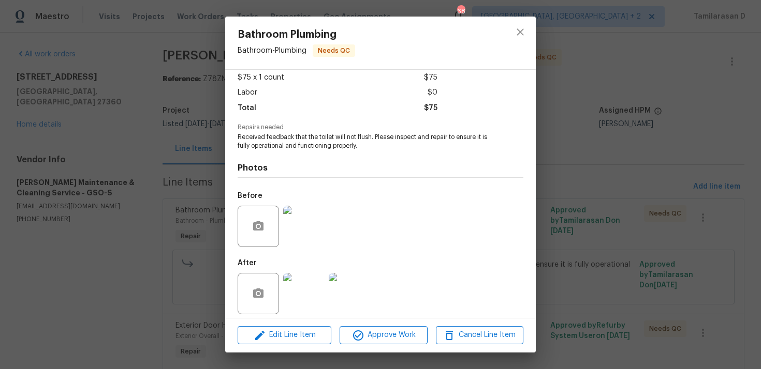
click at [298, 285] on img at bounding box center [303, 293] width 41 height 41
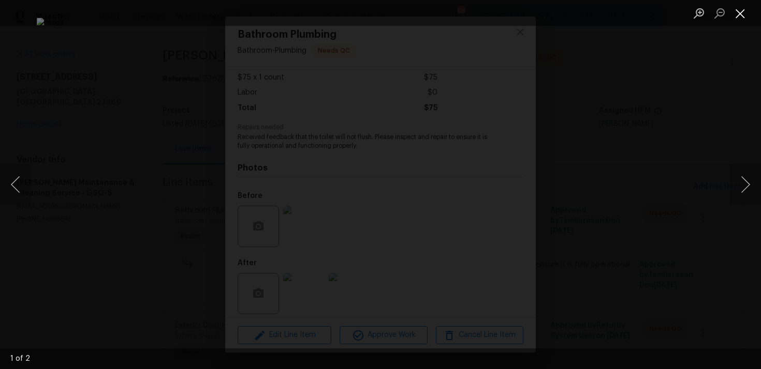
click at [739, 17] on button "Close lightbox" at bounding box center [739, 13] width 21 height 18
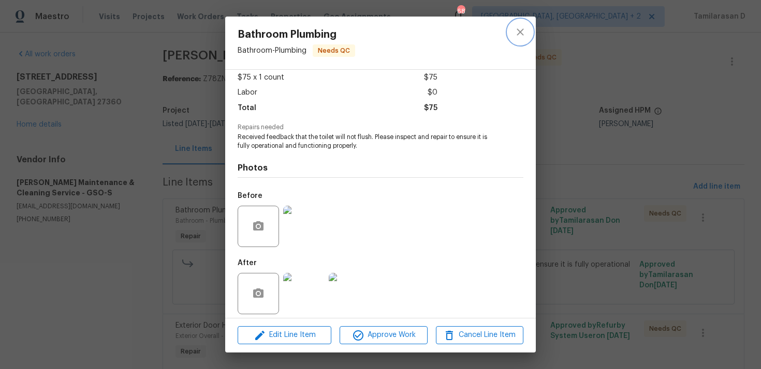
click at [520, 32] on icon "close" at bounding box center [519, 31] width 7 height 7
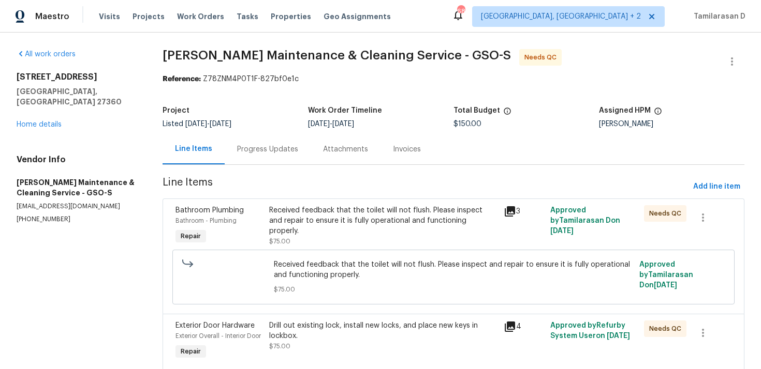
click at [263, 140] on div "Progress Updates" at bounding box center [268, 149] width 86 height 31
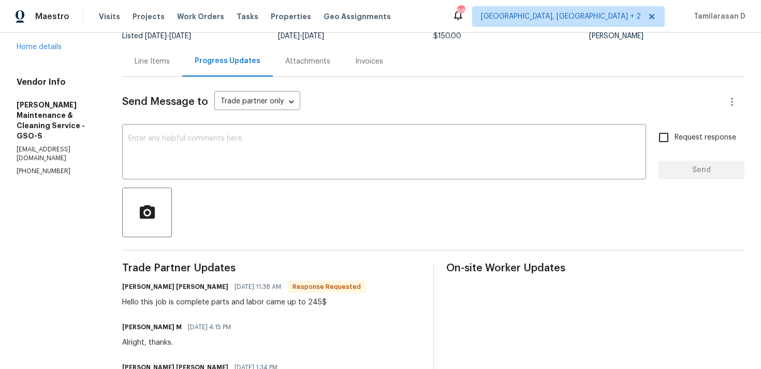
scroll to position [116, 0]
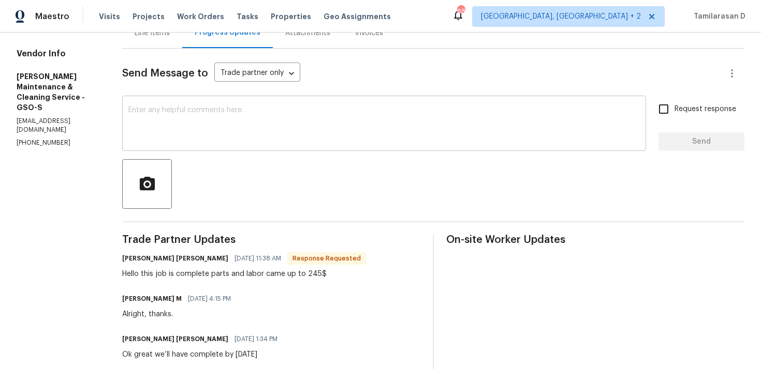
click at [208, 122] on textarea at bounding box center [383, 125] width 511 height 36
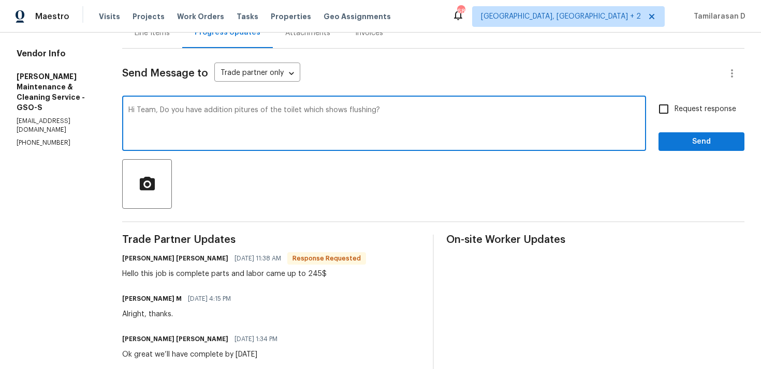
click at [249, 109] on textarea "Hi Team, Do you have addition pitures of the toilet which shows flushing?" at bounding box center [383, 125] width 511 height 36
click at [404, 116] on textarea "Hi Team, Do you have addition pictures of the toilet which shows flushing?" at bounding box center [383, 125] width 511 height 36
click at [349, 115] on textarea "Hi Team, Do you have addition pictures of the toilet which shows flushing?" at bounding box center [383, 125] width 511 height 36
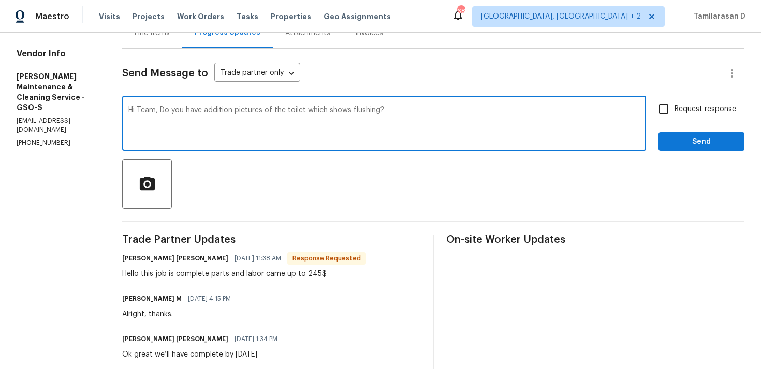
paste textarea "do you have any additional photos of the toilet that show it"
click at [362, 113] on textarea "Hi Team, do you have any additional photos of the toilet that show it flushing?" at bounding box center [383, 125] width 511 height 36
click at [404, 112] on textarea "Hi Team, do you have any additional photos of the toilet that show it flushing?" at bounding box center [383, 125] width 511 height 36
type textarea "Hi Team, do you have any additional photos of the toilet that show it flushing?"
click at [656, 112] on input "Request response" at bounding box center [663, 109] width 22 height 22
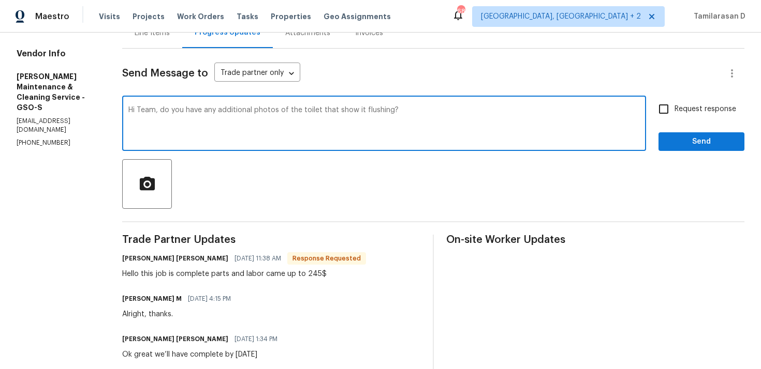
checkbox input "true"
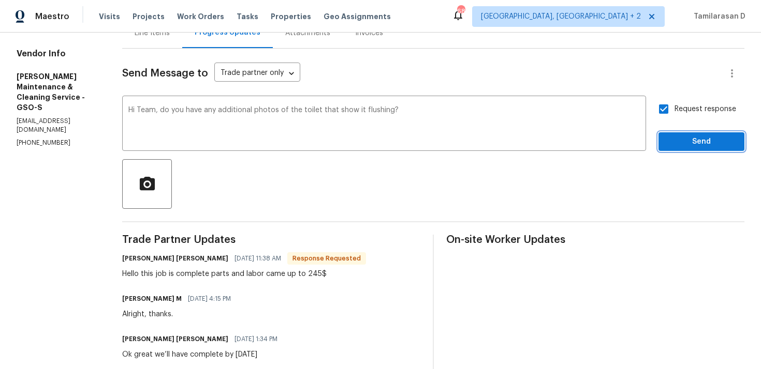
click at [687, 145] on span "Send" at bounding box center [700, 142] width 69 height 13
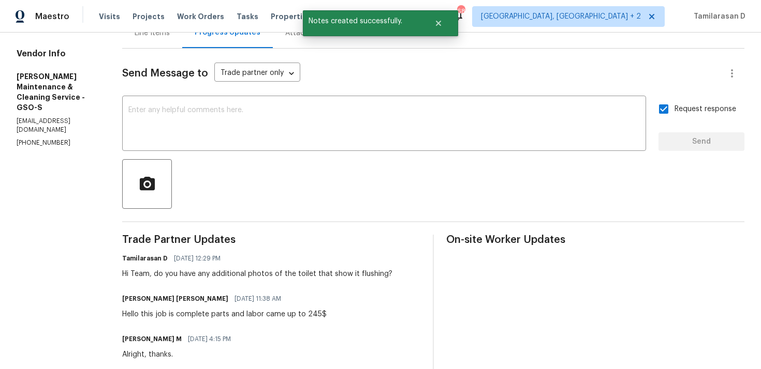
click at [212, 271] on div "Hi Team, do you have any additional photos of the toilet that show it flushing?" at bounding box center [257, 274] width 270 height 10
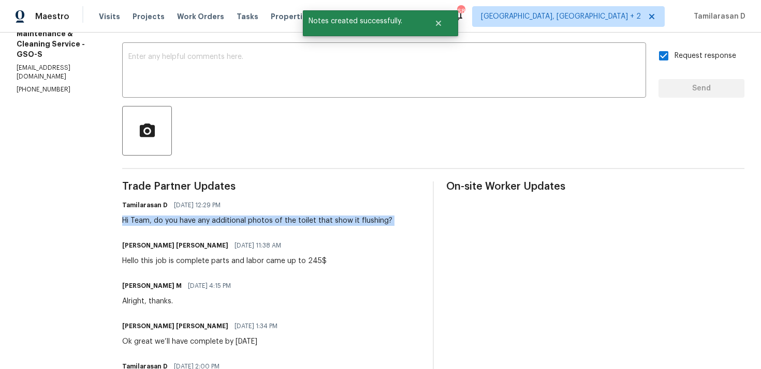
scroll to position [265, 0]
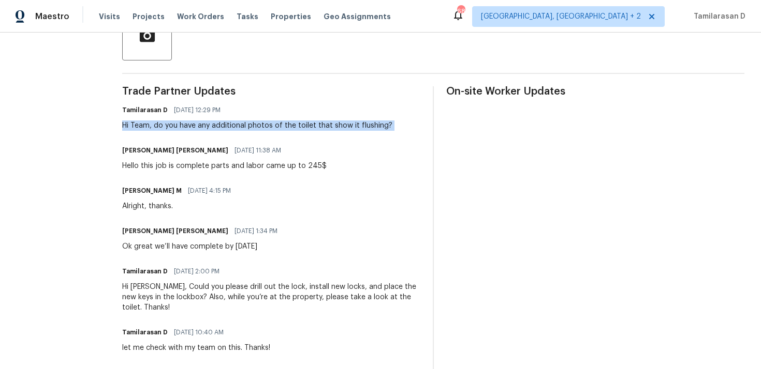
click at [195, 163] on div "Hello this job is complete parts and labor came up to 245$" at bounding box center [224, 166] width 204 height 10
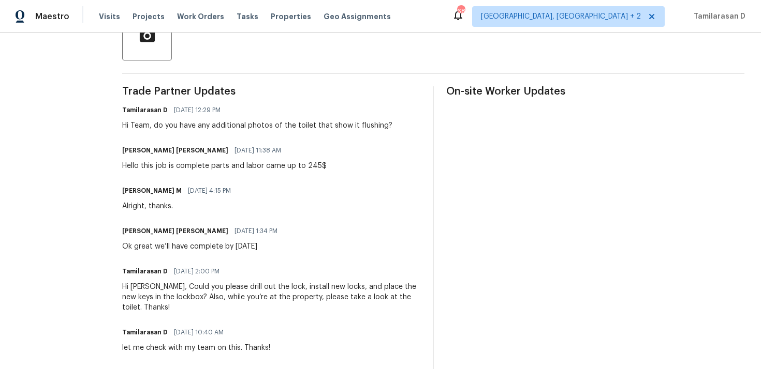
click at [195, 163] on div "Hello this job is complete parts and labor came up to 245$" at bounding box center [224, 166] width 204 height 10
copy div "Hello this job is complete parts and labor came up to 245$"
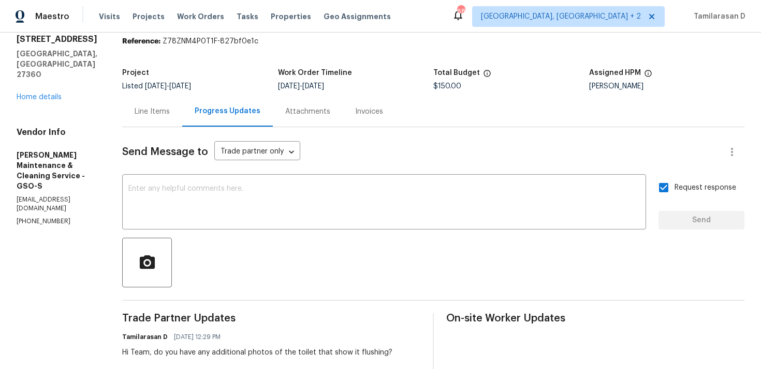
scroll to position [0, 0]
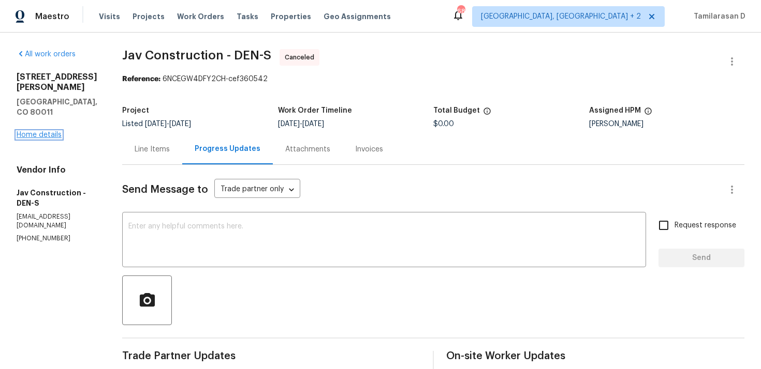
click at [53, 131] on link "Home details" at bounding box center [39, 134] width 45 height 7
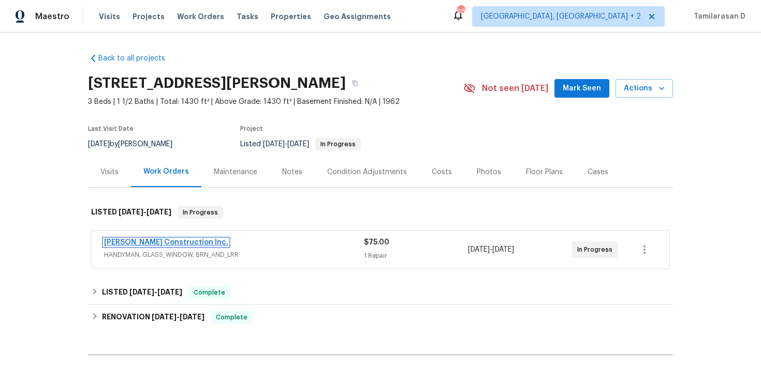
click at [166, 242] on link "[PERSON_NAME] Construction Inc." at bounding box center [166, 242] width 124 height 7
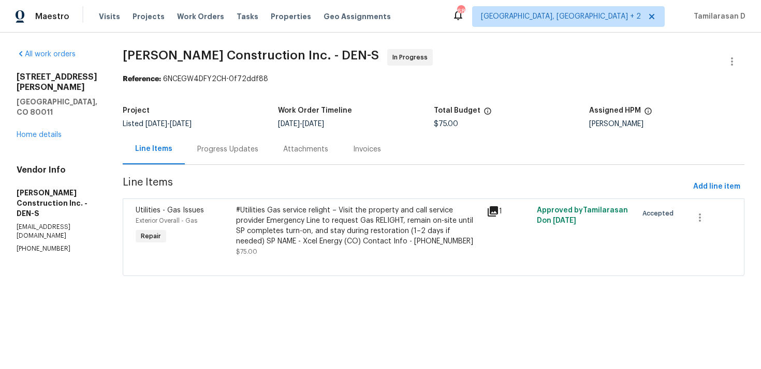
click at [19, 203] on div "Vendor Info [PERSON_NAME] Construction Inc. - DEN-S [EMAIL_ADDRESS][DOMAIN_NAME…" at bounding box center [57, 209] width 81 height 88
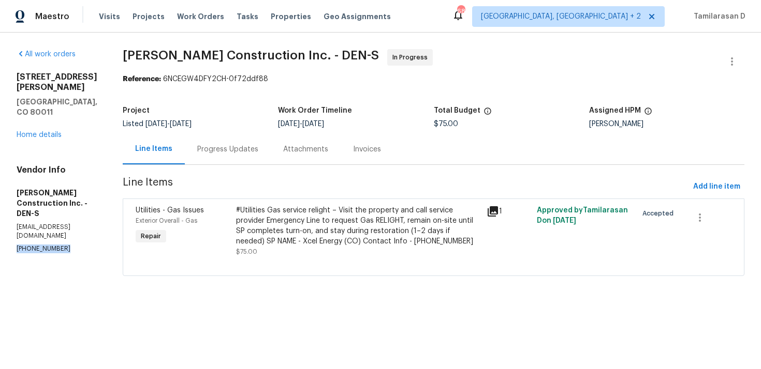
click at [216, 152] on div "Progress Updates" at bounding box center [227, 149] width 61 height 10
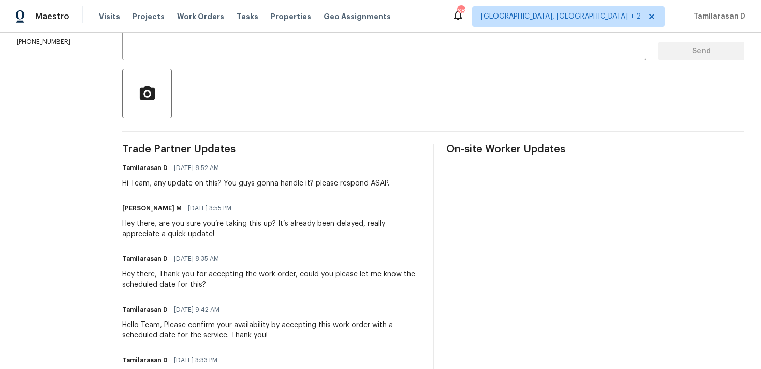
scroll to position [139, 0]
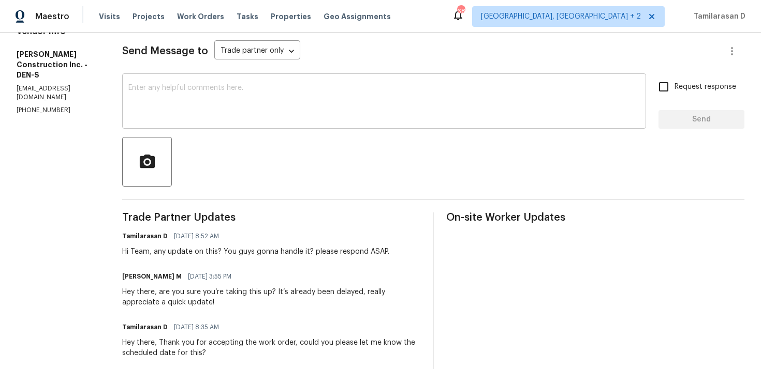
click at [170, 103] on textarea at bounding box center [383, 102] width 511 height 36
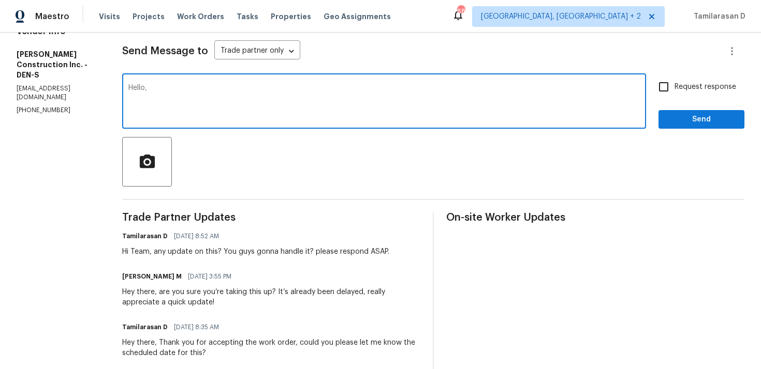
paste textarea "This work order needs to be completed by the target date to meet our deadline. …"
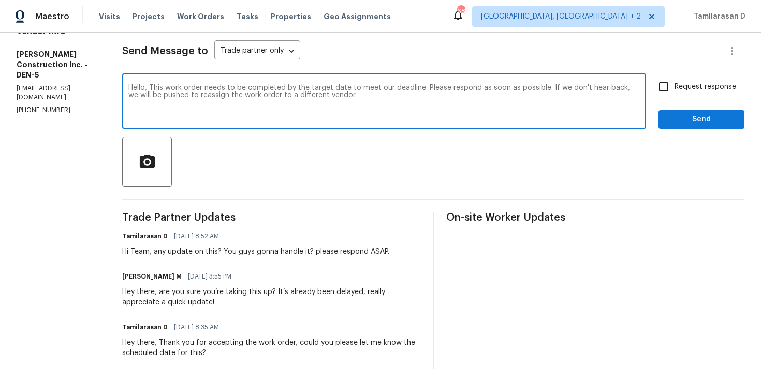
type textarea "Hello, This work order needs to be completed by the target date to meet our dea…"
click at [656, 88] on input "Request response" at bounding box center [663, 87] width 22 height 22
checkbox input "true"
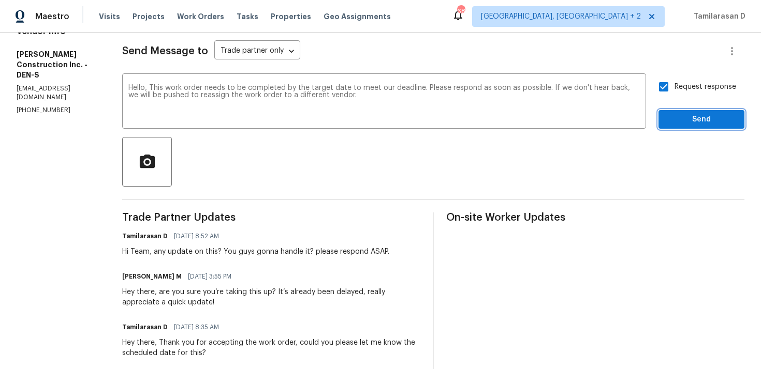
click at [689, 124] on span "Send" at bounding box center [700, 119] width 69 height 13
